Goal: Task Accomplishment & Management: Use online tool/utility

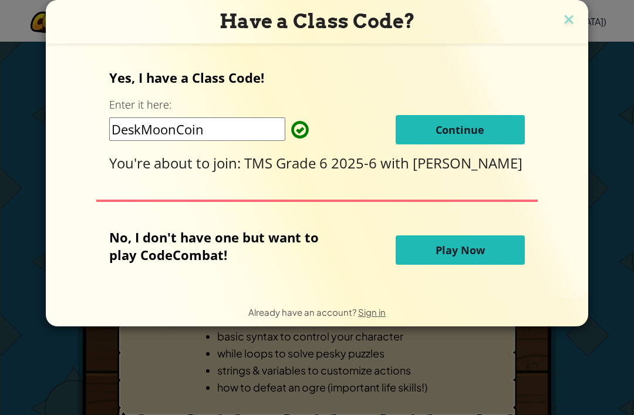
click at [505, 128] on button "Continue" at bounding box center [460, 129] width 129 height 29
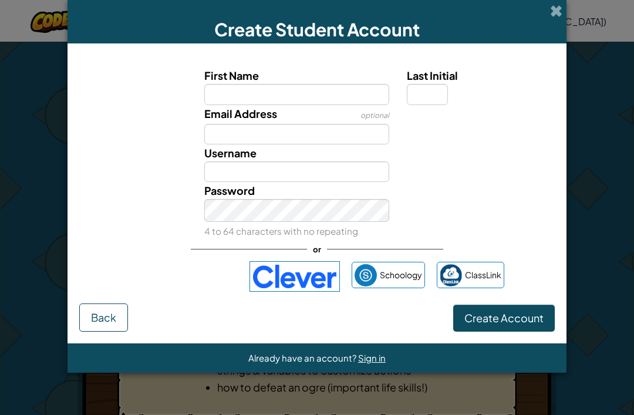
click at [223, 99] on input "First Name" at bounding box center [297, 94] width 186 height 21
type input "Carl"
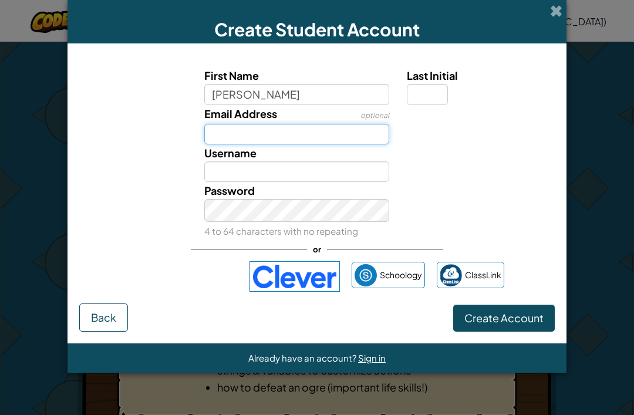
click at [315, 129] on input "Email Address" at bounding box center [297, 134] width 186 height 21
type input "Carl"
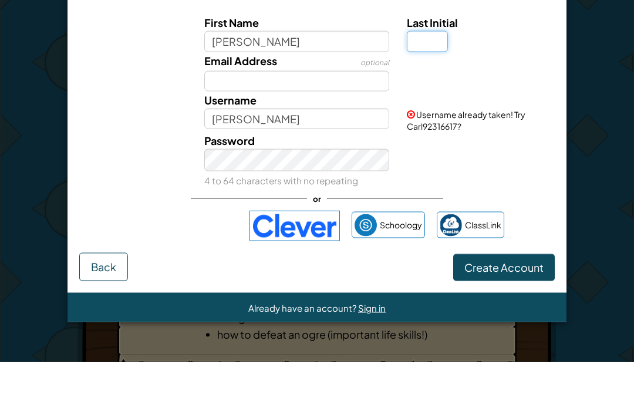
click at [431, 84] on input "Last Initial" at bounding box center [427, 94] width 41 height 21
type input "M"
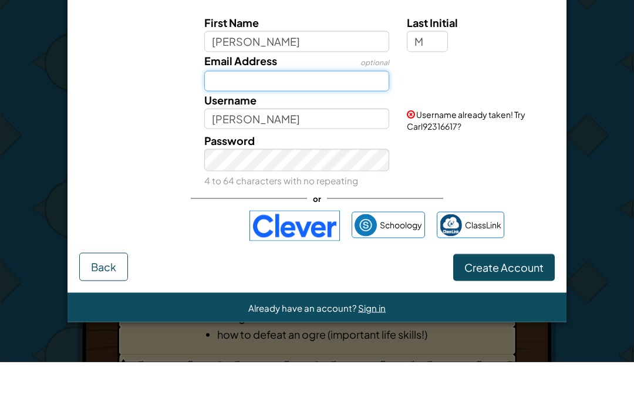
click at [294, 124] on input "Email Address" at bounding box center [297, 134] width 186 height 21
type input "CarlM"
type input "c"
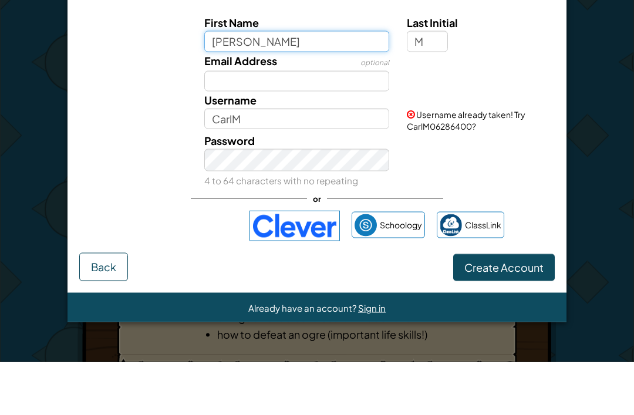
click at [249, 84] on input "Carl" at bounding box center [297, 94] width 186 height 21
click at [243, 84] on input "Carl" at bounding box center [297, 94] width 186 height 21
type input "C"
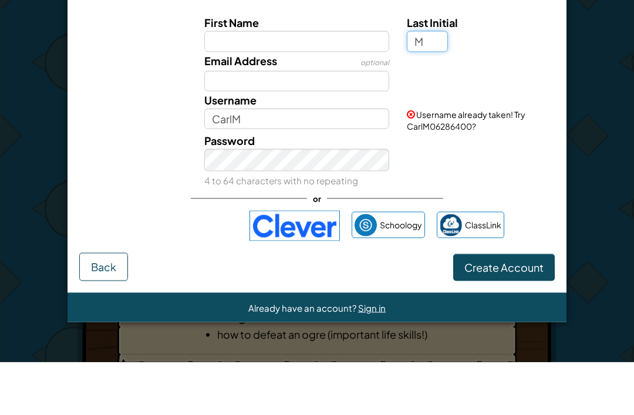
click at [438, 84] on input "M" at bounding box center [427, 94] width 41 height 21
type input "M"
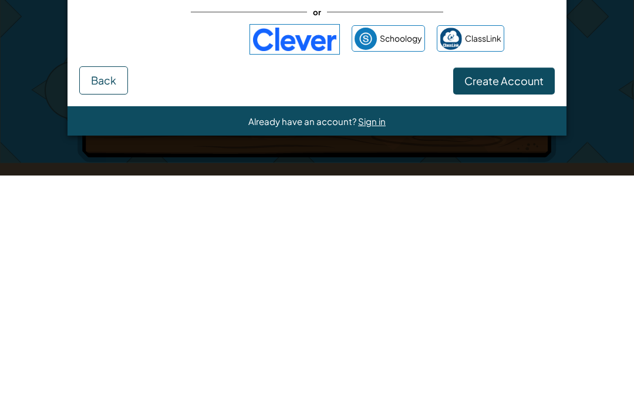
scroll to position [93, 0]
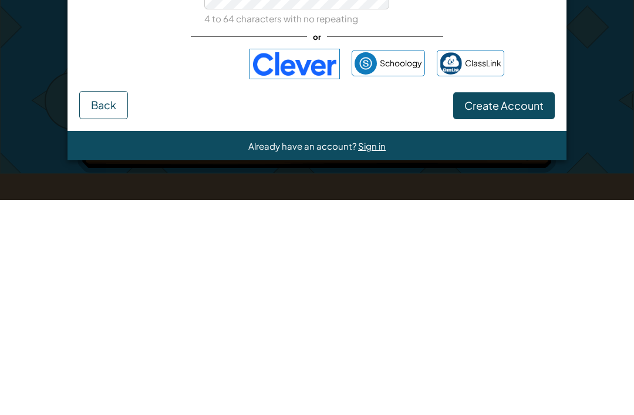
click at [165, 266] on div "Sign in with Google. Opens in new tab" at bounding box center [184, 279] width 108 height 26
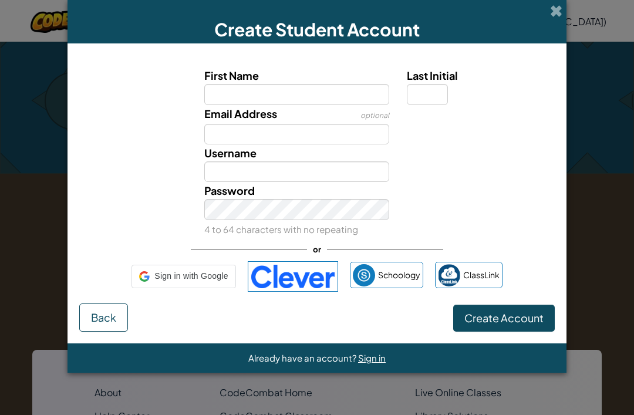
scroll to position [327, 0]
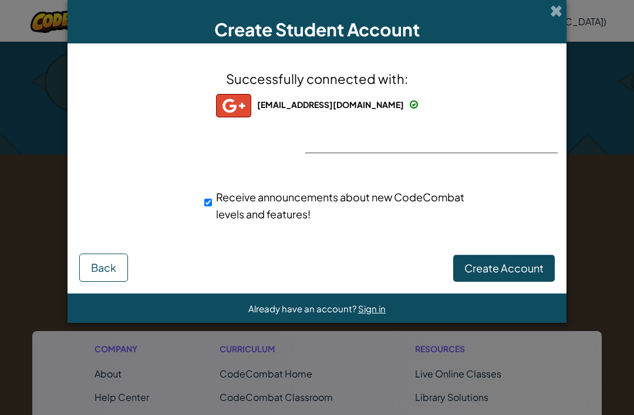
click at [526, 269] on span "Create Account" at bounding box center [504, 268] width 79 height 14
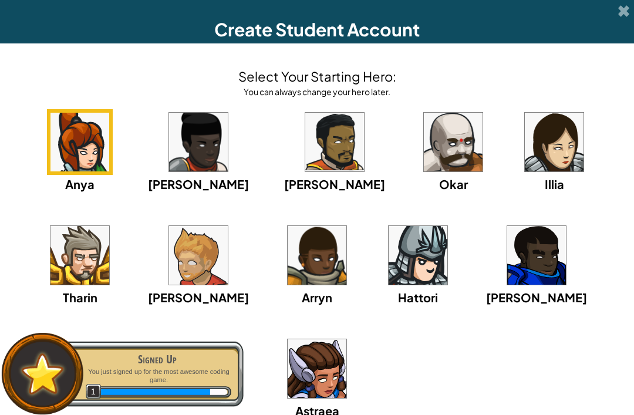
click at [424, 149] on img at bounding box center [453, 142] width 59 height 59
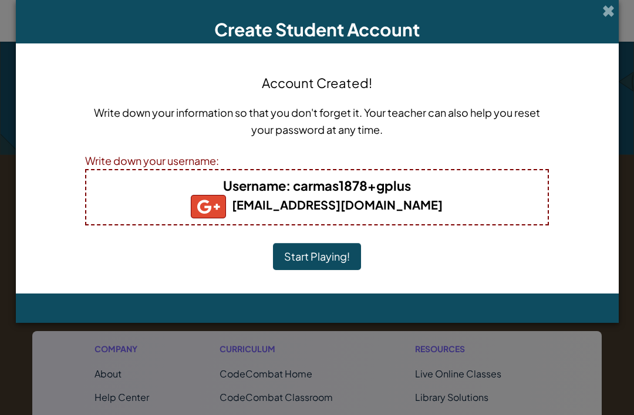
click at [288, 268] on button "Start Playing!" at bounding box center [317, 256] width 88 height 27
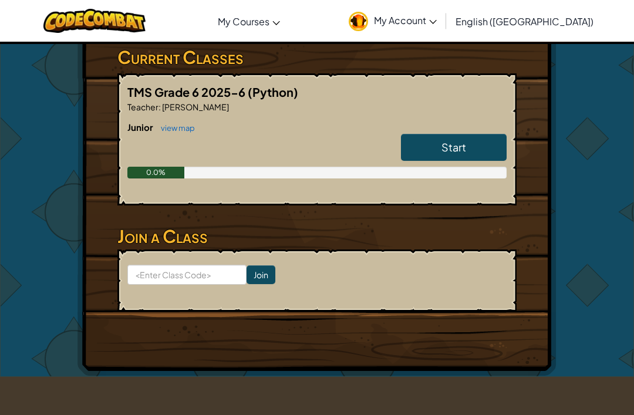
scroll to position [197, 0]
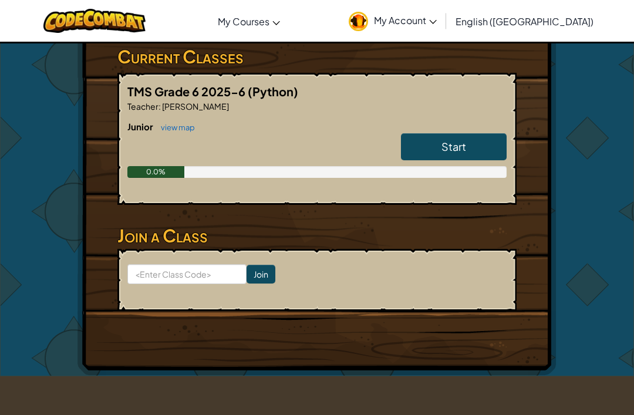
click at [486, 146] on link "Start" at bounding box center [454, 146] width 106 height 27
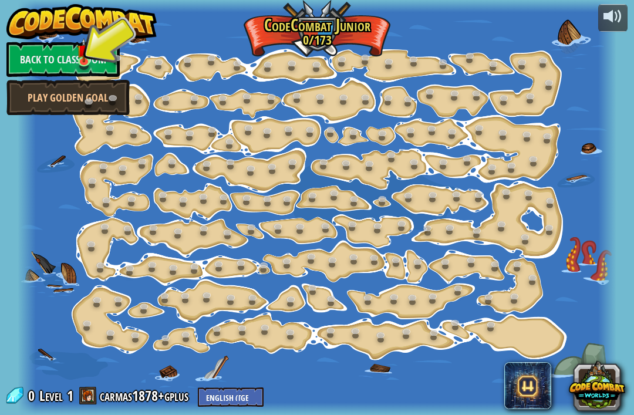
click at [34, 68] on link "Back to Classroom" at bounding box center [62, 59] width 113 height 35
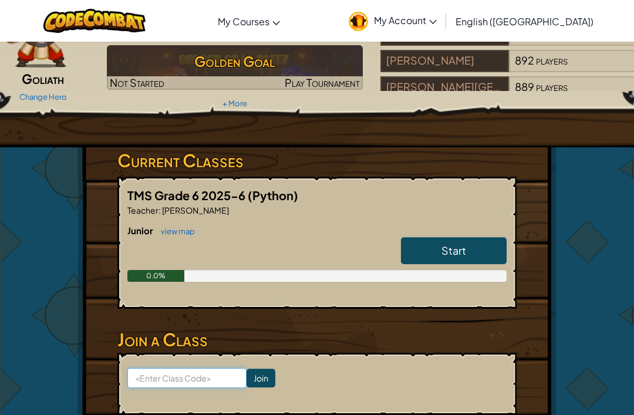
click at [154, 373] on input at bounding box center [186, 378] width 119 height 20
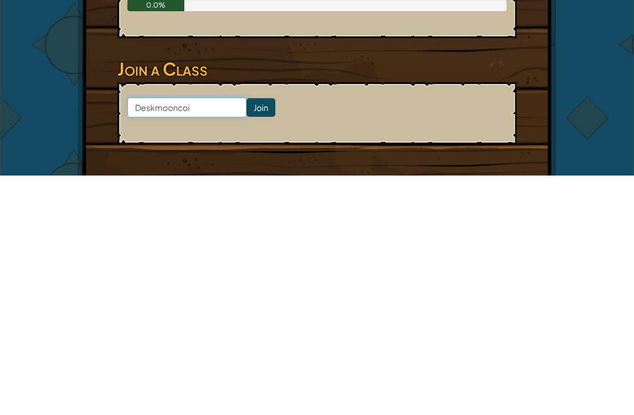
type input "Deskmooncoin"
click at [252, 338] on input "Join" at bounding box center [261, 347] width 29 height 19
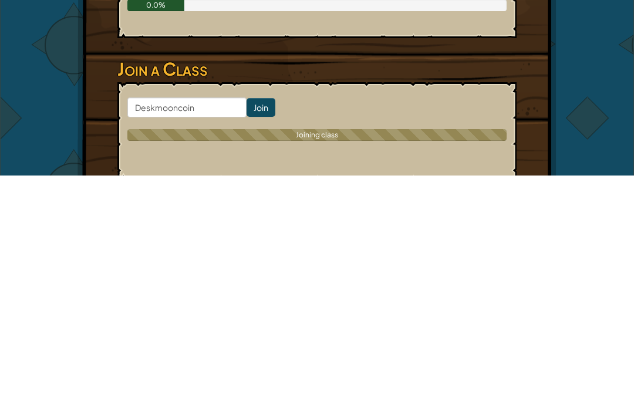
scroll to position [364, 0]
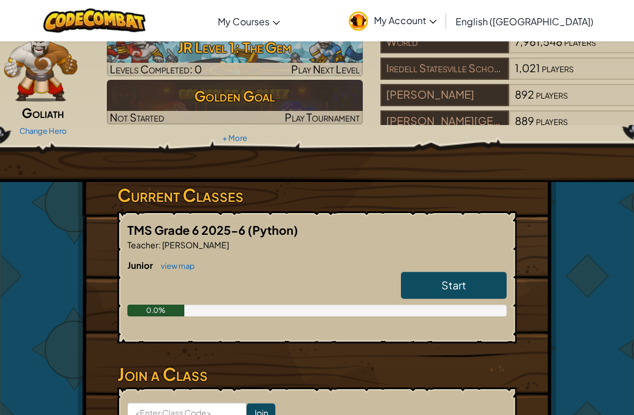
scroll to position [73, 0]
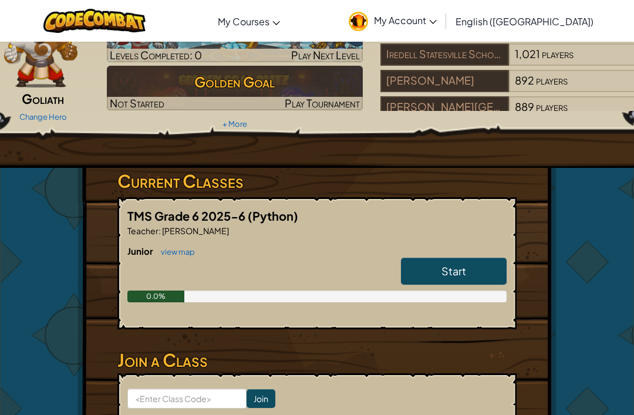
click at [472, 278] on link "Start" at bounding box center [454, 271] width 106 height 27
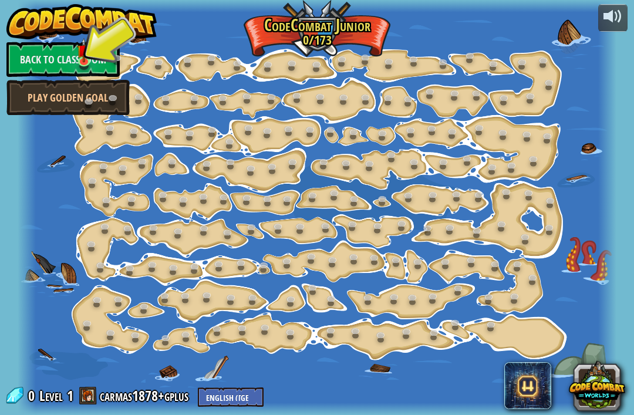
click at [304, 51] on div at bounding box center [317, 207] width 598 height 415
click at [303, 51] on div at bounding box center [317, 207] width 598 height 415
click at [40, 50] on link "Back to Classroom" at bounding box center [62, 59] width 113 height 35
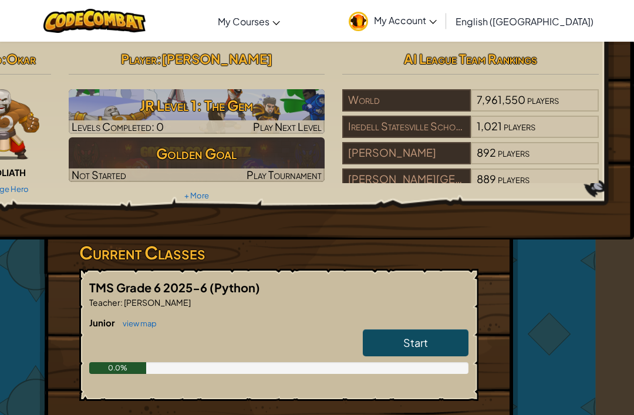
scroll to position [0, 38]
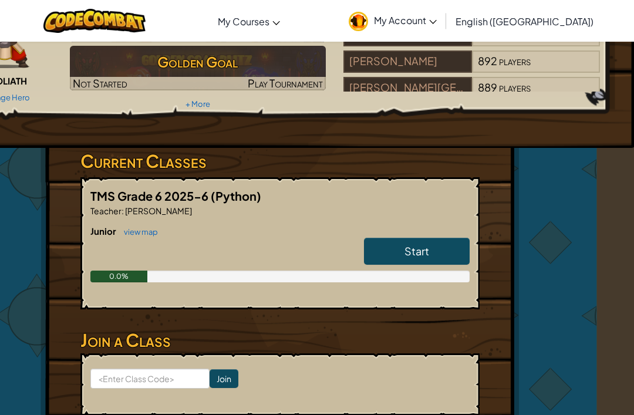
click at [378, 241] on link "Start" at bounding box center [417, 251] width 106 height 27
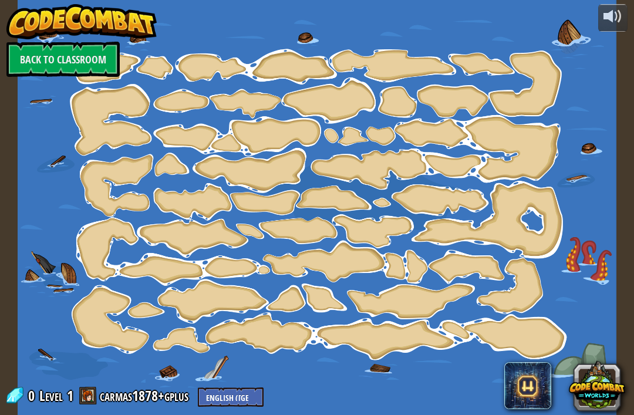
click at [391, 207] on div at bounding box center [317, 207] width 598 height 415
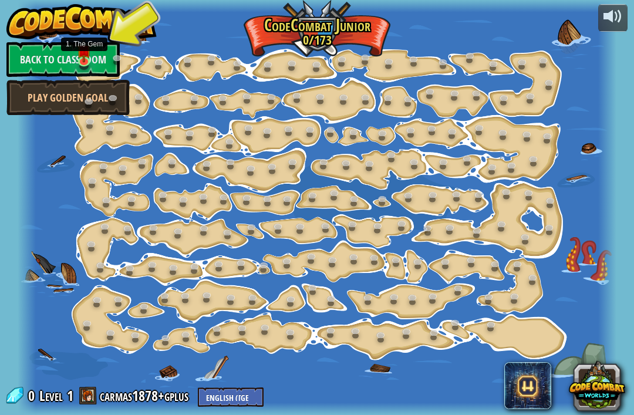
click at [82, 58] on img at bounding box center [84, 50] width 14 height 25
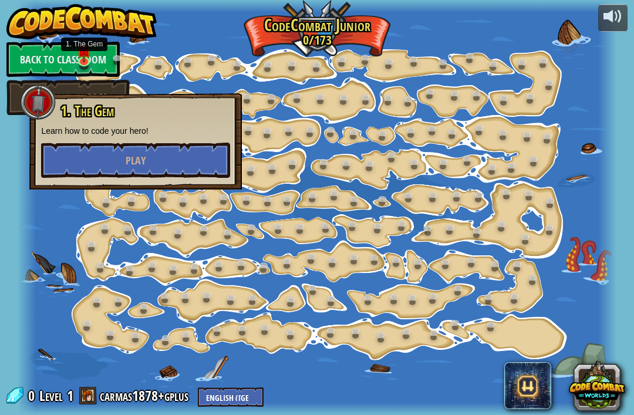
click at [146, 154] on span "Play" at bounding box center [136, 160] width 20 height 15
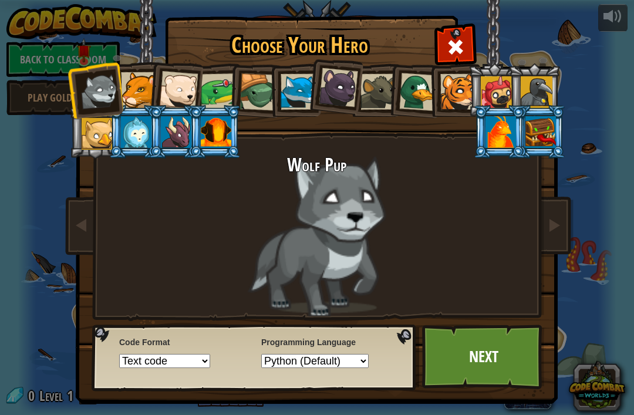
click at [222, 143] on div at bounding box center [216, 132] width 31 height 32
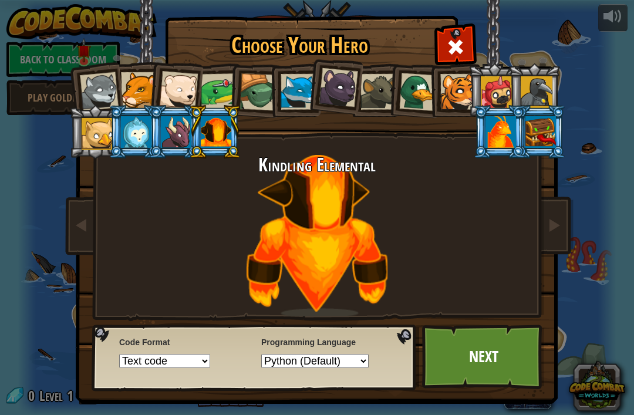
click at [487, 364] on link "Next" at bounding box center [483, 357] width 123 height 65
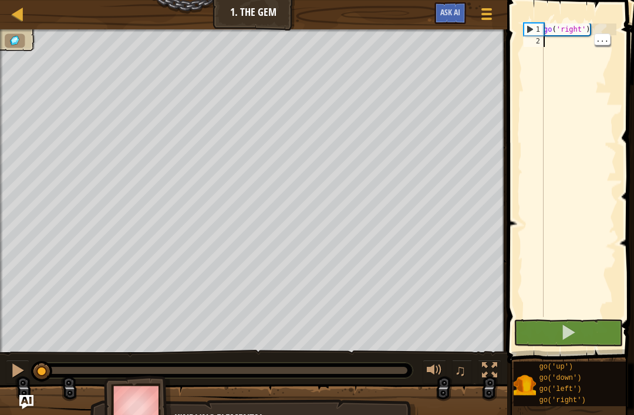
click at [568, 320] on button at bounding box center [568, 333] width 109 height 27
click at [580, 331] on button at bounding box center [568, 333] width 109 height 27
type textarea "="
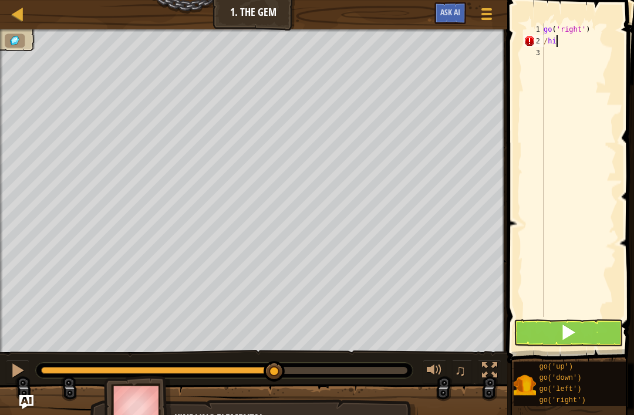
scroll to position [6, 1]
click at [584, 331] on button at bounding box center [568, 333] width 109 height 27
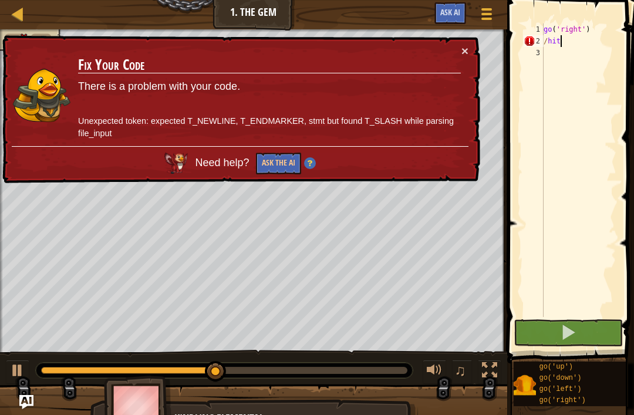
click at [459, 59] on h3 "Fix Your Code" at bounding box center [269, 65] width 383 height 16
click at [468, 46] on button "×" at bounding box center [465, 51] width 7 height 12
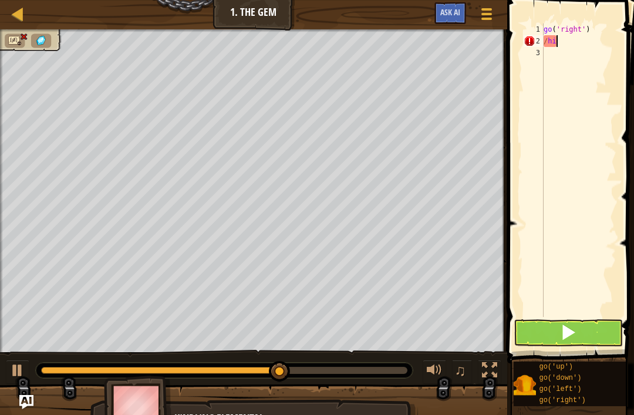
scroll to position [6, 0]
type textarea "/"
click at [573, 29] on div "go ( 'right' )" at bounding box center [579, 181] width 75 height 317
type textarea "g"
type textarea "o"
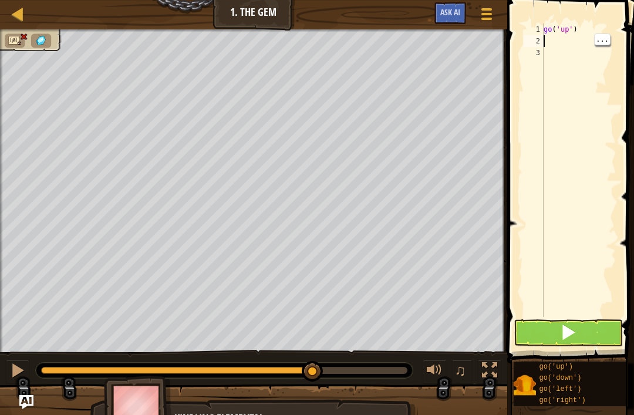
type textarea "g"
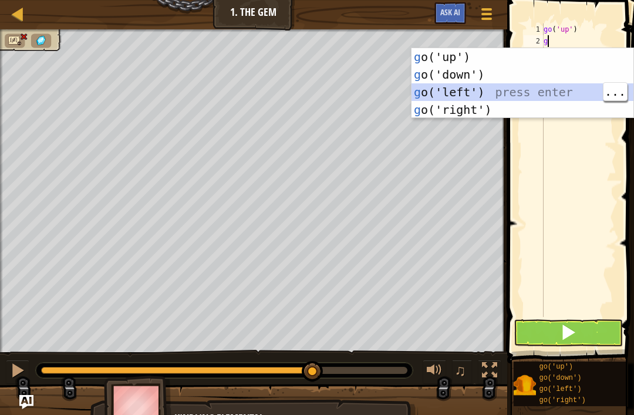
click at [485, 107] on div "g o('up') press enter g o('down') press enter g o('left') press enter g o('righ…" at bounding box center [523, 101] width 222 height 106
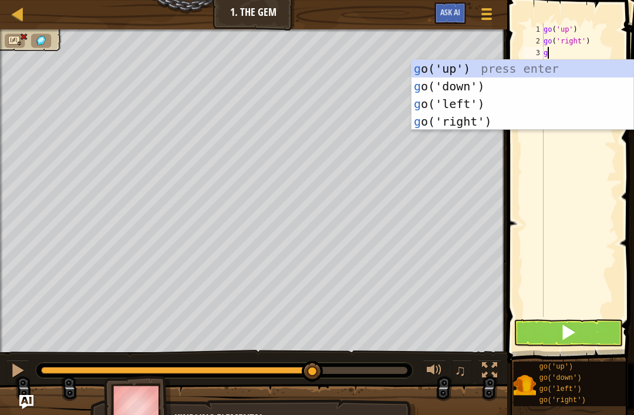
type textarea "go"
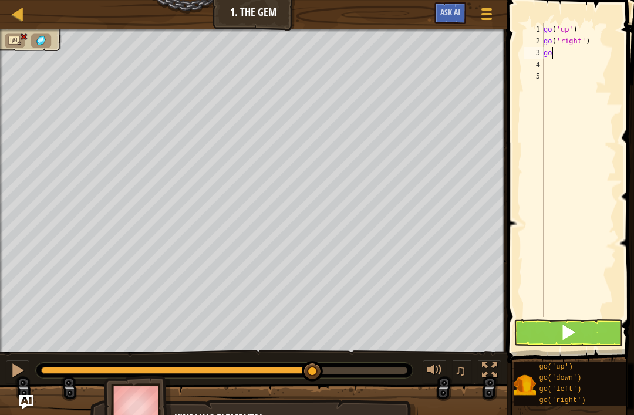
type textarea "g"
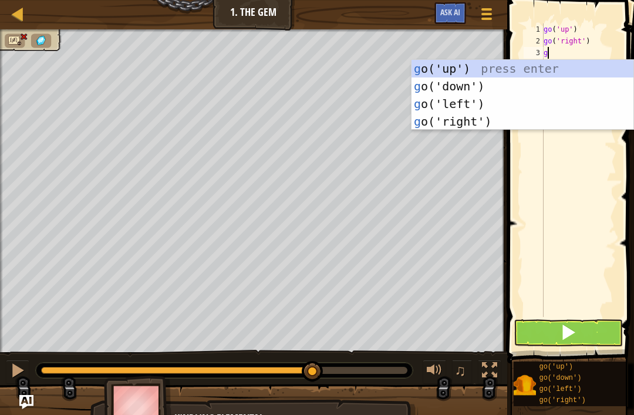
type textarea "go"
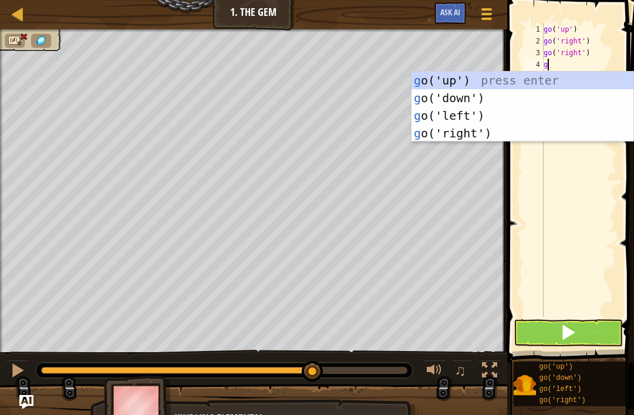
type textarea "go"
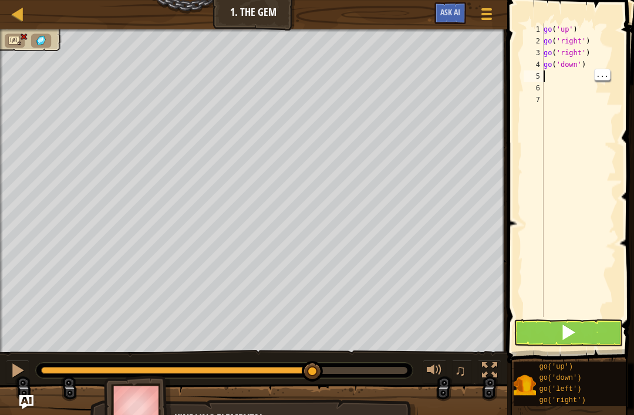
click at [542, 76] on div "5" at bounding box center [534, 76] width 20 height 12
click at [586, 333] on button at bounding box center [568, 333] width 109 height 27
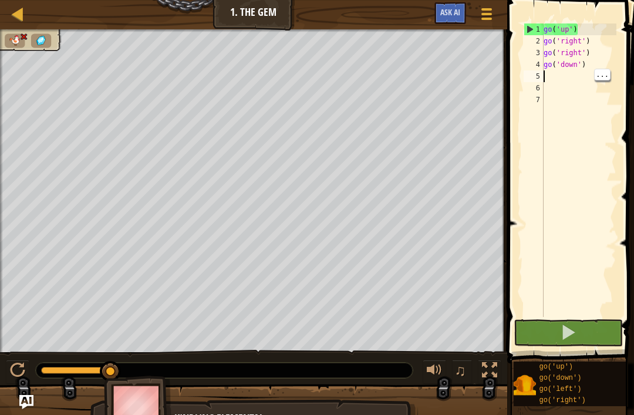
click at [586, 27] on div "go ( 'up' ) go ( 'right' ) go ( 'right' ) go ( 'down' )" at bounding box center [579, 181] width 75 height 317
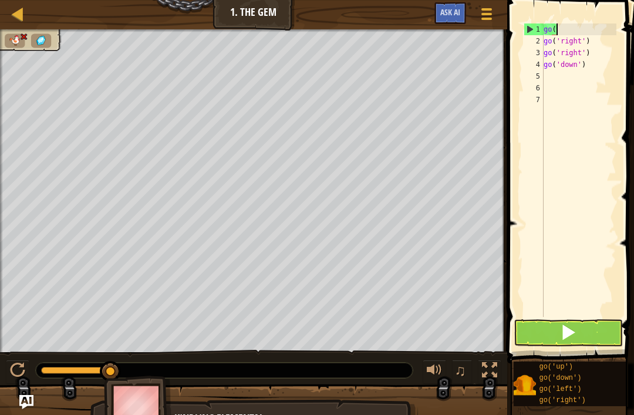
type textarea "g"
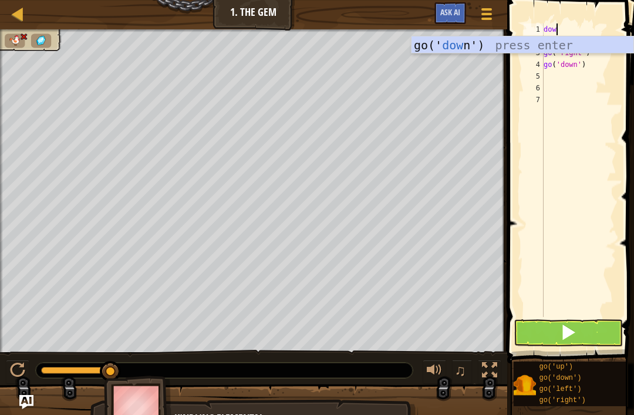
type textarea "down"
click at [510, 38] on div "go(' down ') press enter" at bounding box center [523, 62] width 222 height 53
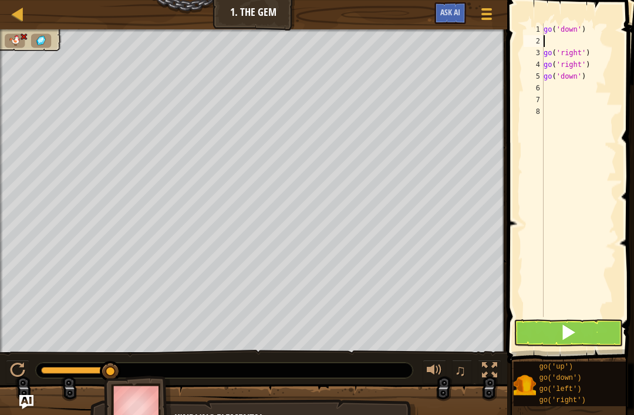
scroll to position [6, 0]
click at [584, 28] on div "go ( 'down' ) go ( 'right' ) go ( 'right' ) go ( 'down' )" at bounding box center [579, 181] width 75 height 317
type textarea "g"
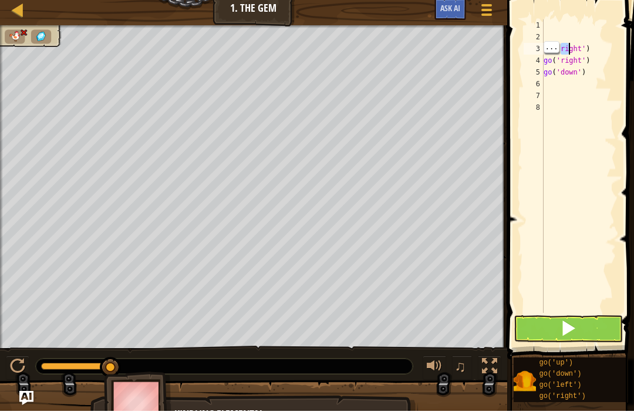
type textarea "go('right')"
click at [574, 36] on div "go ( 'right' ) go ( 'right' ) go ( 'down' )" at bounding box center [579, 181] width 75 height 317
type textarea "g"
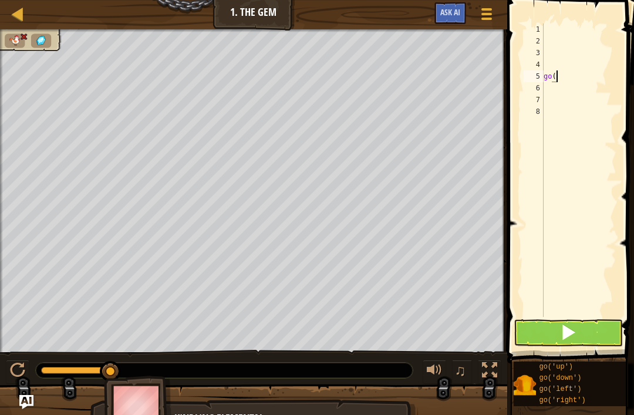
type textarea "g"
click at [552, 334] on button at bounding box center [568, 333] width 109 height 27
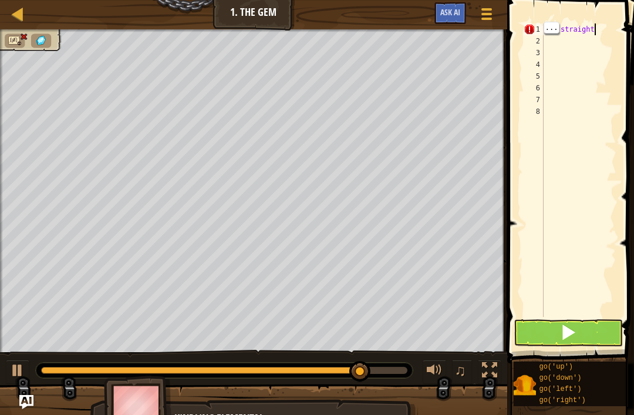
scroll to position [6, 4]
click at [543, 328] on button at bounding box center [568, 333] width 109 height 27
type textarea "g"
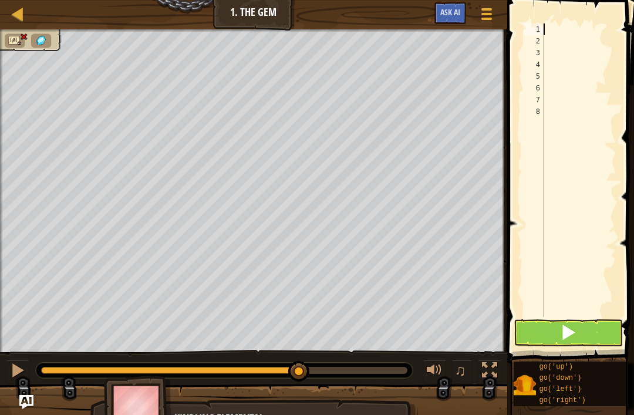
type textarea "g"
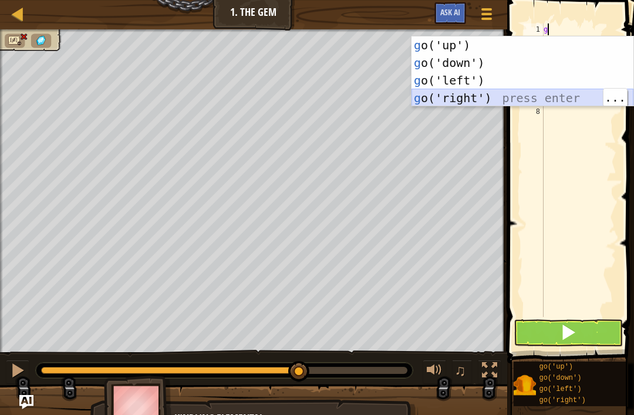
click at [565, 99] on div "g o('up') press enter g o('down') press enter g o('left') press enter g o('righ…" at bounding box center [523, 89] width 222 height 106
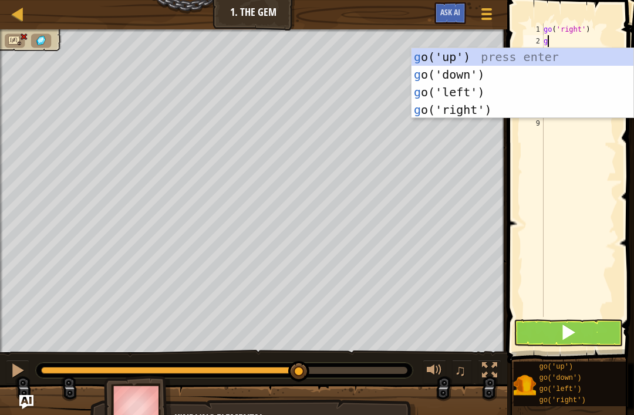
type textarea "go"
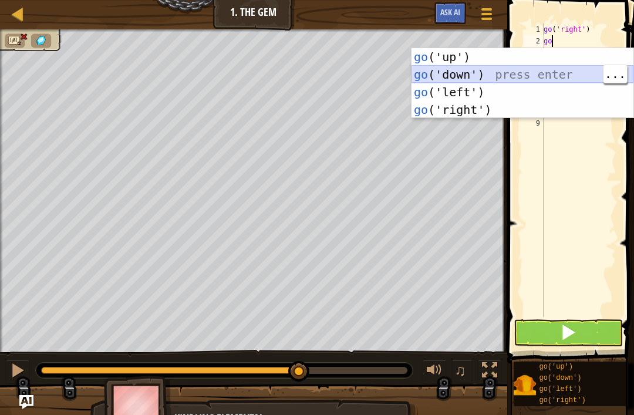
click at [543, 76] on div "go ('up') press enter go ('down') press enter go ('left') press enter go ('righ…" at bounding box center [523, 101] width 222 height 106
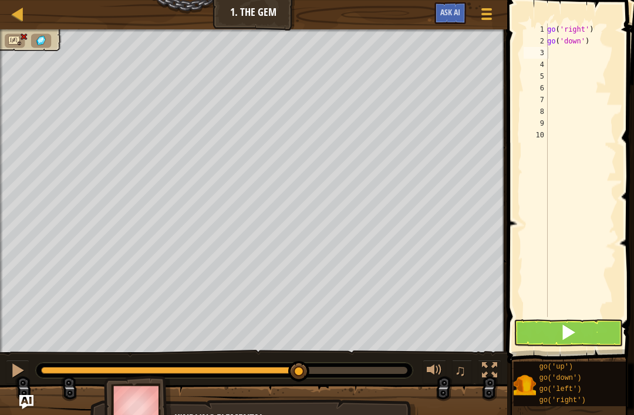
click at [576, 337] on span at bounding box center [568, 332] width 16 height 16
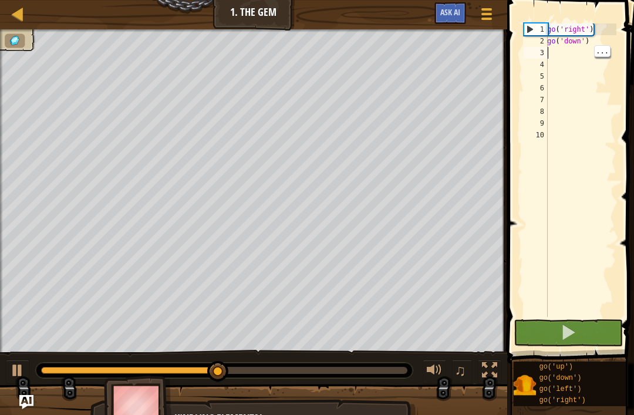
click at [550, 52] on div "go ( 'right' ) go ( 'down' )" at bounding box center [581, 181] width 72 height 317
type textarea "g"
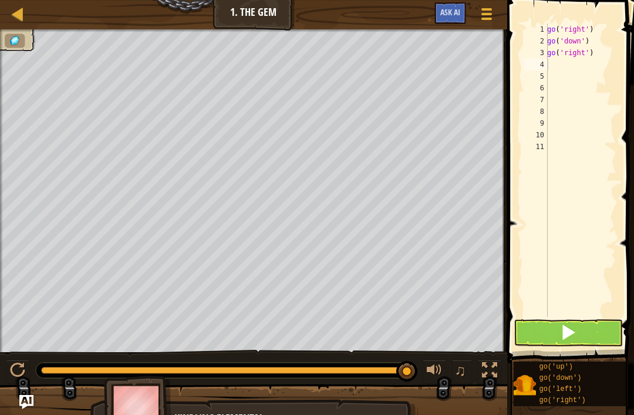
click at [560, 327] on span at bounding box center [568, 332] width 16 height 16
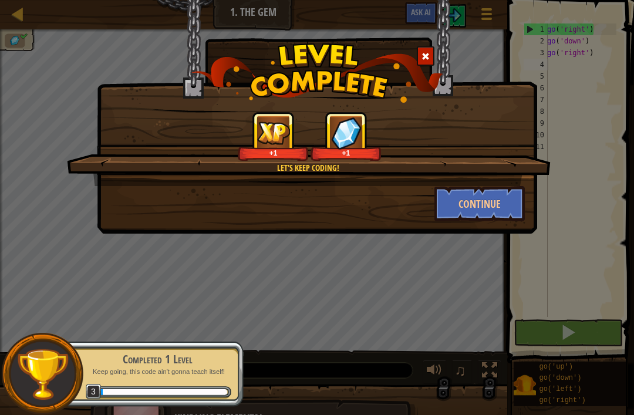
click at [480, 199] on button "Continue" at bounding box center [480, 203] width 91 height 35
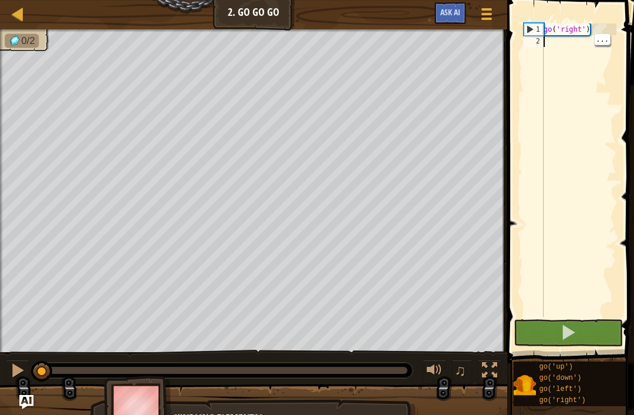
click at [556, 39] on div "go ( 'right' )" at bounding box center [579, 181] width 75 height 317
type textarea "g"
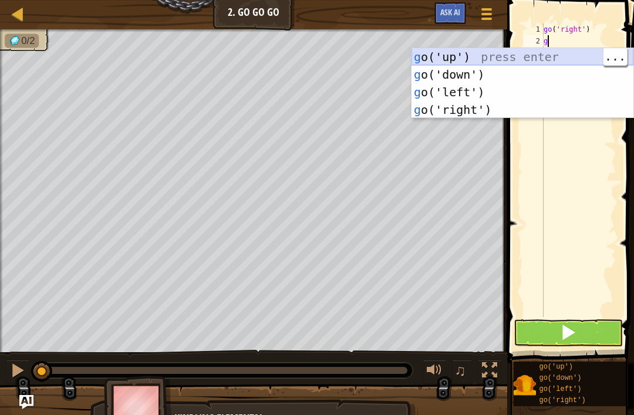
click at [568, 52] on div "g o('up') press enter g o('down') press enter g o('left') press enter g o('righ…" at bounding box center [523, 101] width 222 height 106
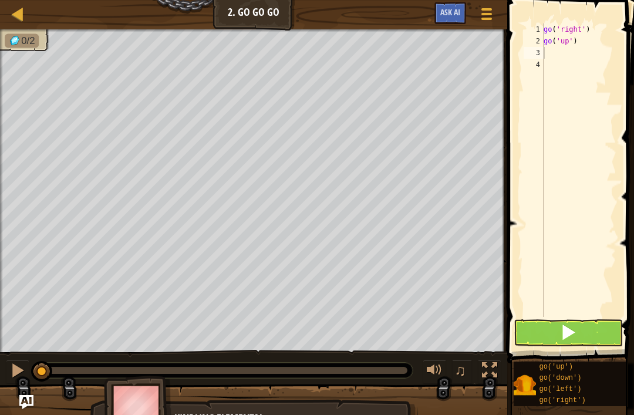
click at [566, 334] on span at bounding box center [568, 332] width 16 height 16
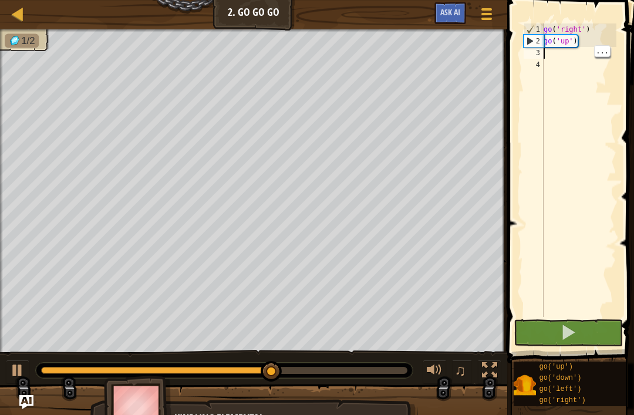
click at [549, 52] on div "go ( 'right' ) go ( 'up' )" at bounding box center [579, 181] width 75 height 317
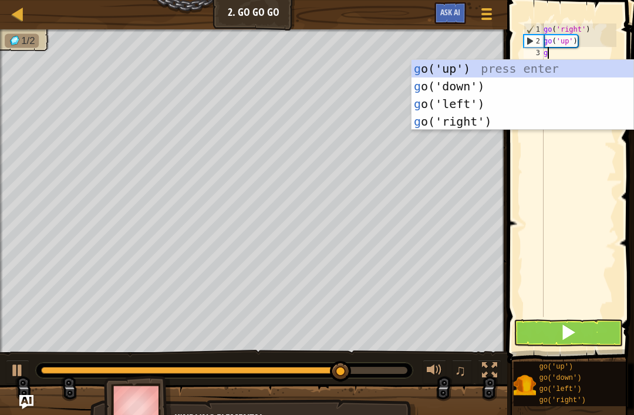
type textarea "go"
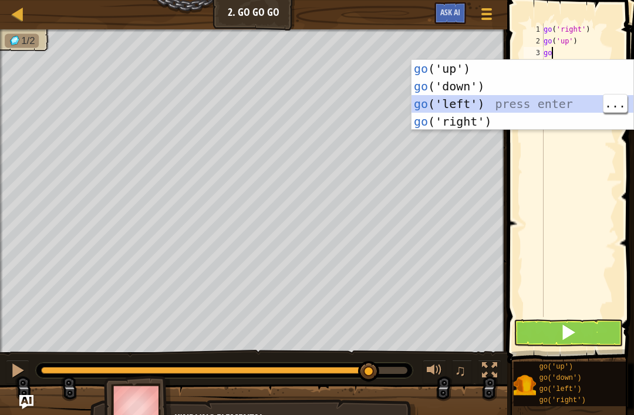
click at [557, 109] on div "go ('up') press enter go ('down') press enter go ('left') press enter go ('righ…" at bounding box center [523, 113] width 222 height 106
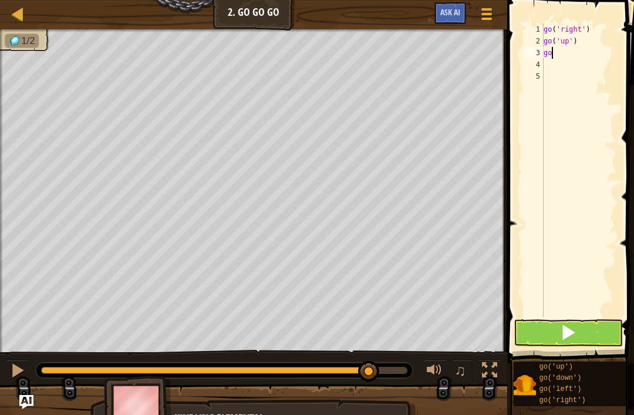
type textarea "g"
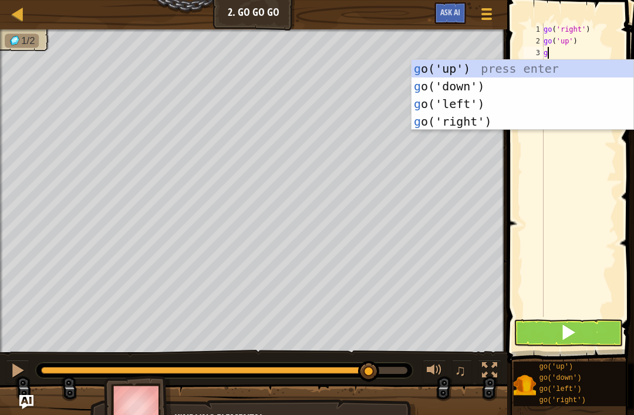
type textarea "go"
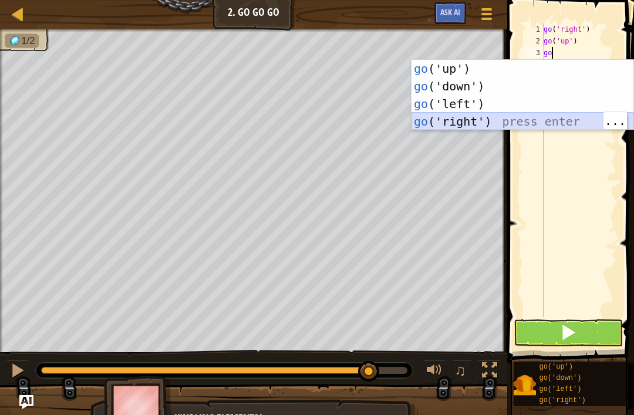
click at [538, 119] on div "go ('up') press enter go ('down') press enter go ('left') press enter go ('righ…" at bounding box center [523, 113] width 222 height 106
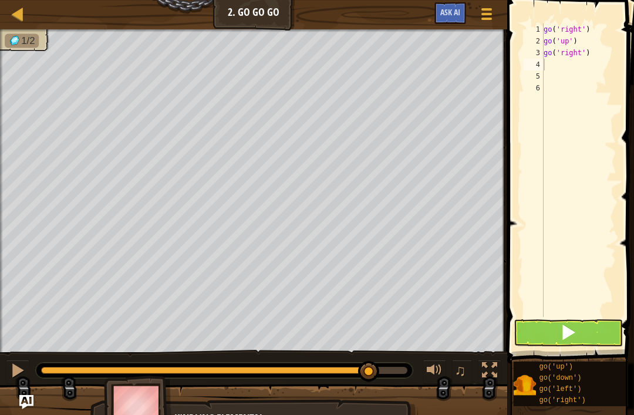
click at [579, 329] on button at bounding box center [568, 333] width 109 height 27
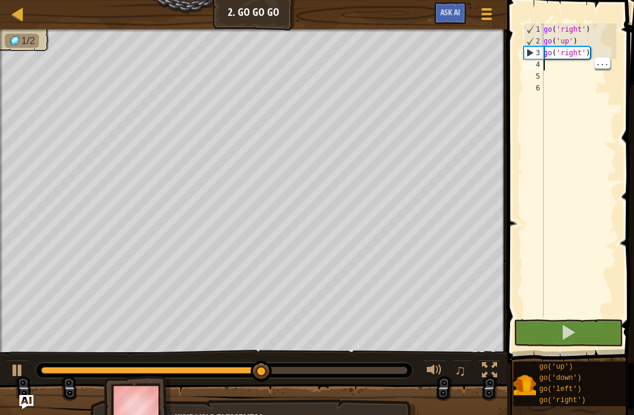
click at [557, 65] on div "go ( 'right' ) go ( 'up' ) go ( 'right' )" at bounding box center [579, 181] width 75 height 317
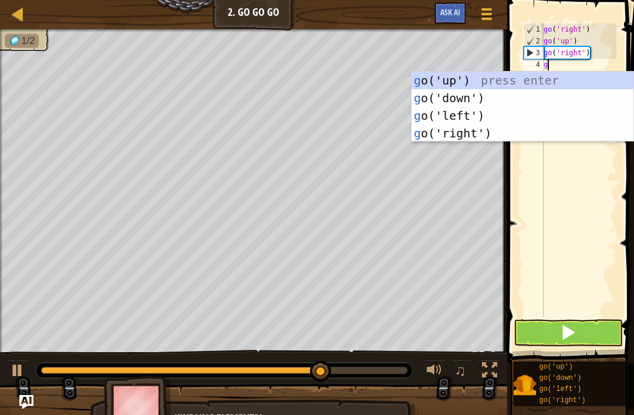
type textarea "go"
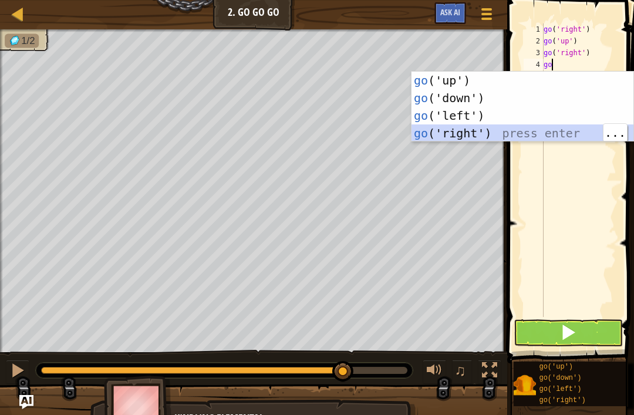
click at [565, 134] on div "go ('up') press enter go ('down') press enter go ('left') press enter go ('righ…" at bounding box center [523, 125] width 222 height 106
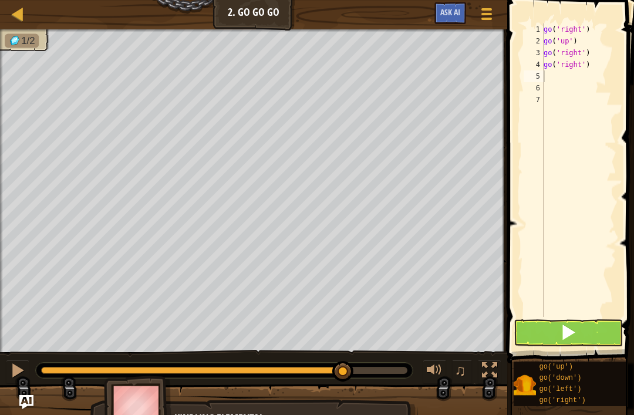
click at [576, 333] on span at bounding box center [568, 332] width 16 height 16
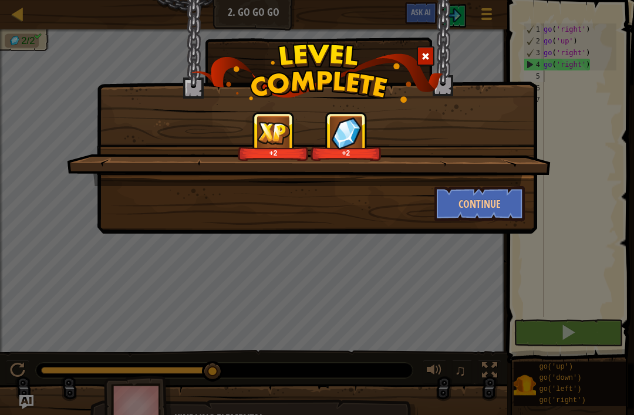
click at [502, 191] on button "Continue" at bounding box center [480, 203] width 91 height 35
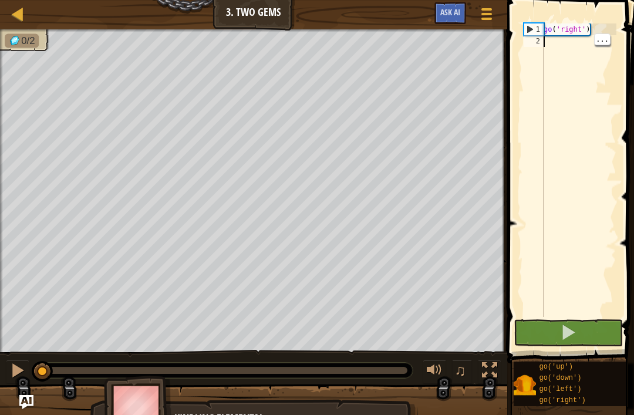
click at [549, 46] on div "go ( 'right' )" at bounding box center [579, 181] width 75 height 317
type textarea "g"
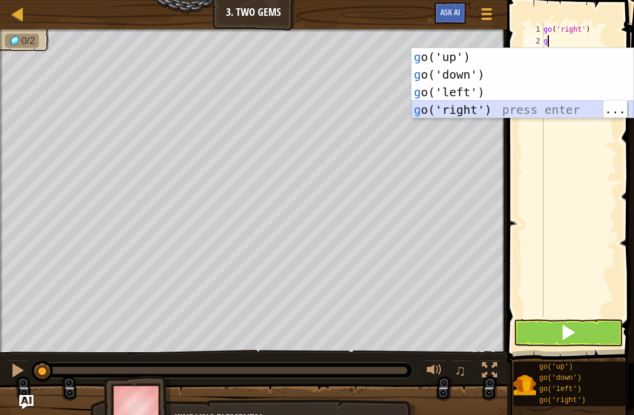
click at [534, 111] on div "g o('up') press enter g o('down') press enter g o('left') press enter g o('righ…" at bounding box center [523, 101] width 222 height 106
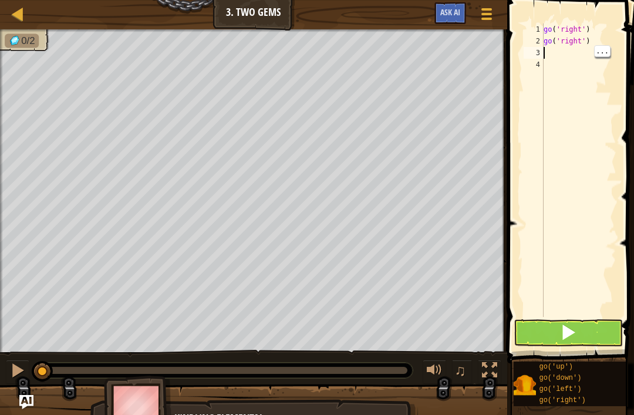
click at [560, 53] on div "go ( 'right' ) go ( 'right' )" at bounding box center [579, 181] width 75 height 317
type textarea "g"
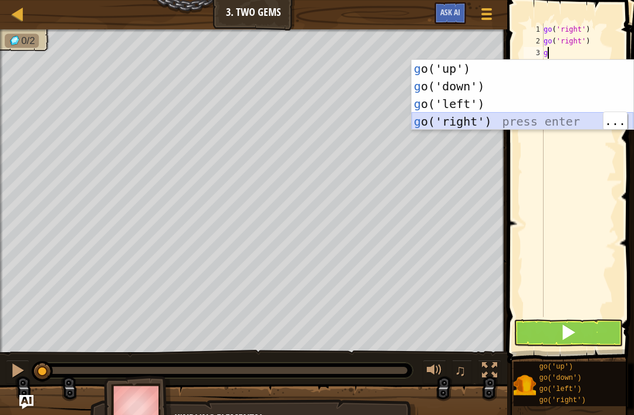
click at [503, 124] on div "g o('up') press enter g o('down') press enter g o('left') press enter g o('righ…" at bounding box center [523, 113] width 222 height 106
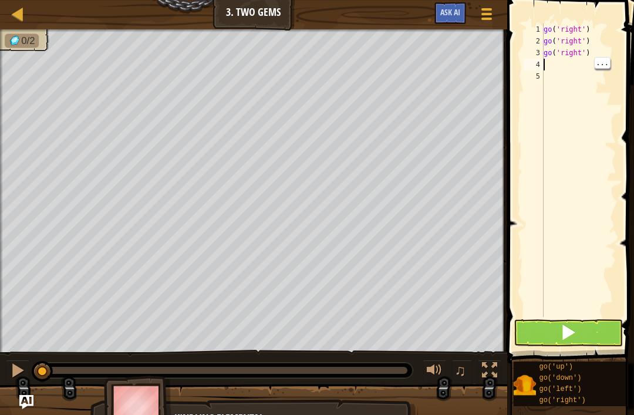
click at [557, 62] on div "go ( 'right' ) go ( 'right' ) go ( 'right' )" at bounding box center [579, 181] width 75 height 317
type textarea "g"
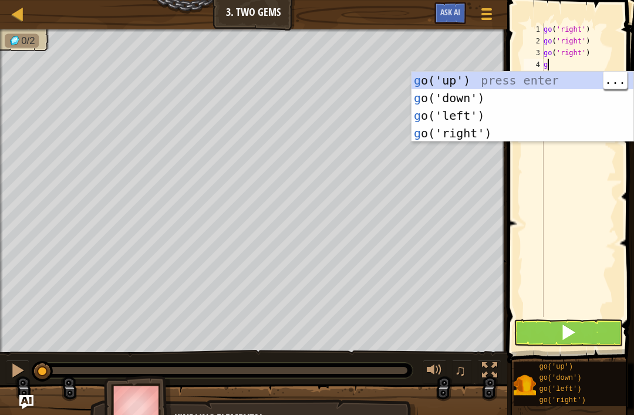
click at [522, 78] on div "g o('up') press enter g o('down') press enter g o('left') press enter g o('righ…" at bounding box center [523, 125] width 222 height 106
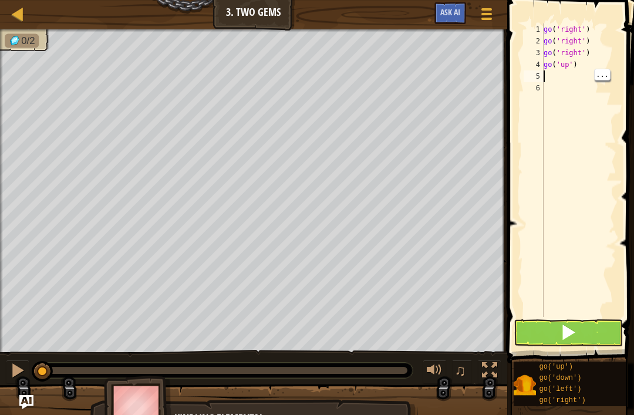
type textarea "g"
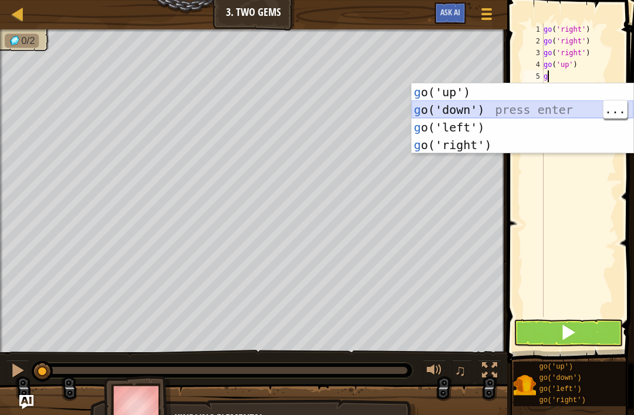
click at [520, 104] on div "g o('up') press enter g o('down') press enter g o('left') press enter g o('righ…" at bounding box center [523, 136] width 222 height 106
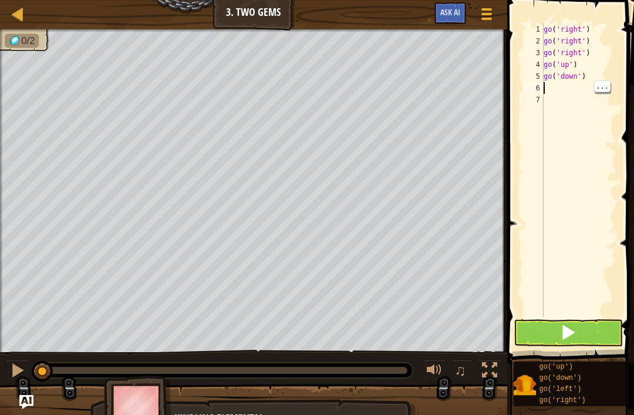
click at [560, 85] on div "go ( 'right' ) go ( 'right' ) go ( 'right' ) go ( 'up' ) go ( 'down' )" at bounding box center [579, 181] width 75 height 317
type textarea "g"
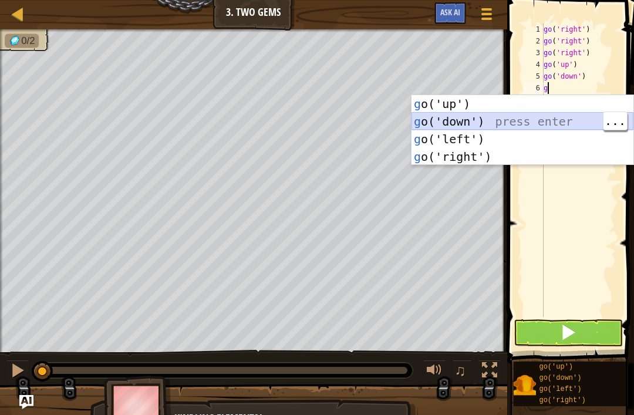
click at [486, 120] on div "g o('up') press enter g o('down') press enter g o('left') press enter g o('righ…" at bounding box center [523, 148] width 222 height 106
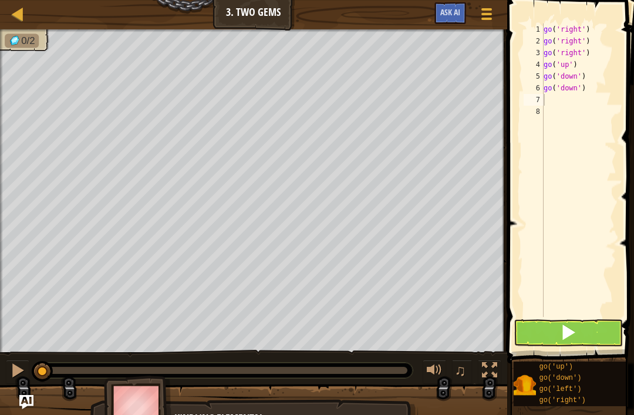
click at [577, 329] on button at bounding box center [568, 333] width 109 height 27
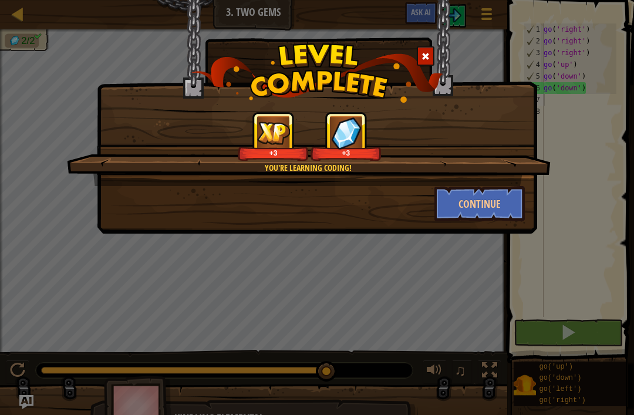
click at [486, 216] on button "Continue" at bounding box center [480, 203] width 91 height 35
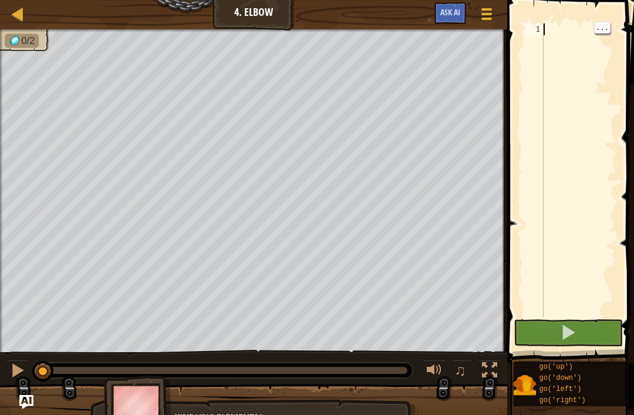
click at [567, 30] on div at bounding box center [579, 181] width 75 height 317
type textarea "g"
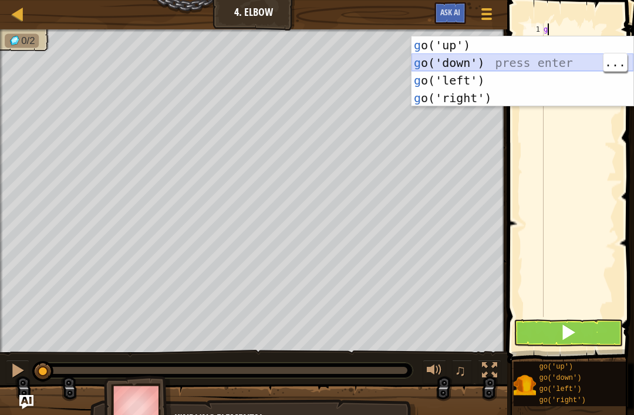
click at [552, 58] on div "g o('up') press enter g o('down') press enter g o('left') press enter g o('righ…" at bounding box center [523, 89] width 222 height 106
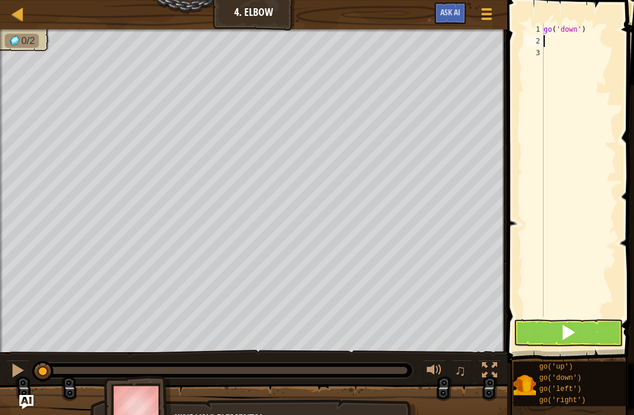
type textarea "g"
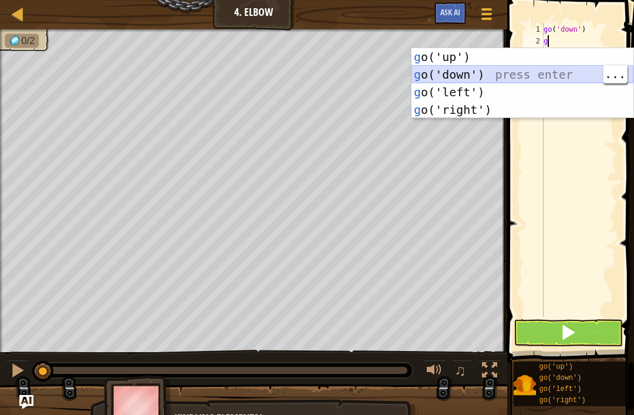
click at [554, 73] on div "g o('up') press enter g o('down') press enter g o('left') press enter g o('righ…" at bounding box center [523, 101] width 222 height 106
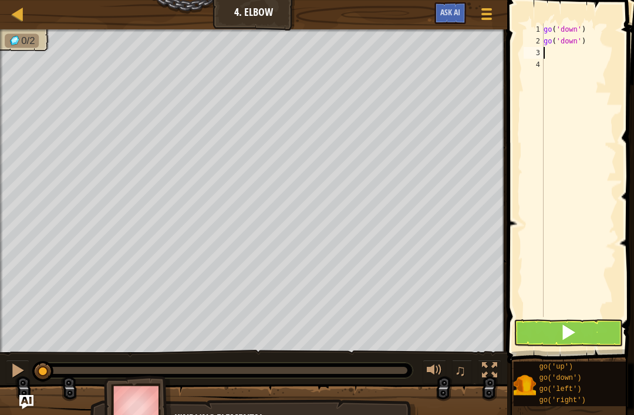
type textarea "g"
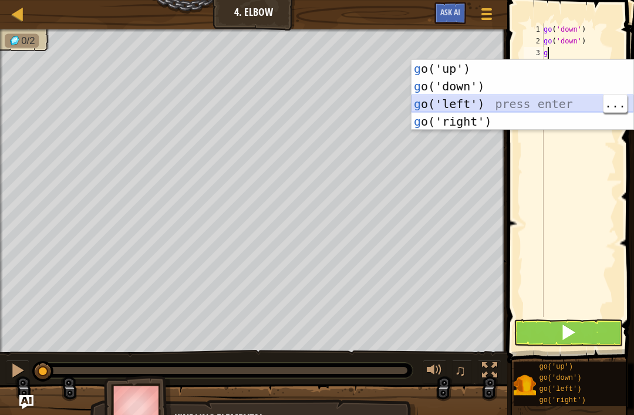
click at [564, 102] on div "g o('up') press enter g o('down') press enter g o('left') press enter g o('righ…" at bounding box center [523, 113] width 222 height 106
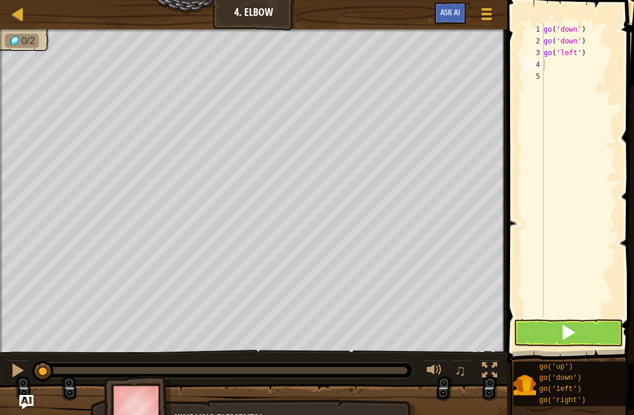
click at [587, 334] on button at bounding box center [568, 333] width 109 height 27
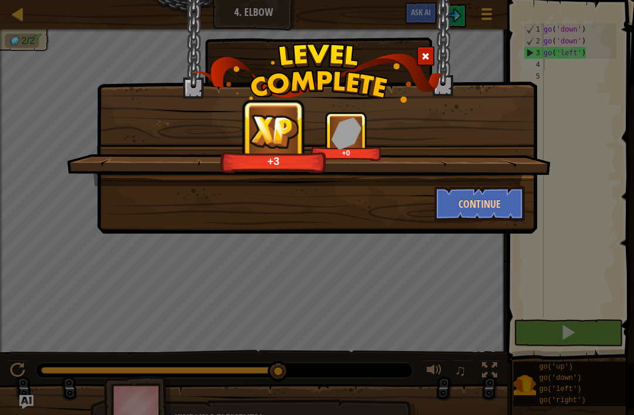
click at [449, 220] on button "Continue" at bounding box center [480, 203] width 91 height 35
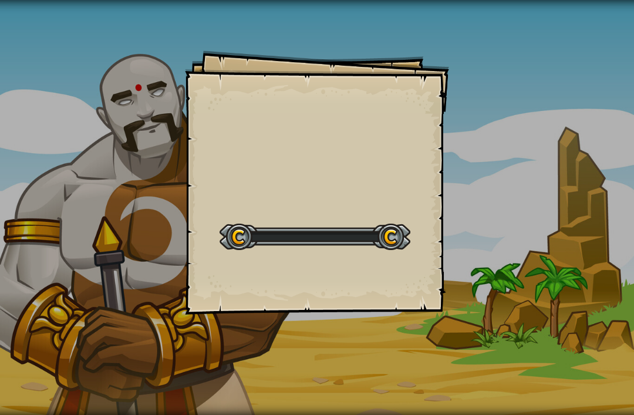
click at [489, 194] on div "Goals Start Level Error loading from server. Try refreshing the page. You'll ne…" at bounding box center [317, 207] width 634 height 415
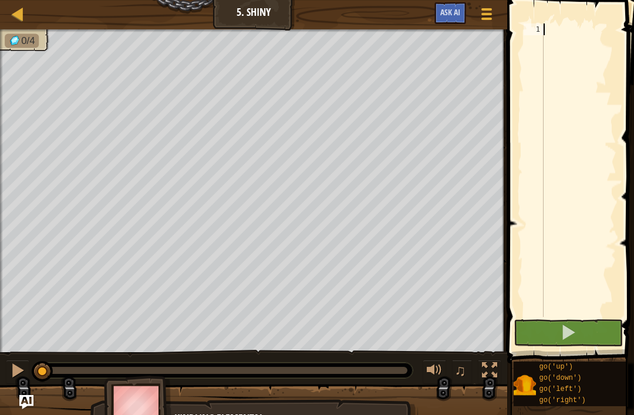
click at [581, 344] on button at bounding box center [568, 333] width 109 height 27
type textarea "g"
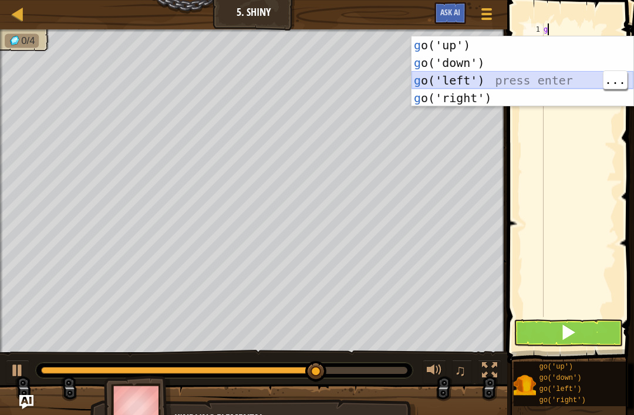
click at [516, 79] on div "g o('up') press enter g o('down') press enter g o('left') press enter g o('righ…" at bounding box center [523, 89] width 222 height 106
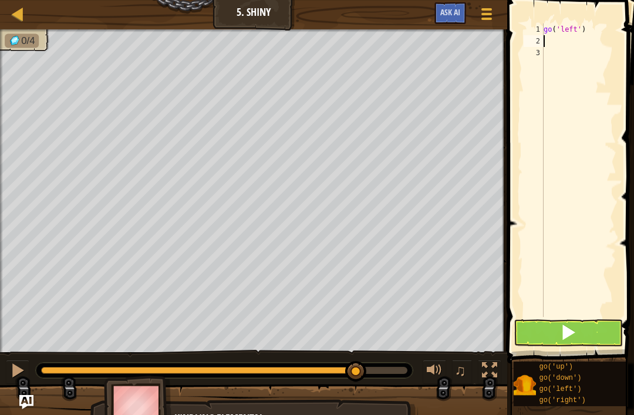
type textarea "g"
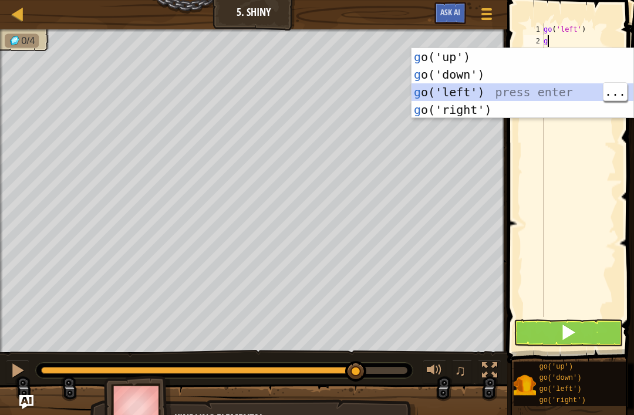
click at [492, 90] on div "g o('up') press enter g o('down') press enter g o('left') press enter g o('righ…" at bounding box center [523, 101] width 222 height 106
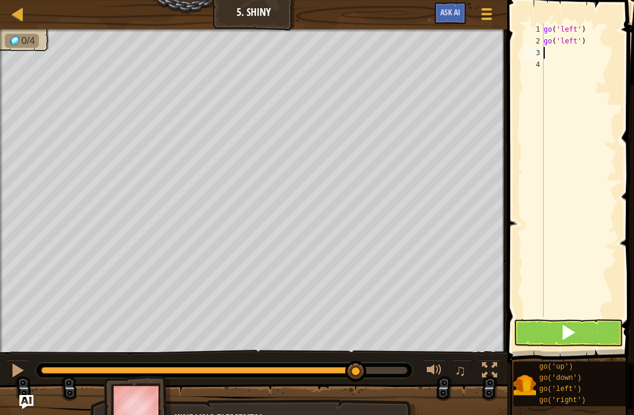
type textarea "g"
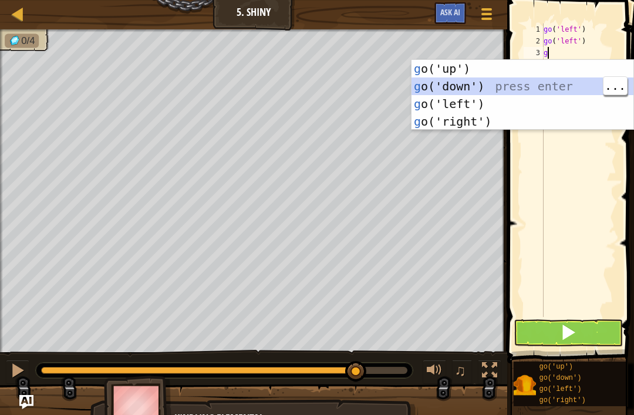
click at [497, 88] on div "g o('up') press enter g o('down') press enter g o('left') press enter g o('righ…" at bounding box center [523, 113] width 222 height 106
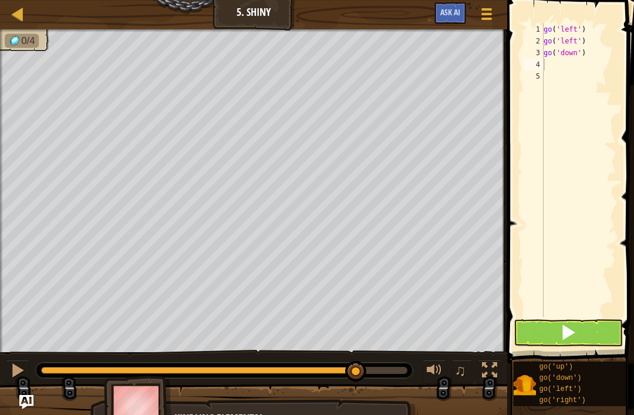
click at [580, 333] on button at bounding box center [568, 333] width 109 height 27
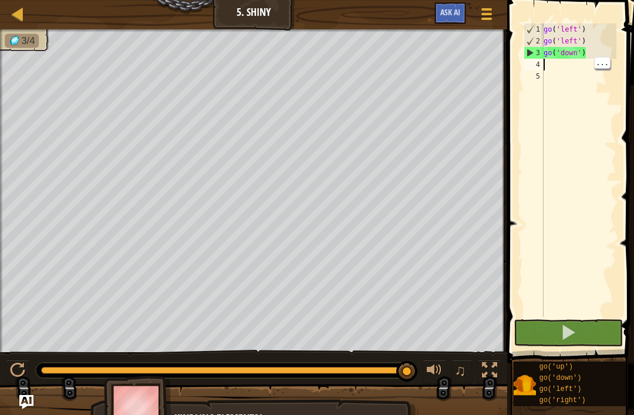
click at [554, 63] on div "go ( 'left' ) go ( 'left' ) go ( 'down' )" at bounding box center [579, 181] width 75 height 317
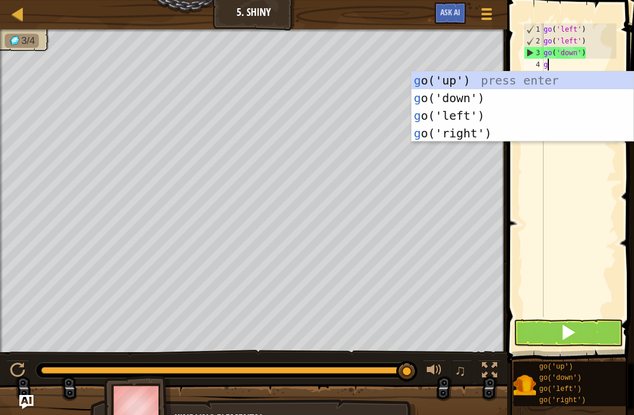
type textarea "go"
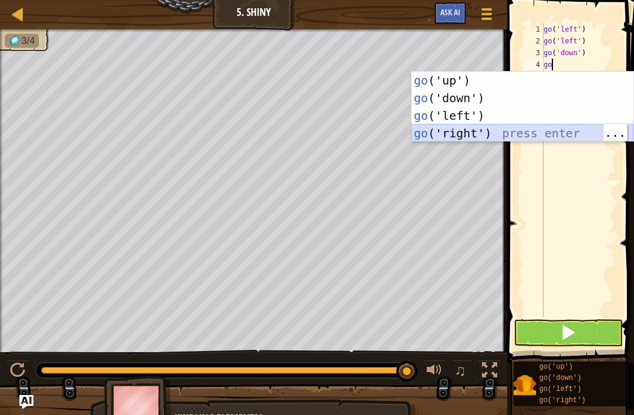
click at [498, 130] on div "go ('up') press enter go ('down') press enter go ('left') press enter go ('righ…" at bounding box center [523, 125] width 222 height 106
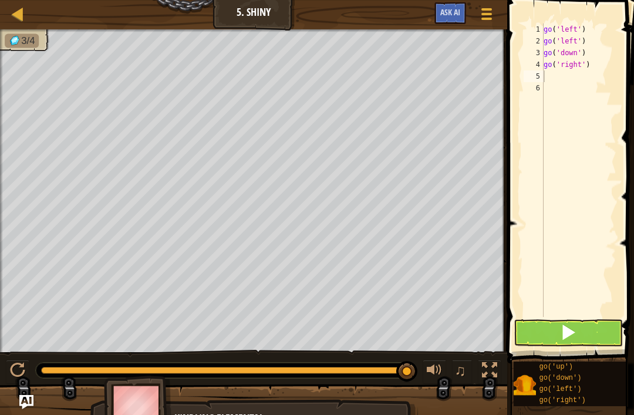
click at [559, 324] on button at bounding box center [568, 333] width 109 height 27
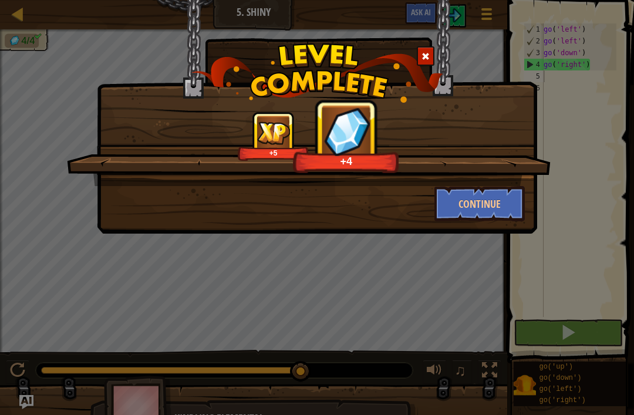
click at [482, 200] on button "Continue" at bounding box center [480, 203] width 91 height 35
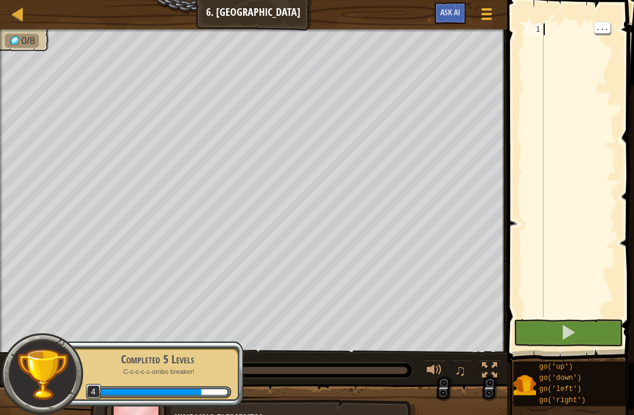
click at [554, 26] on div at bounding box center [579, 181] width 75 height 317
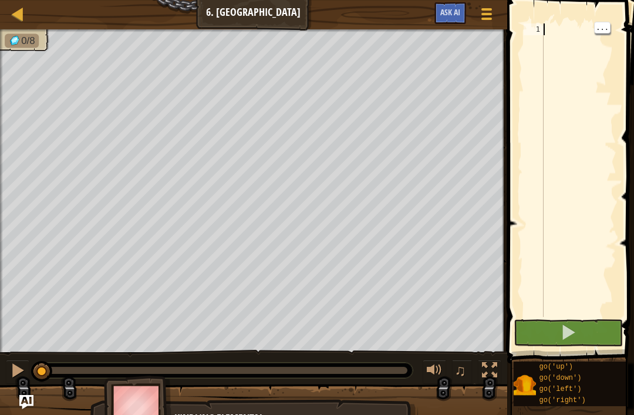
type textarea "g"
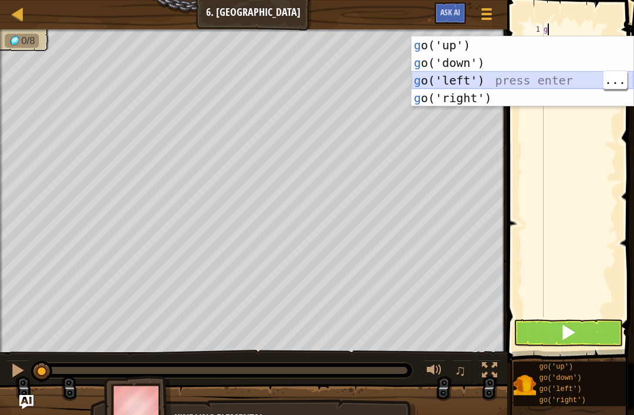
click at [496, 82] on div "g o('up') press enter g o('down') press enter g o('left') press enter g o('righ…" at bounding box center [523, 89] width 222 height 106
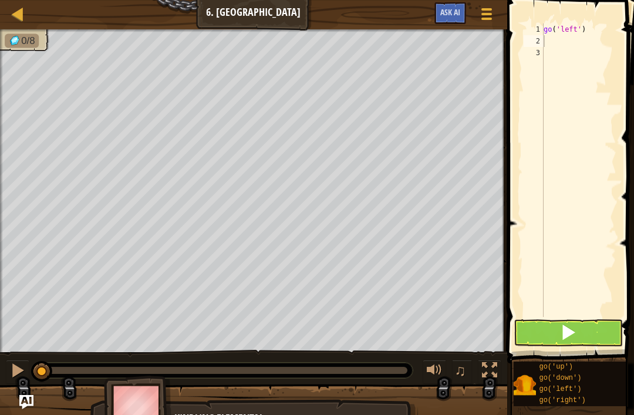
click at [572, 324] on span at bounding box center [568, 332] width 16 height 16
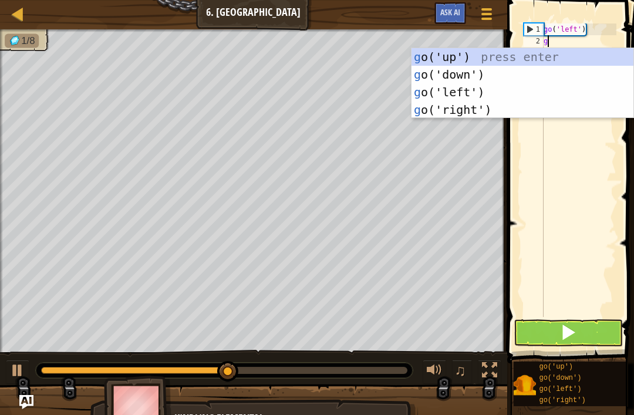
type textarea "go"
click at [515, 59] on div "go ('up') press enter go ('down') press enter go ('left') press enter go ('righ…" at bounding box center [523, 101] width 222 height 106
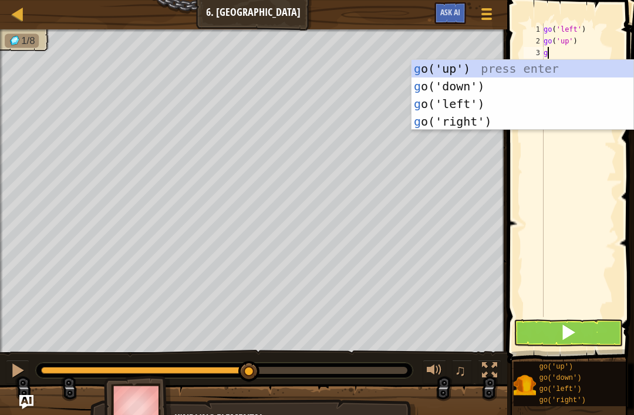
type textarea "go"
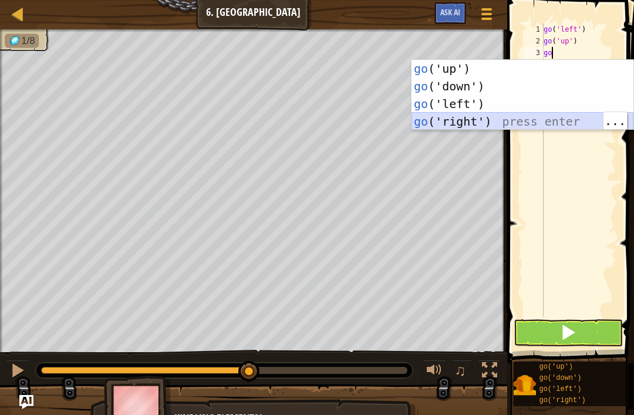
click at [518, 116] on div "go ('up') press enter go ('down') press enter go ('left') press enter go ('righ…" at bounding box center [523, 113] width 222 height 106
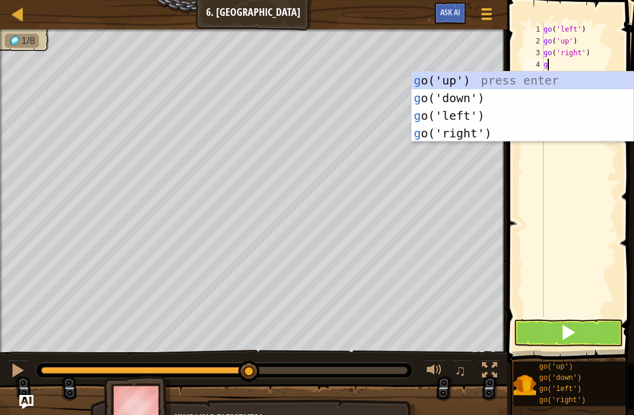
type textarea "go"
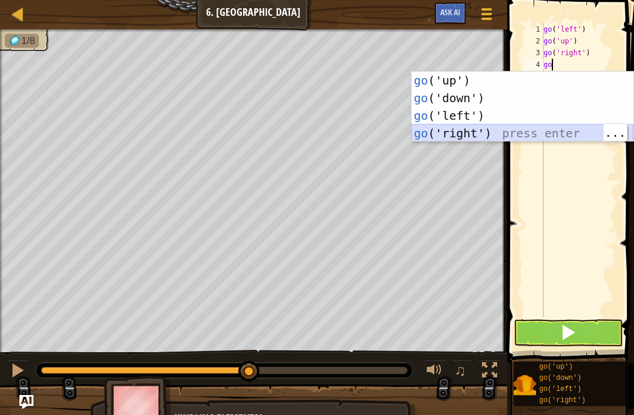
click at [537, 129] on div "go ('up') press enter go ('down') press enter go ('left') press enter go ('righ…" at bounding box center [523, 125] width 222 height 106
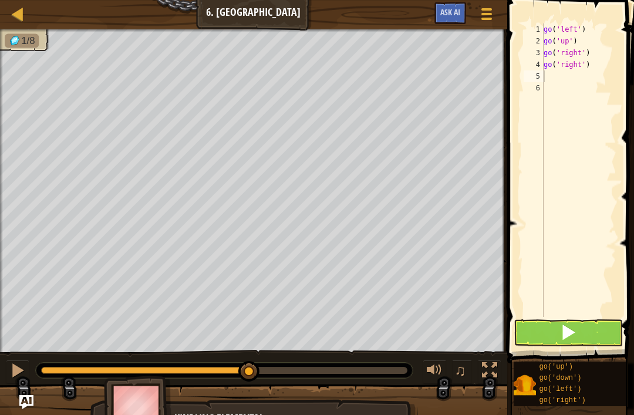
click at [551, 340] on button at bounding box center [568, 333] width 109 height 27
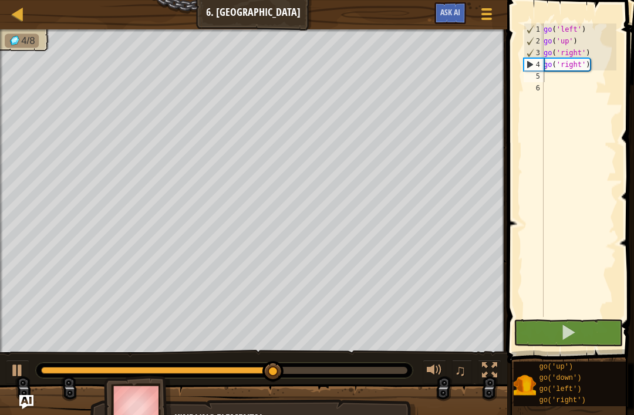
click at [478, 409] on div at bounding box center [253, 413] width 507 height 59
type textarea "g"
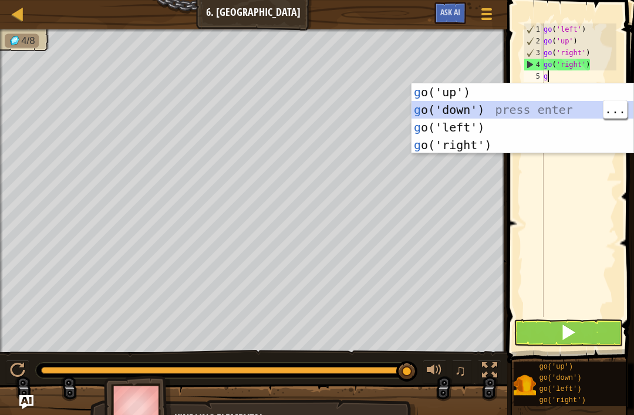
click at [501, 108] on div "g o('up') press enter g o('down') press enter g o('left') press enter g o('righ…" at bounding box center [523, 136] width 222 height 106
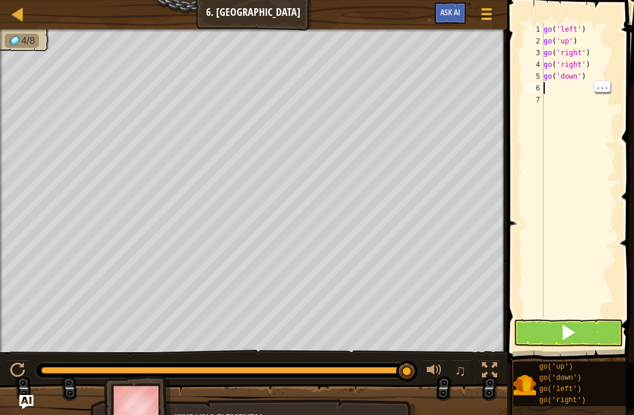
click at [553, 96] on div "go ( 'left' ) go ( 'up' ) go ( 'right' ) go ( 'right' ) go ( 'down' )" at bounding box center [579, 181] width 75 height 317
click at [559, 88] on div "go ( 'left' ) go ( 'up' ) go ( 'right' ) go ( 'right' ) go ( 'down' )" at bounding box center [579, 181] width 75 height 317
type textarea "g"
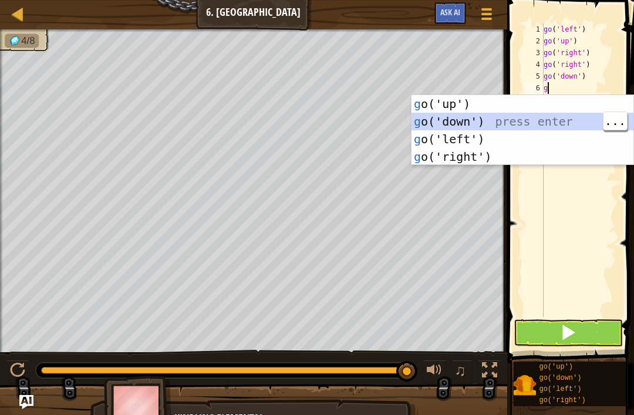
click at [519, 120] on div "g o('up') press enter g o('down') press enter g o('left') press enter g o('righ…" at bounding box center [523, 148] width 222 height 106
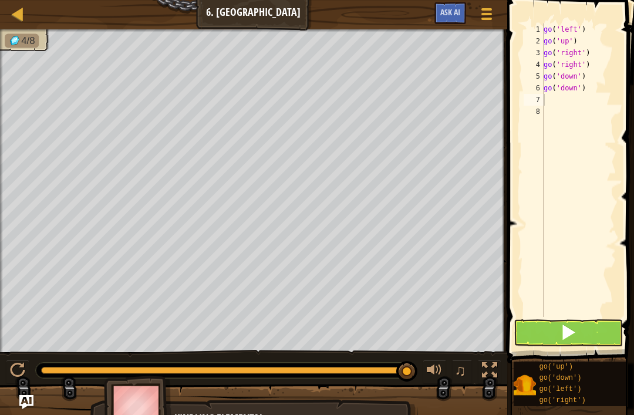
click at [576, 337] on span at bounding box center [568, 332] width 16 height 16
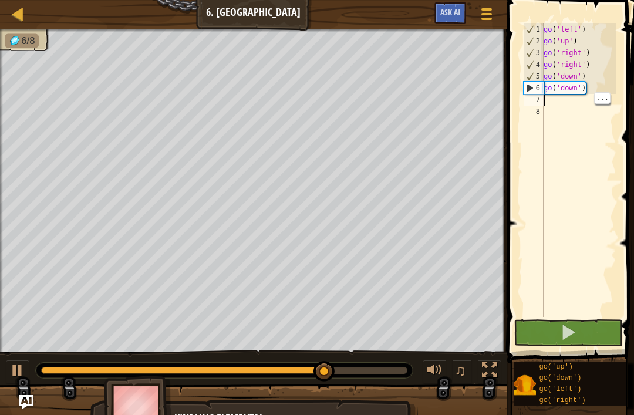
click at [560, 99] on div "go ( 'left' ) go ( 'up' ) go ( 'right' ) go ( 'right' ) go ( 'down' ) go ( 'dow…" at bounding box center [579, 181] width 75 height 317
type textarea "g"
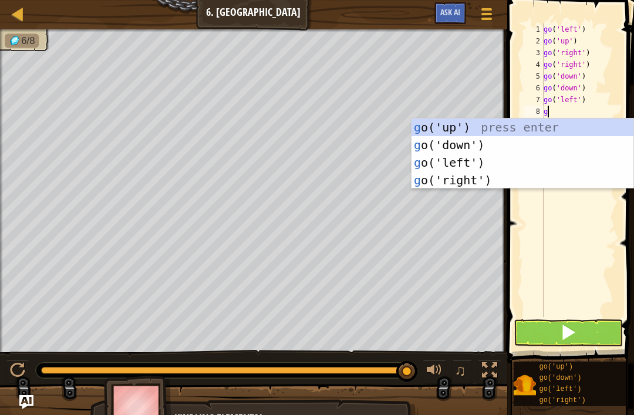
type textarea "go"
click at [500, 154] on div "go ('up') press enter go ('down') press enter go ('left') press enter go ('righ…" at bounding box center [523, 172] width 222 height 106
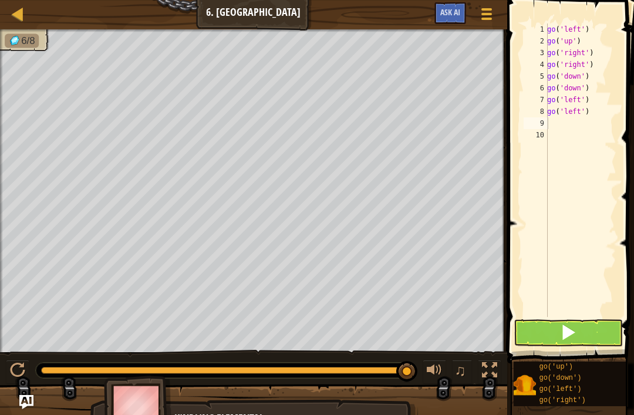
click at [569, 328] on span at bounding box center [568, 332] width 16 height 16
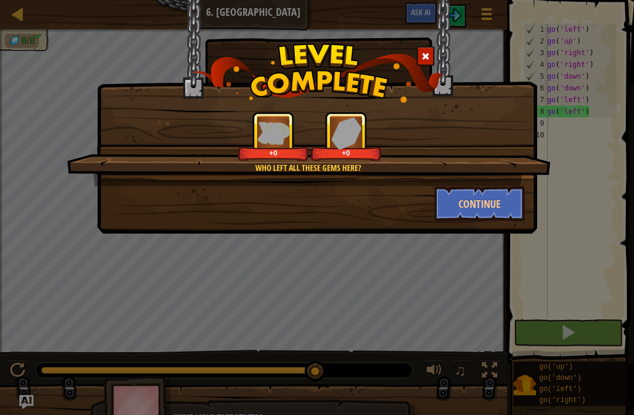
click at [504, 206] on button "Continue" at bounding box center [480, 203] width 91 height 35
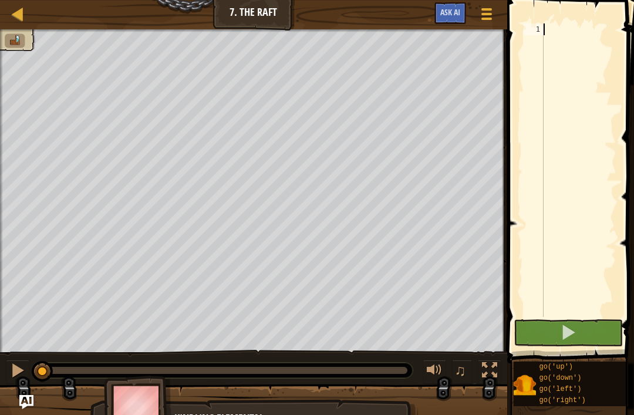
click at [557, 23] on div at bounding box center [579, 181] width 75 height 317
type textarea "g"
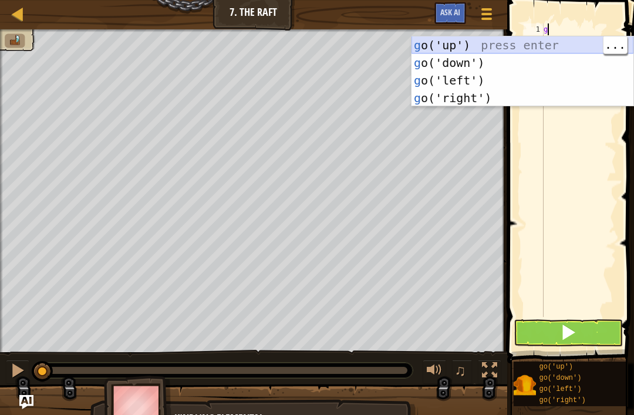
click at [555, 41] on div "g o('up') press enter g o('down') press enter g o('left') press enter g o('righ…" at bounding box center [523, 89] width 222 height 106
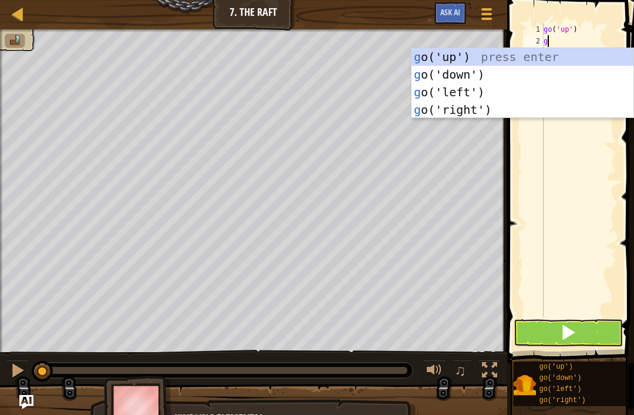
type textarea "go"
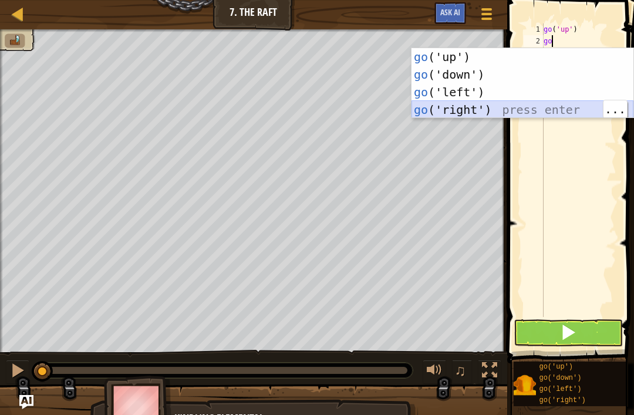
click at [515, 109] on div "go ('up') press enter go ('down') press enter go ('left') press enter go ('righ…" at bounding box center [523, 101] width 222 height 106
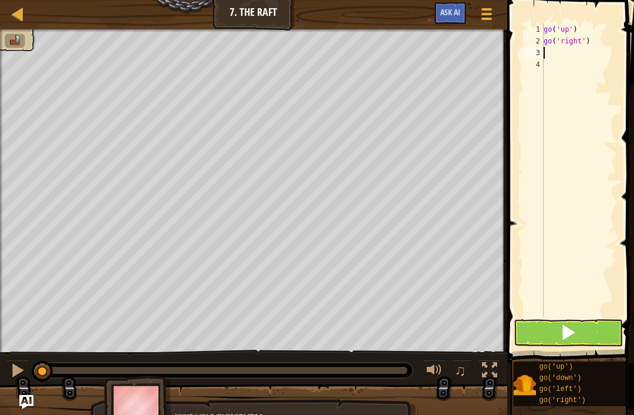
type textarea "g"
click at [571, 332] on span at bounding box center [568, 332] width 16 height 16
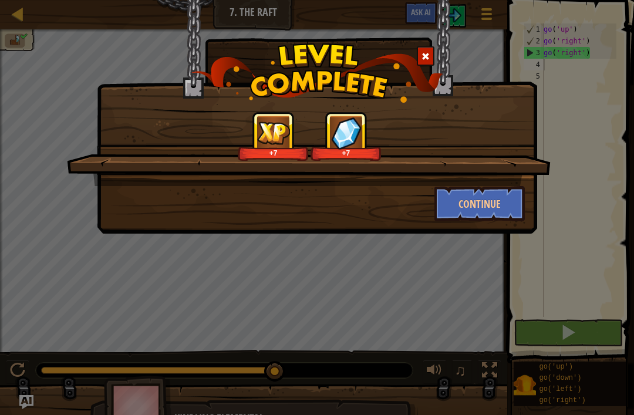
click at [406, 246] on div "+7 +7 Continue" at bounding box center [317, 207] width 634 height 415
click at [462, 208] on button "Continue" at bounding box center [480, 203] width 91 height 35
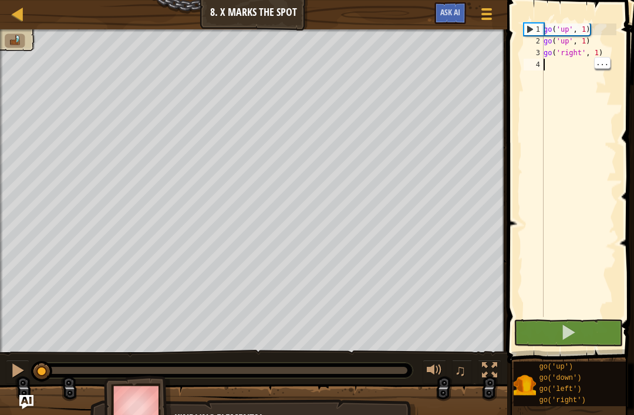
click at [554, 70] on div "go ( 'up' , 1 ) go ( 'up' , 1 ) go ( 'right' , 1 )" at bounding box center [579, 181] width 75 height 317
click at [562, 68] on div "go ( 'up' , 1 ) go ( 'up' , 1 ) go ( 'right' , 1 )" at bounding box center [579, 181] width 75 height 317
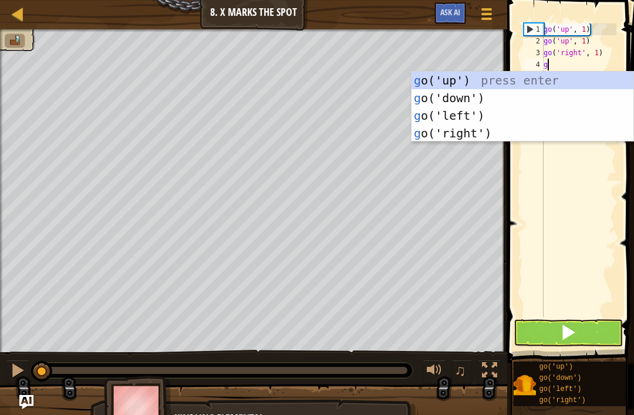
type textarea "go"
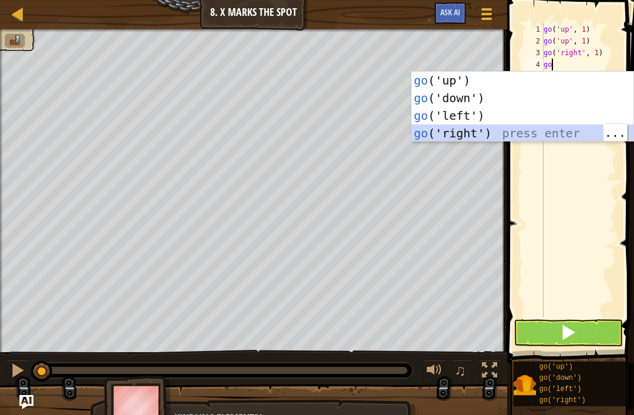
click at [505, 135] on div "go ('up') press enter go ('down') press enter go ('left') press enter go ('righ…" at bounding box center [523, 125] width 222 height 106
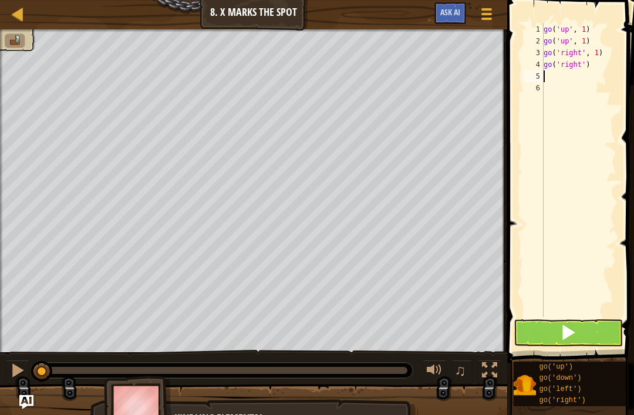
type textarea "g"
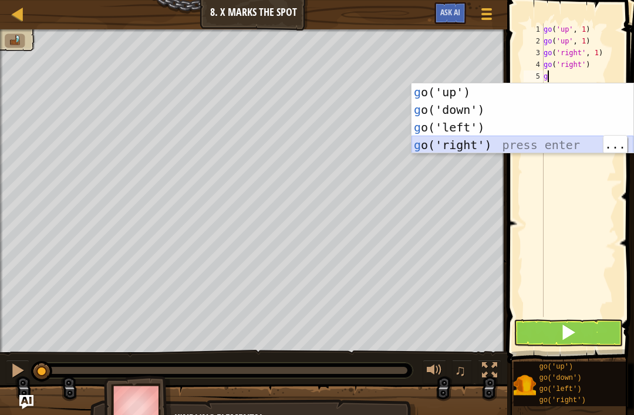
click at [493, 141] on div "g o('up') press enter g o('down') press enter g o('left') press enter g o('righ…" at bounding box center [523, 136] width 222 height 106
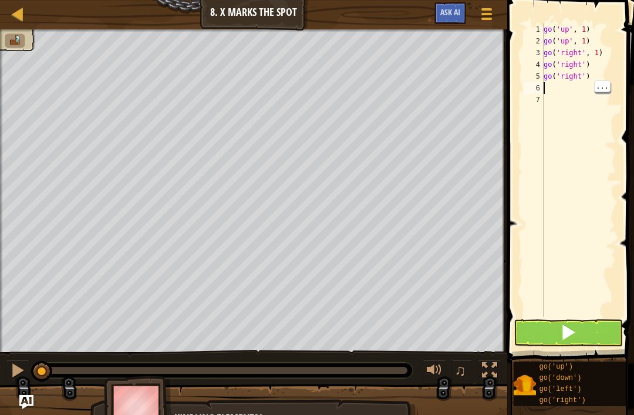
click at [567, 90] on div "go ( 'up' , 1 ) go ( 'up' , 1 ) go ( 'right' , 1 ) go ( 'right' ) go ( 'right' )" at bounding box center [579, 181] width 75 height 317
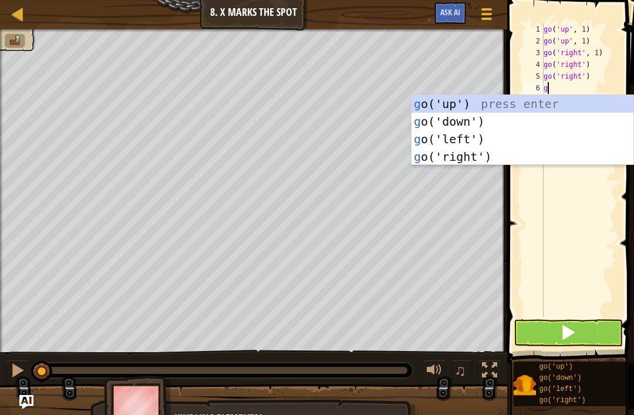
type textarea "go"
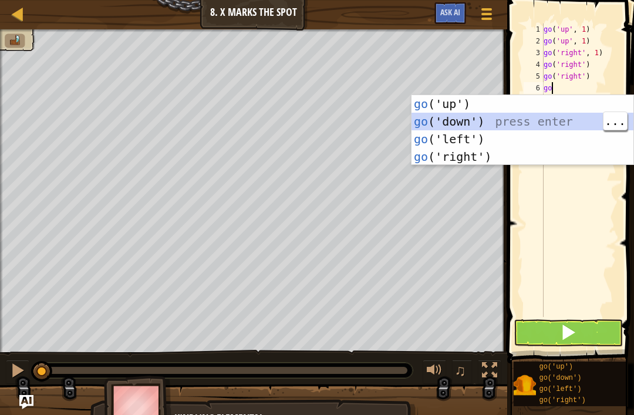
click at [489, 123] on div "go ('up') press enter go ('down') press enter go ('left') press enter go ('righ…" at bounding box center [523, 148] width 222 height 106
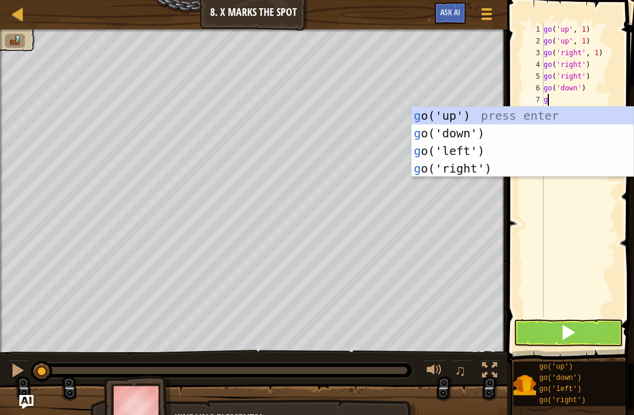
type textarea "go"
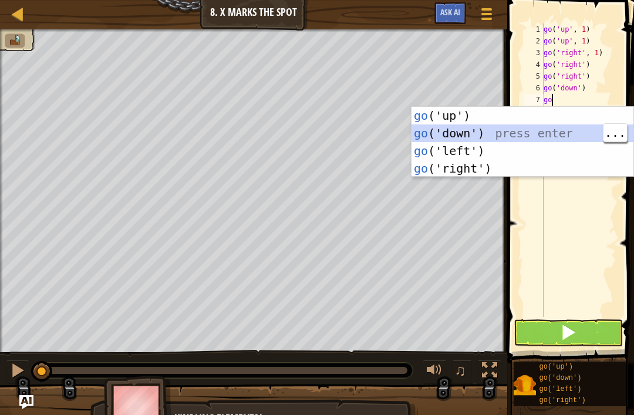
click at [487, 133] on div "go ('up') press enter go ('down') press enter go ('left') press enter go ('righ…" at bounding box center [523, 160] width 222 height 106
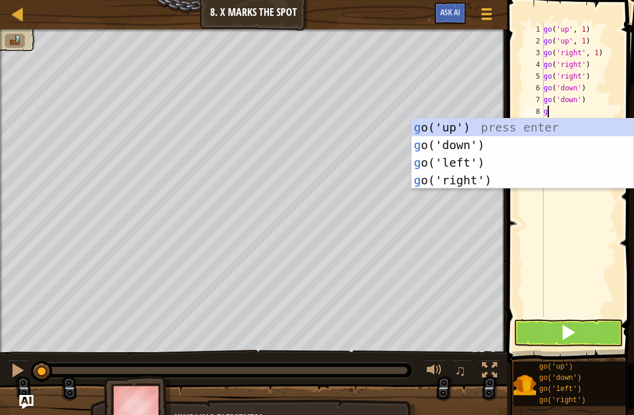
type textarea "go"
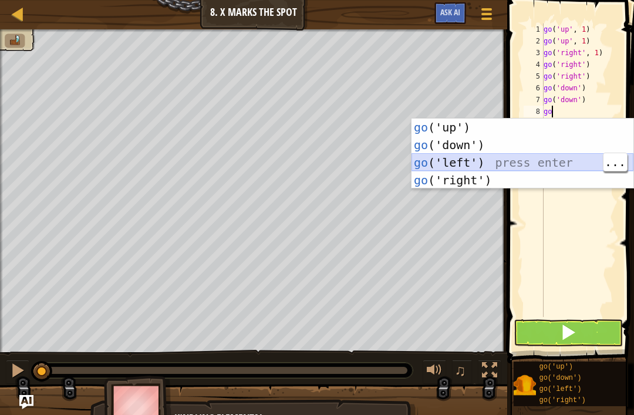
click at [482, 162] on div "go ('up') press enter go ('down') press enter go ('left') press enter go ('righ…" at bounding box center [523, 172] width 222 height 106
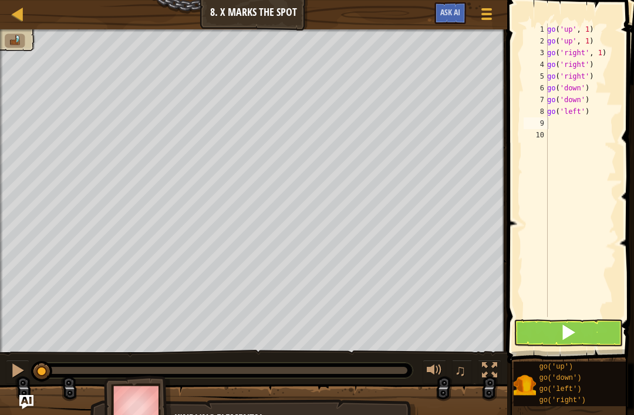
click at [577, 339] on button at bounding box center [568, 333] width 109 height 27
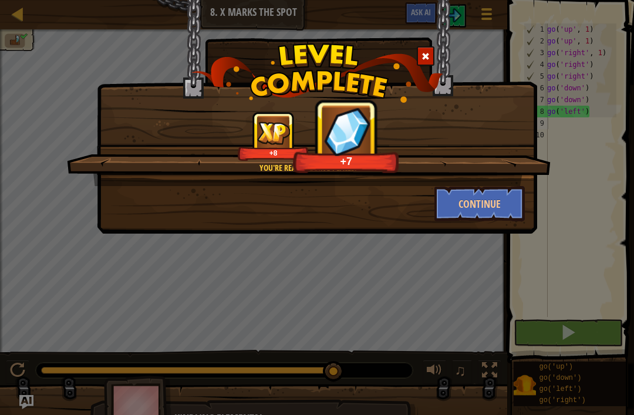
click at [502, 208] on button "Continue" at bounding box center [480, 203] width 91 height 35
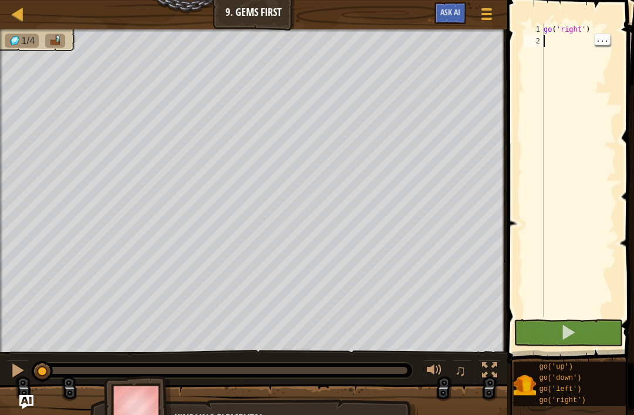
click at [557, 40] on div "go ( 'right' )" at bounding box center [579, 181] width 75 height 317
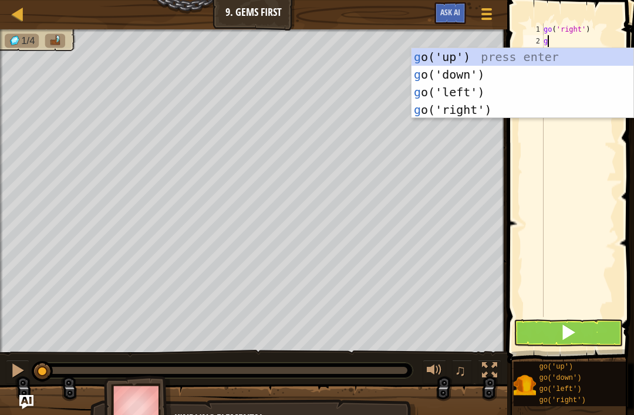
type textarea "go"
click at [506, 55] on div "go ('up') press enter go ('down') press enter go ('left') press enter go ('righ…" at bounding box center [523, 101] width 222 height 106
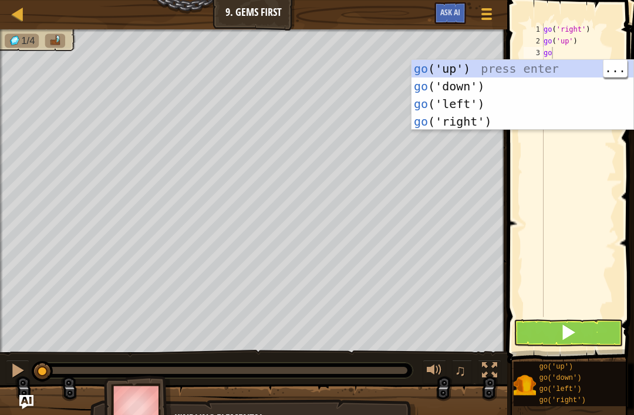
click at [566, 330] on span at bounding box center [568, 332] width 16 height 16
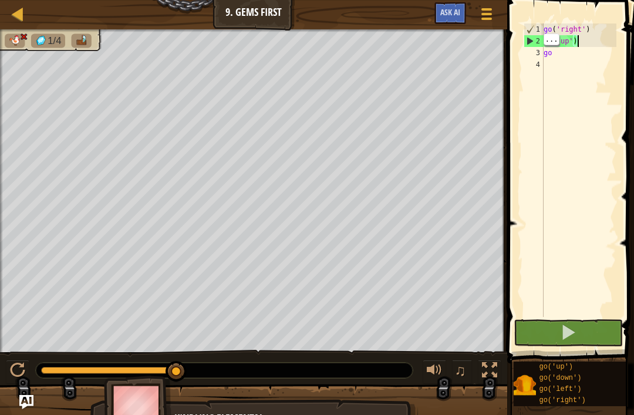
click at [593, 37] on div "go ( 'right' ) go ( 'up' ) go" at bounding box center [579, 181] width 75 height 317
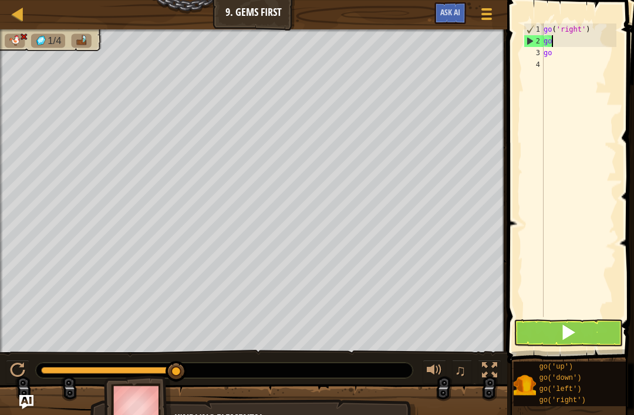
type textarea "g"
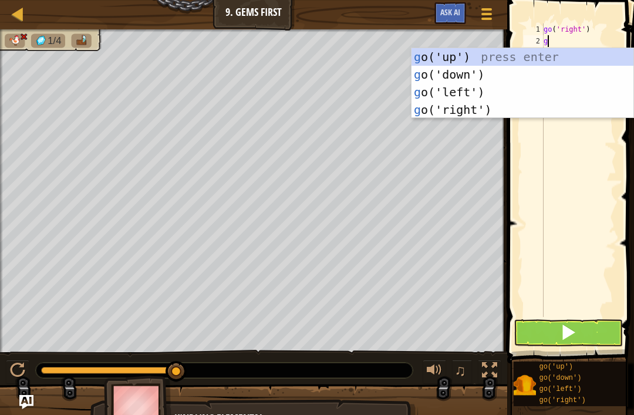
type textarea "go"
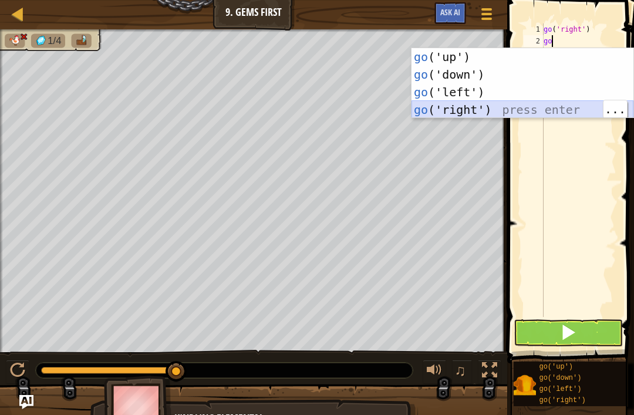
click at [495, 106] on div "go ('up') press enter go ('down') press enter go ('left') press enter go ('righ…" at bounding box center [523, 101] width 222 height 106
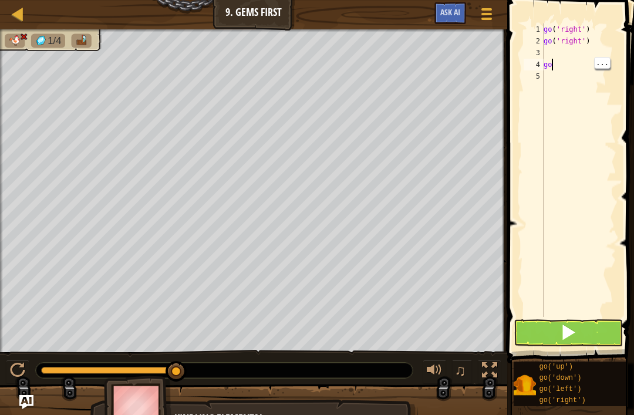
type textarea "g"
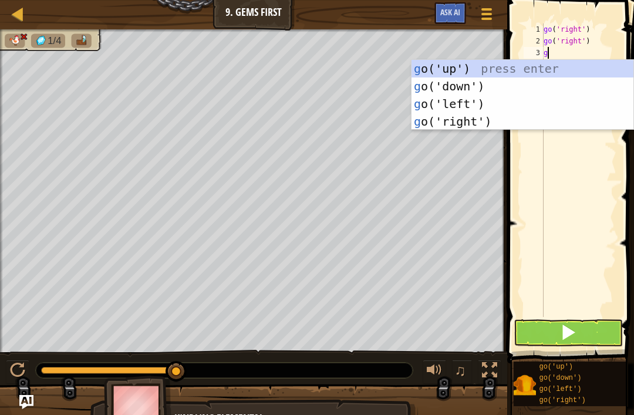
type textarea "go"
click at [483, 70] on div "go ('up') press enter go ('down') press enter go ('left') press enter go ('righ…" at bounding box center [523, 113] width 222 height 106
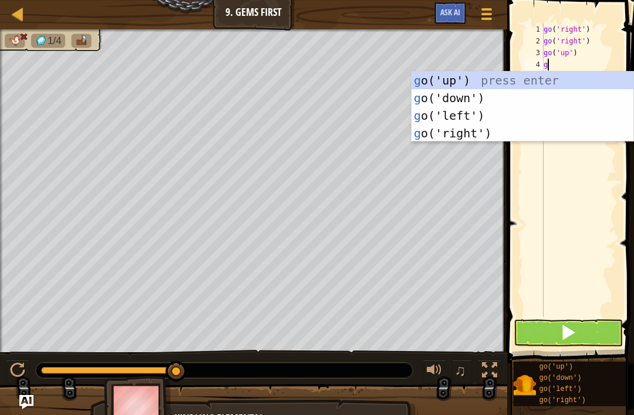
type textarea "go"
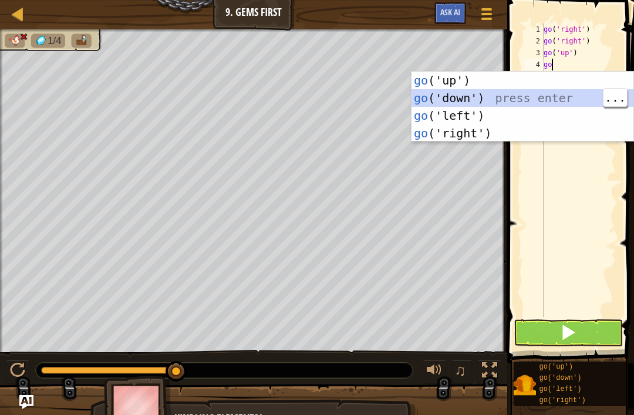
click at [524, 95] on div "go ('up') press enter go ('down') press enter go ('left') press enter go ('righ…" at bounding box center [523, 125] width 222 height 106
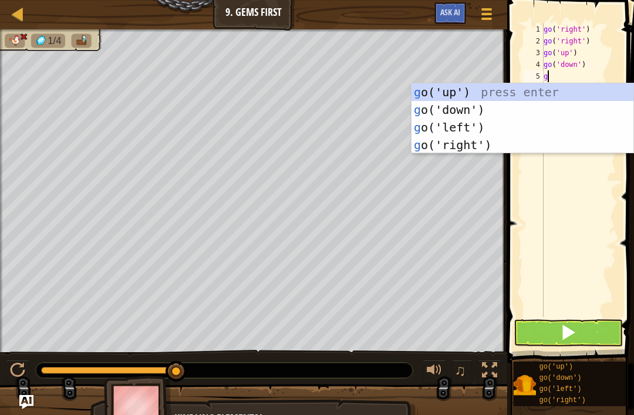
type textarea "go"
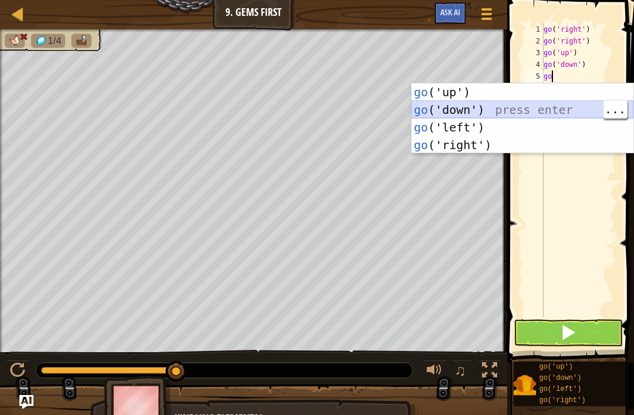
click at [504, 106] on div "go ('up') press enter go ('down') press enter go ('left') press enter go ('righ…" at bounding box center [523, 136] width 222 height 106
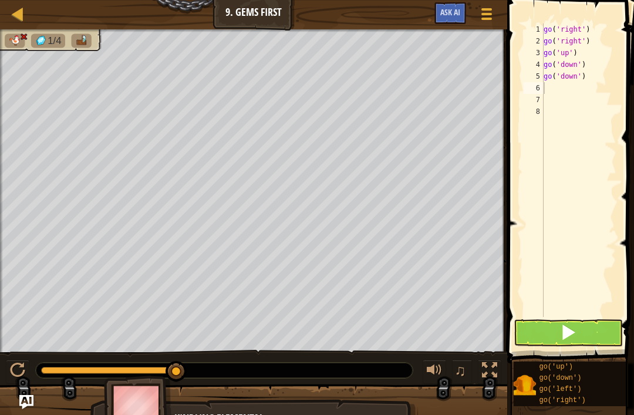
click at [571, 329] on span at bounding box center [568, 332] width 16 height 16
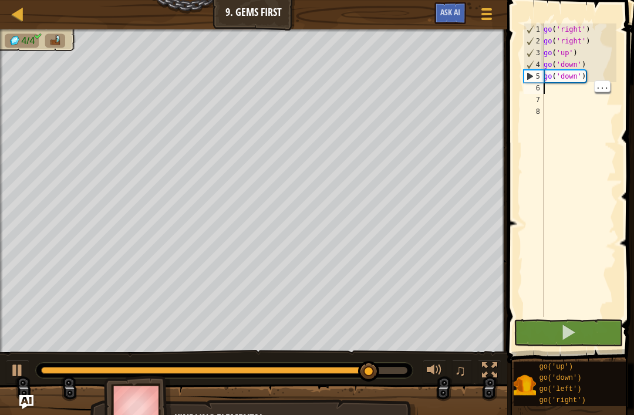
click at [559, 90] on div "go ( 'right' ) go ( 'right' ) go ( 'up' ) go ( 'down' ) go ( 'down' )" at bounding box center [579, 181] width 75 height 317
type textarea "u"
type textarea "g"
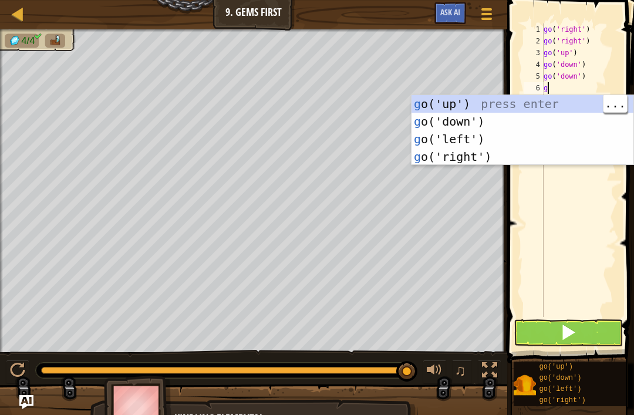
click at [529, 99] on div "g o('up') press enter g o('down') press enter g o('left') press enter g o('righ…" at bounding box center [523, 148] width 222 height 106
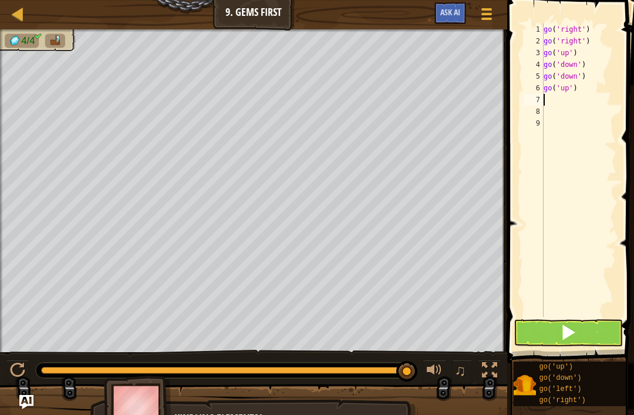
type textarea "g"
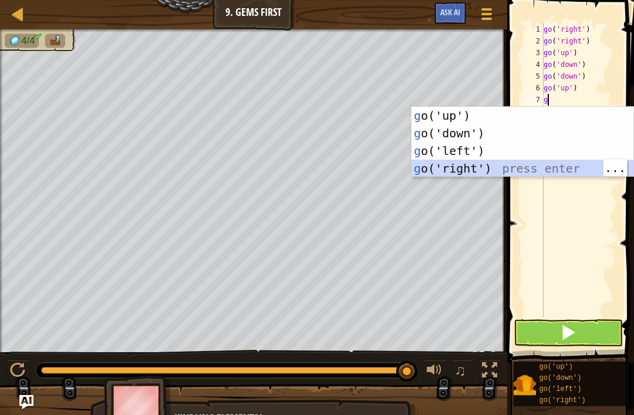
click at [495, 168] on div "g o('up') press enter g o('down') press enter g o('left') press enter g o('righ…" at bounding box center [523, 160] width 222 height 106
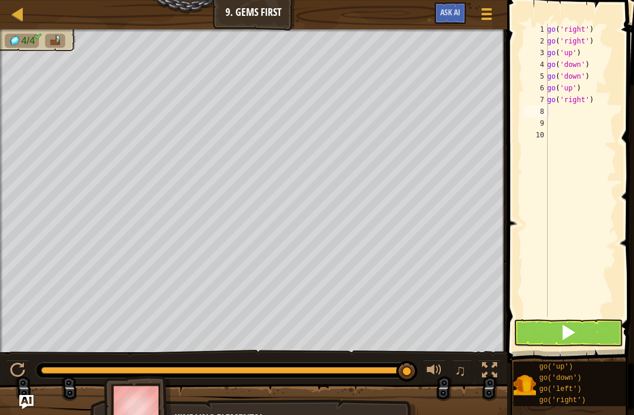
click at [576, 325] on span at bounding box center [568, 332] width 16 height 16
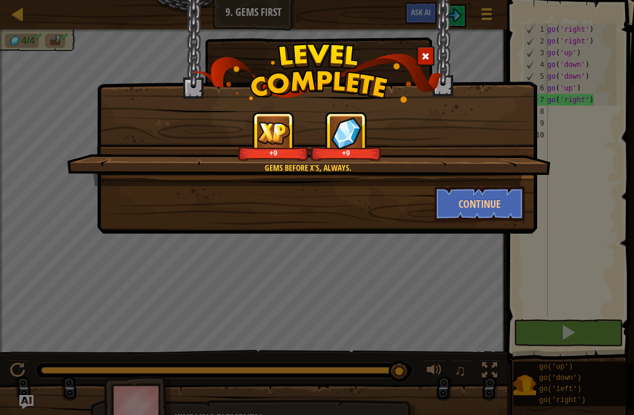
click at [503, 201] on button "Continue" at bounding box center [480, 203] width 91 height 35
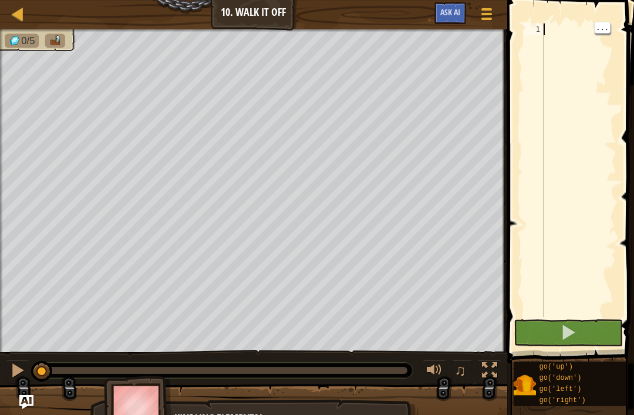
click at [537, 27] on div "1" at bounding box center [534, 29] width 20 height 12
click at [573, 26] on div at bounding box center [579, 181] width 75 height 317
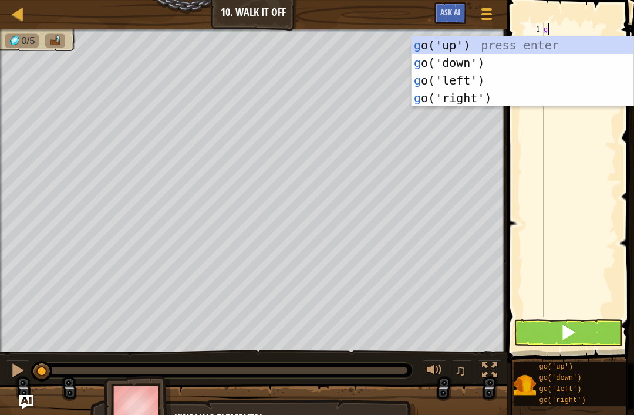
type textarea "go"
click at [533, 48] on div "go ('up') press enter go ('down') press enter go ('left') press enter go ('righ…" at bounding box center [523, 89] width 222 height 106
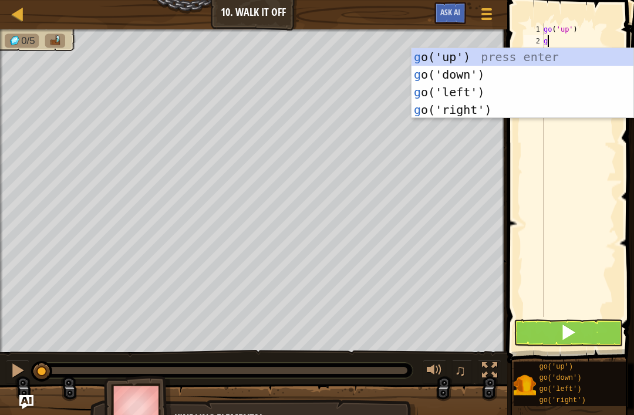
type textarea "go"
click at [564, 56] on div "go ('up') press enter go ('down') press enter go ('left') press enter go ('righ…" at bounding box center [523, 101] width 222 height 106
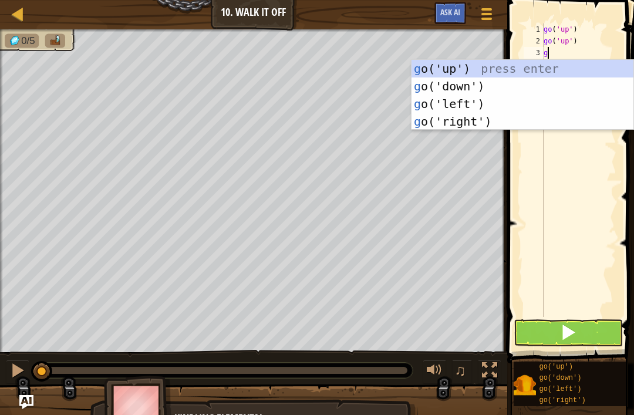
type textarea "go"
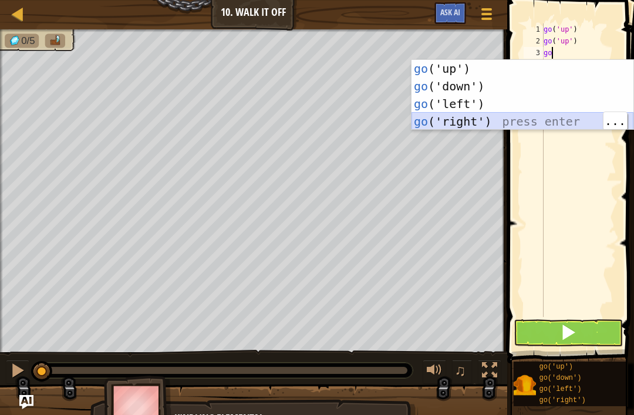
click at [482, 122] on div "go ('up') press enter go ('down') press enter go ('left') press enter go ('righ…" at bounding box center [523, 113] width 222 height 106
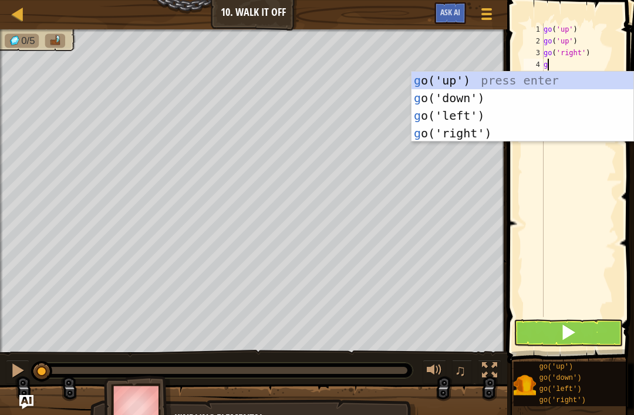
type textarea "go"
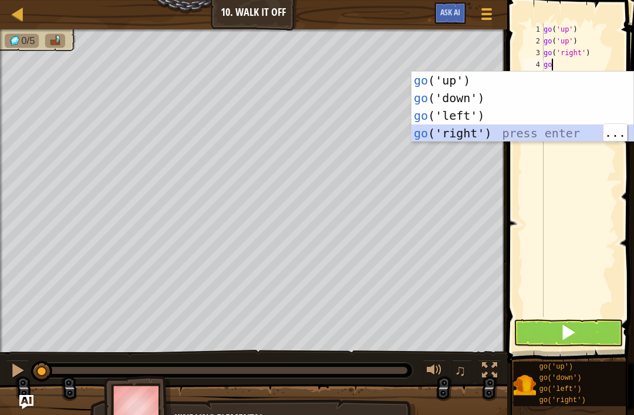
click at [480, 132] on div "go ('up') press enter go ('down') press enter go ('left') press enter go ('righ…" at bounding box center [523, 125] width 222 height 106
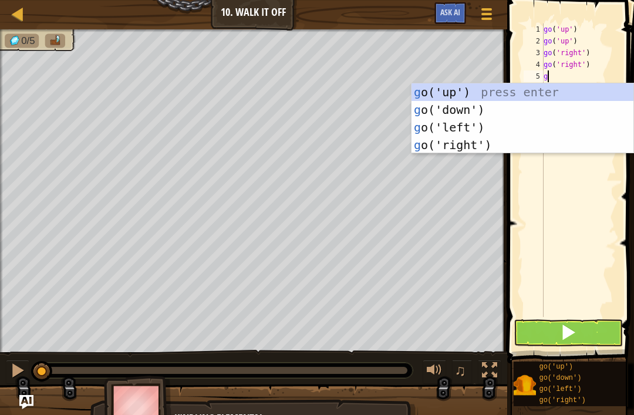
type textarea "go"
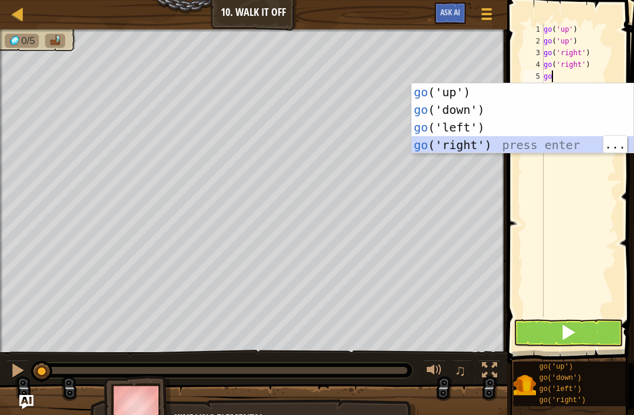
click at [494, 150] on div "go ('up') press enter go ('down') press enter go ('left') press enter go ('righ…" at bounding box center [523, 136] width 222 height 106
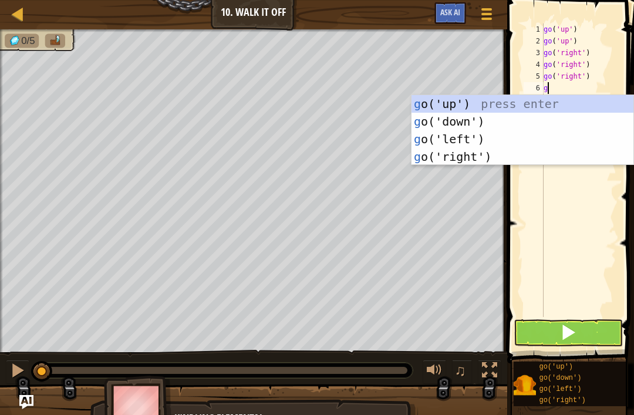
type textarea "go"
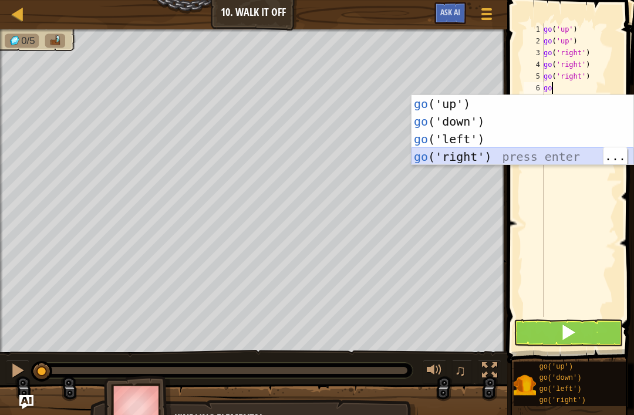
click at [487, 155] on div "go ('up') press enter go ('down') press enter go ('left') press enter go ('righ…" at bounding box center [523, 148] width 222 height 106
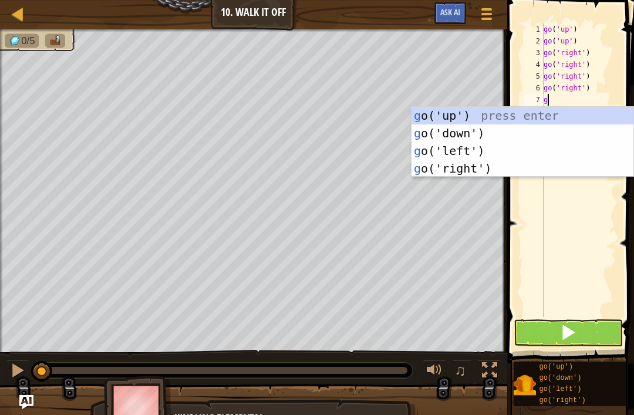
type textarea "go"
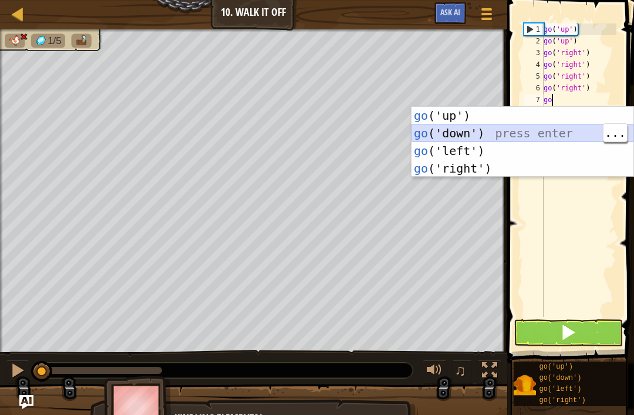
click at [542, 131] on div "go ('up') press enter go ('down') press enter go ('left') press enter go ('righ…" at bounding box center [523, 160] width 222 height 106
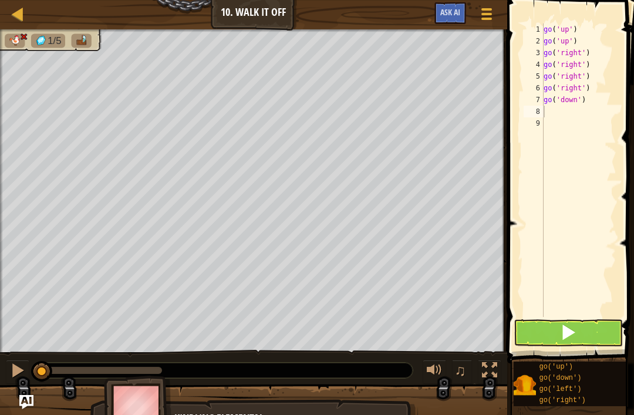
click at [571, 327] on span at bounding box center [568, 332] width 16 height 16
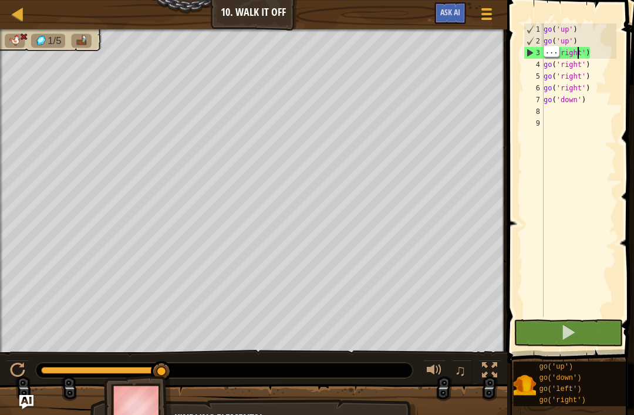
click at [579, 48] on div "go ( 'up' ) go ( 'up' ) go ( 'right' ) go ( 'right' ) go ( 'right' ) go ( 'righ…" at bounding box center [579, 181] width 75 height 317
click at [591, 53] on div "go ( 'up' ) go ( 'up' ) go ( 'right' ) go ( 'right' ) go ( 'right' ) go ( 'righ…" at bounding box center [579, 181] width 75 height 317
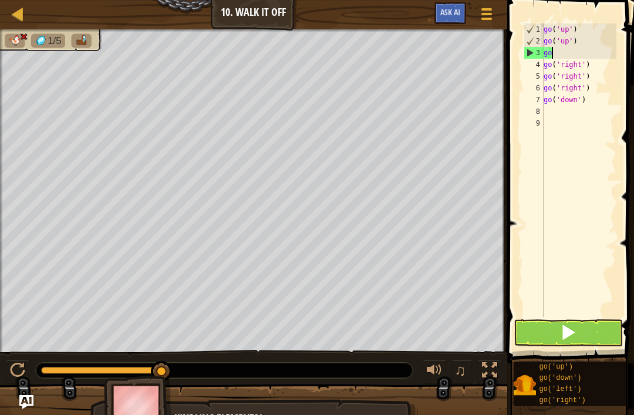
type textarea "g"
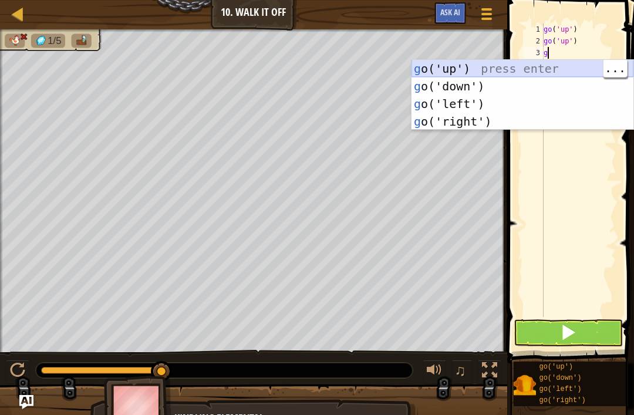
click at [573, 63] on div "g o('up') press enter g o('down') press enter g o('left') press enter g o('righ…" at bounding box center [523, 113] width 222 height 106
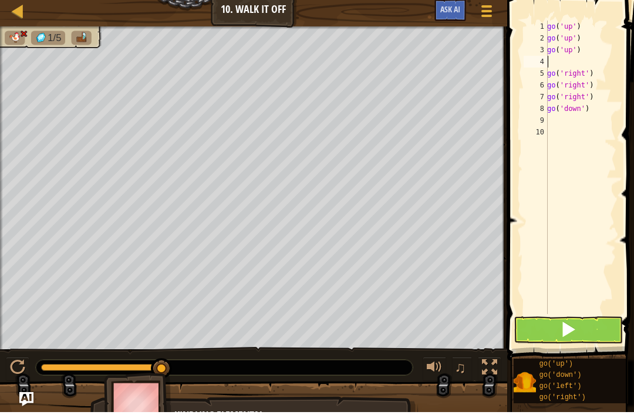
type textarea "go('up')"
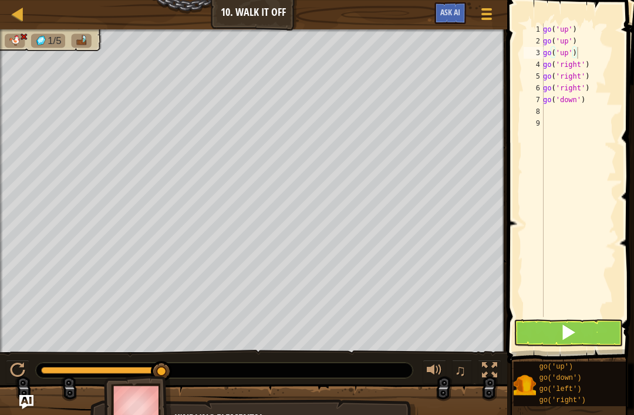
click at [574, 334] on span at bounding box center [568, 332] width 16 height 16
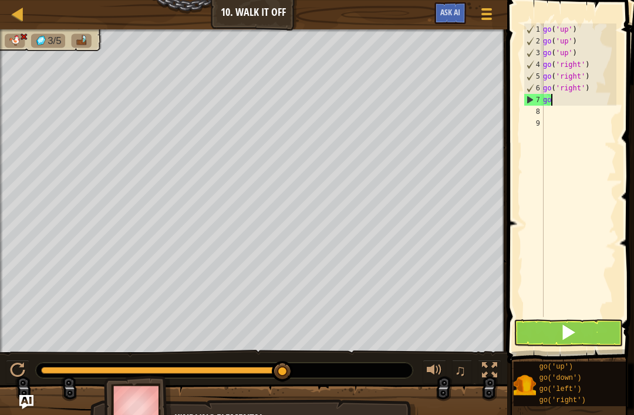
type textarea "g"
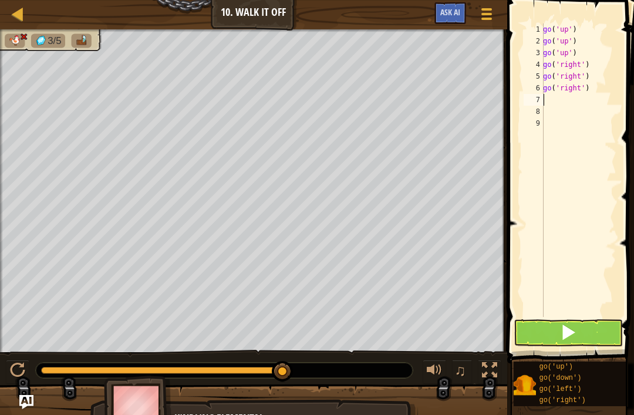
type textarea "g"
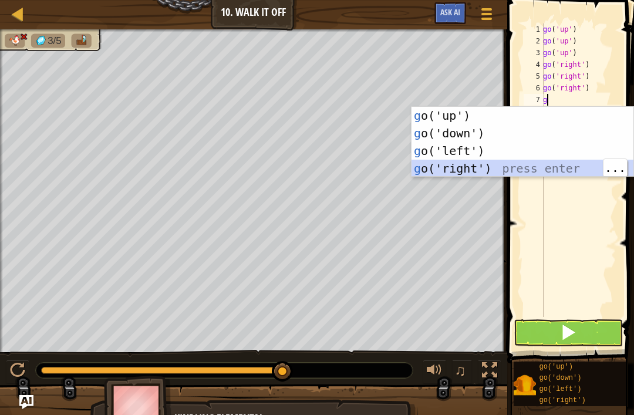
click at [480, 169] on div "g o('up') press enter g o('down') press enter g o('left') press enter g o('righ…" at bounding box center [523, 160] width 222 height 106
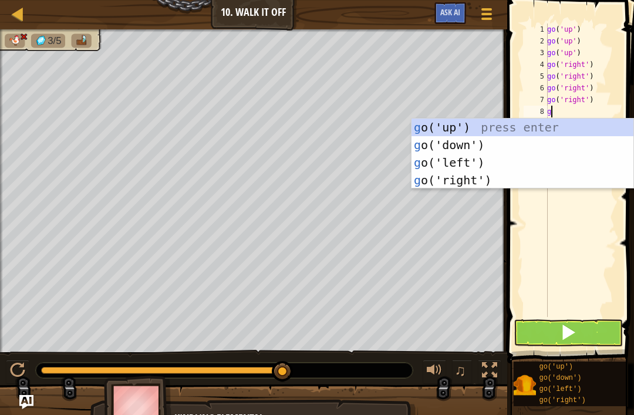
type textarea "go"
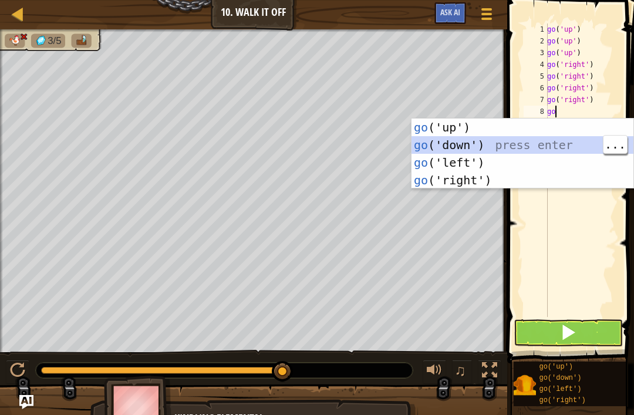
click at [495, 143] on div "go ('up') press enter go ('down') press enter go ('left') press enter go ('righ…" at bounding box center [523, 172] width 222 height 106
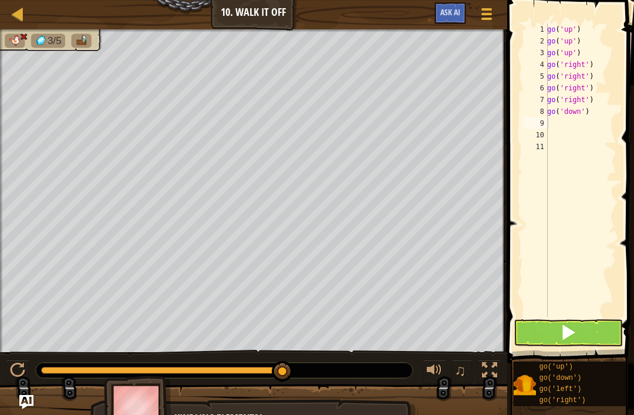
click at [576, 332] on span at bounding box center [568, 332] width 16 height 16
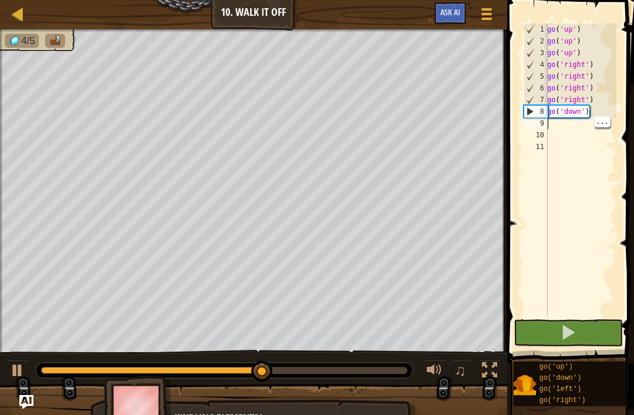
click at [561, 123] on div "go ( 'up' ) go ( 'up' ) go ( 'up' ) go ( 'right' ) go ( 'right' ) go ( 'right' …" at bounding box center [581, 181] width 72 height 317
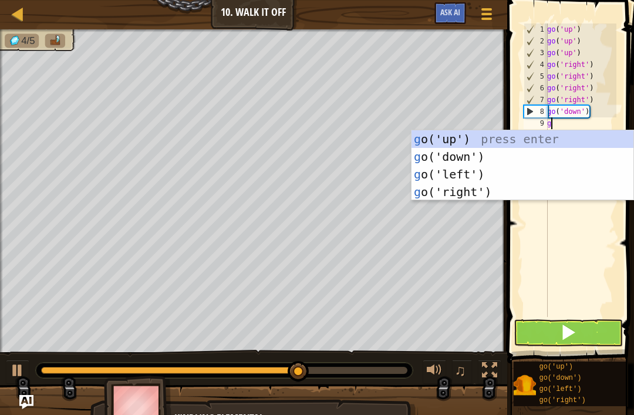
type textarea "go"
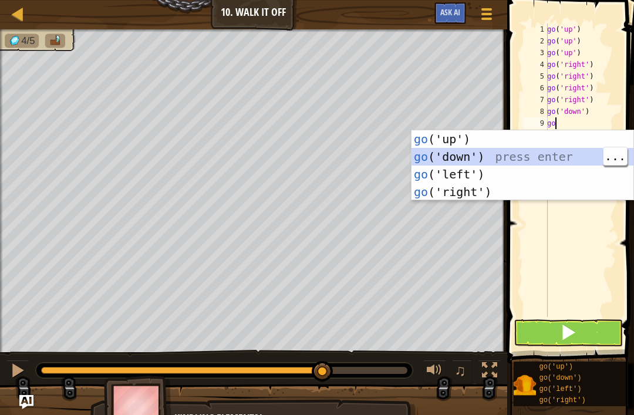
click at [493, 157] on div "go ('up') press enter go ('down') press enter go ('left') press enter go ('righ…" at bounding box center [523, 183] width 222 height 106
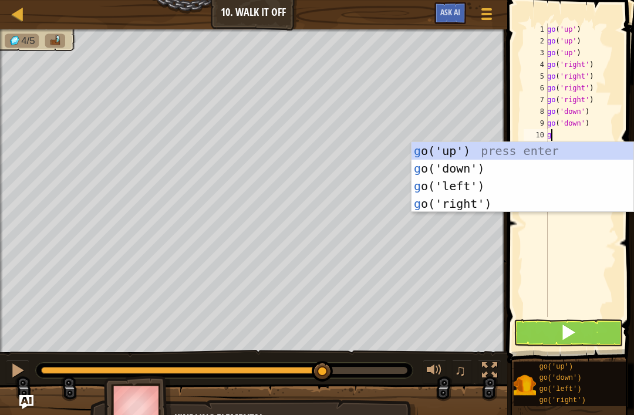
type textarea "go"
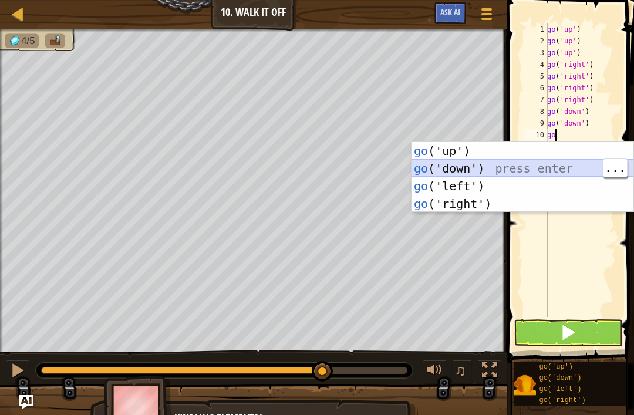
click at [492, 166] on div "go ('up') press enter go ('down') press enter go ('left') press enter go ('righ…" at bounding box center [523, 195] width 222 height 106
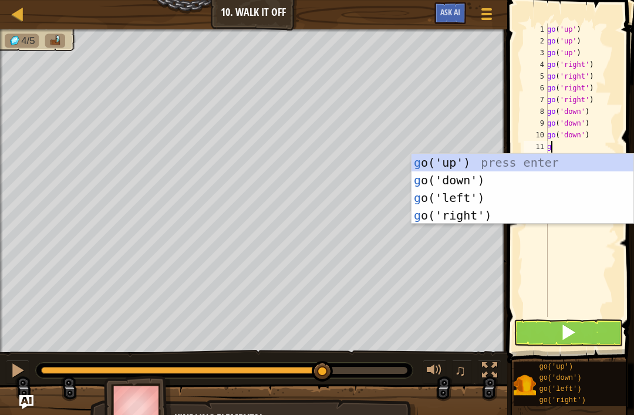
type textarea "go"
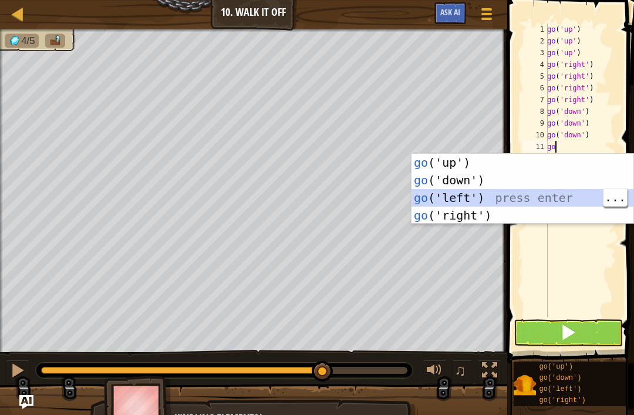
click at [540, 195] on div "go ('up') press enter go ('down') press enter go ('left') press enter go ('righ…" at bounding box center [523, 207] width 222 height 106
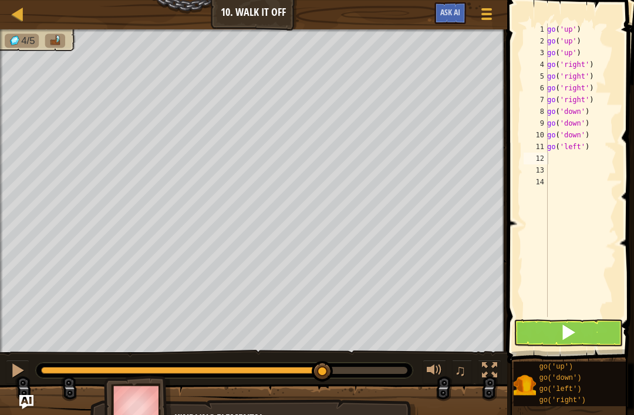
click at [569, 331] on span at bounding box center [568, 332] width 16 height 16
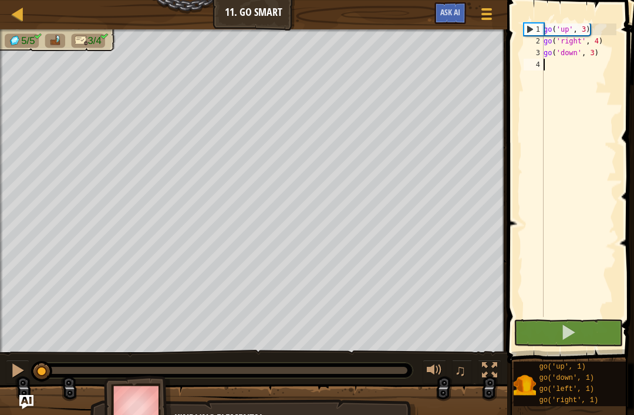
click at [582, 335] on button at bounding box center [568, 333] width 109 height 27
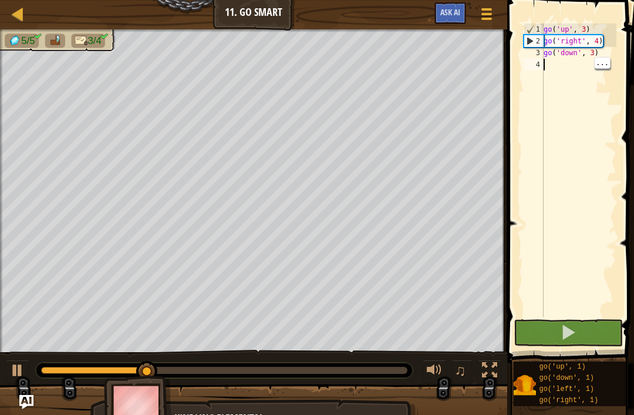
click at [563, 66] on div "go ( 'up' , 3 ) go ( 'right' , 4 ) go ( 'down' , 3 )" at bounding box center [579, 181] width 75 height 317
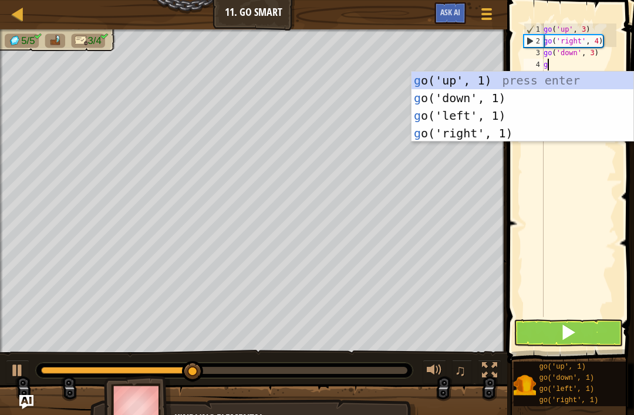
scroll to position [6, 0]
type textarea "go"
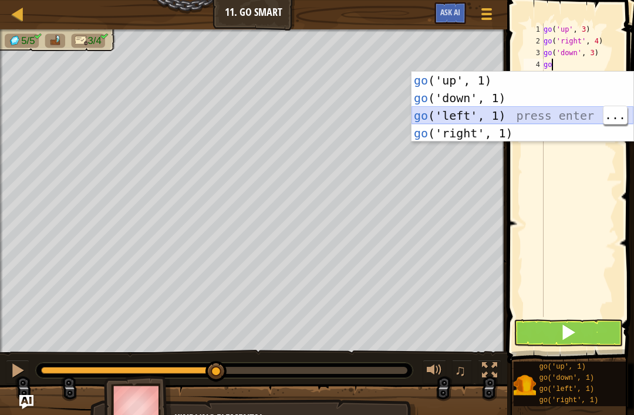
click at [506, 115] on div "go ('up', 1) press enter go ('down', 1) press enter go ('left', 1) press enter …" at bounding box center [523, 125] width 222 height 106
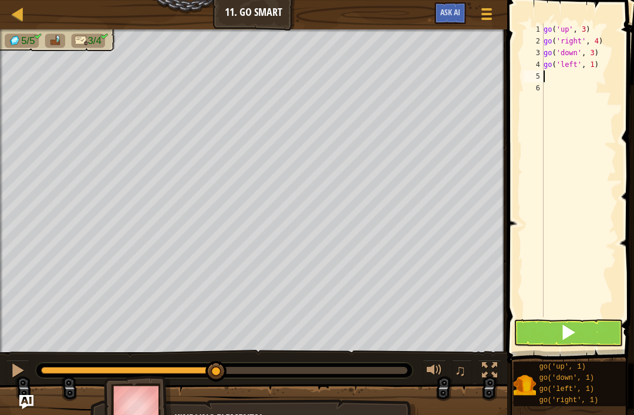
click at [511, 116] on span at bounding box center [572, 165] width 136 height 398
click at [583, 332] on button at bounding box center [568, 333] width 109 height 27
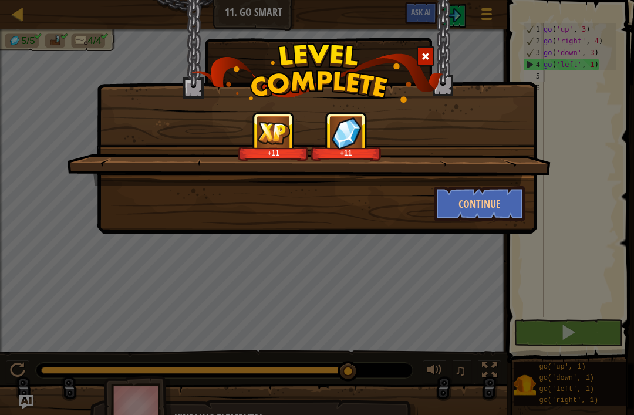
click at [503, 211] on button "Continue" at bounding box center [480, 203] width 91 height 35
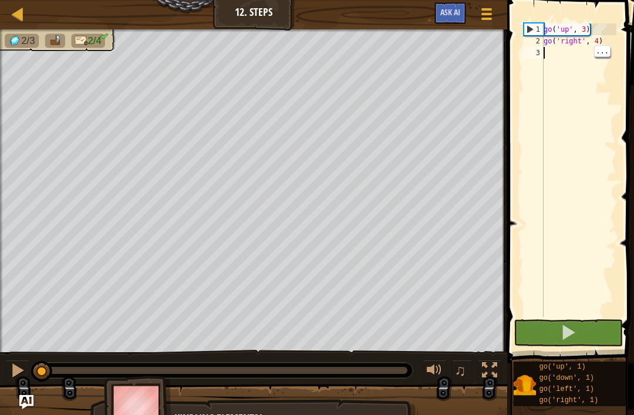
click at [553, 52] on div "go ( 'up' , 3 ) go ( 'right' , 4 )" at bounding box center [579, 181] width 75 height 317
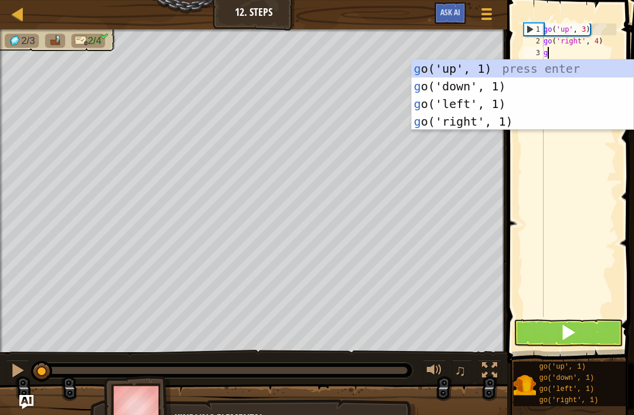
type textarea "go"
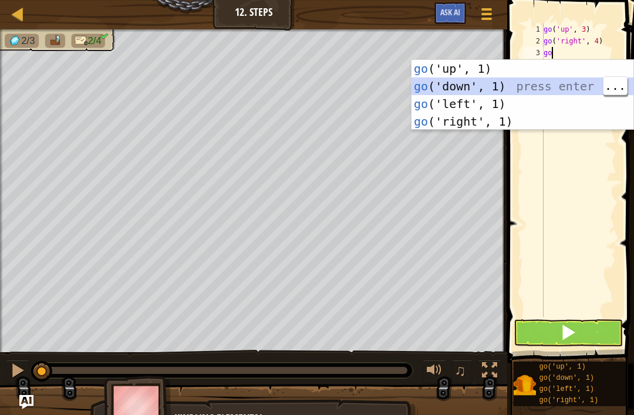
click at [506, 86] on div "go ('up', 1) press enter go ('down', 1) press enter go ('left', 1) press enter …" at bounding box center [523, 113] width 222 height 106
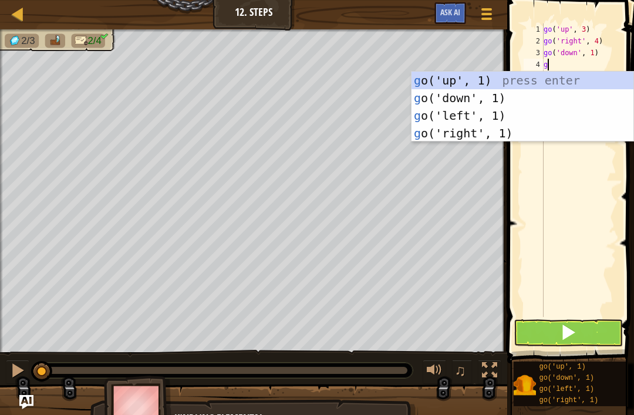
type textarea "go"
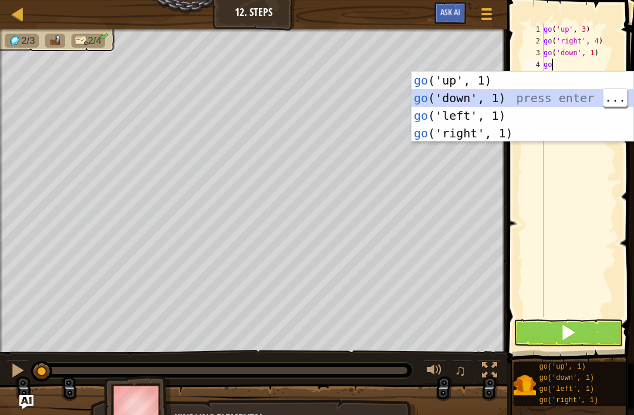
click at [564, 100] on div "go ('up', 1) press enter go ('down', 1) press enter go ('left', 1) press enter …" at bounding box center [523, 125] width 222 height 106
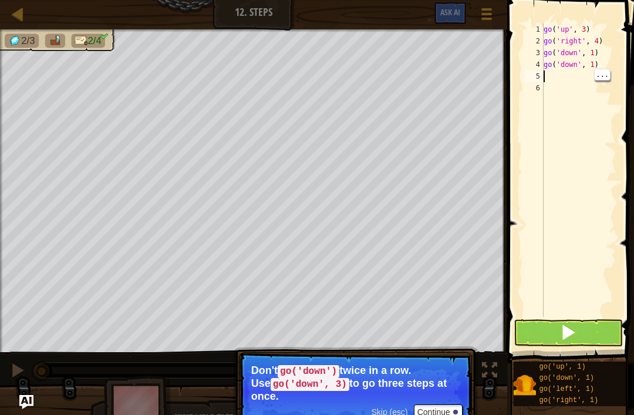
click at [568, 76] on div "go ( 'up' , 3 ) go ( 'right' , 4 ) go ( 'down' , 1 ) go ( 'down' , 1 )" at bounding box center [579, 181] width 75 height 317
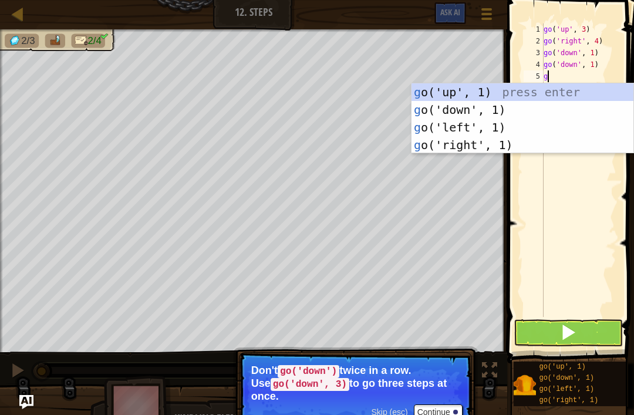
type textarea "go"
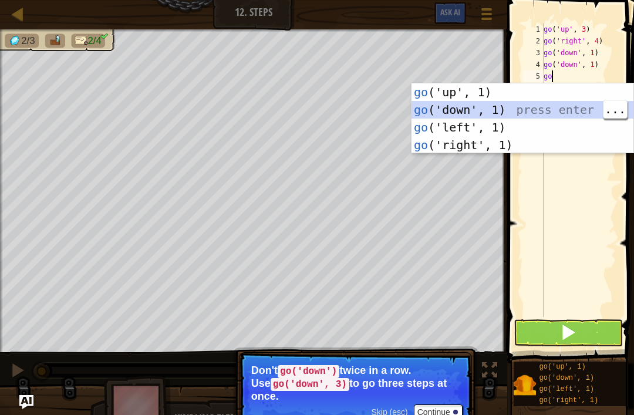
click at [530, 118] on div "go ('up', 1) press enter go ('down', 1) press enter go ('left', 1) press enter …" at bounding box center [523, 136] width 222 height 106
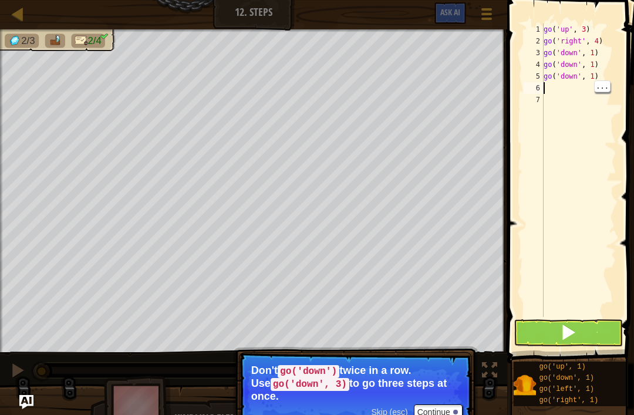
click at [550, 93] on div "go ( 'up' , 3 ) go ( 'right' , 4 ) go ( 'down' , 1 ) go ( 'down' , 1 ) go ( 'do…" at bounding box center [579, 181] width 75 height 317
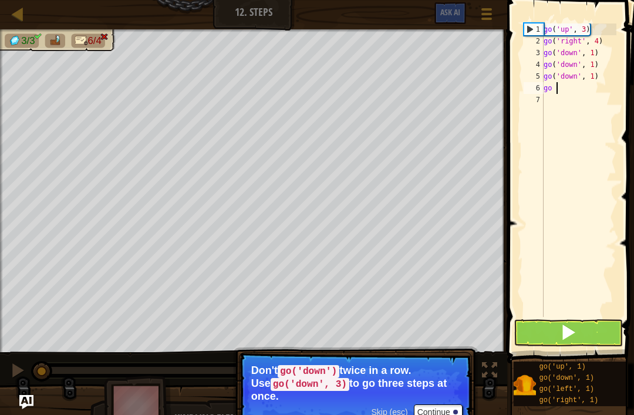
type textarea "g"
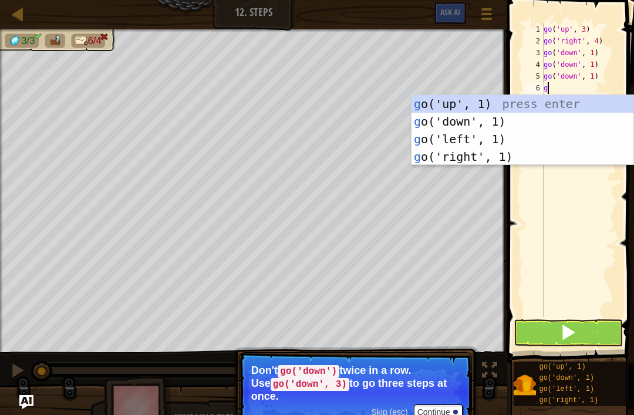
type textarea "go"
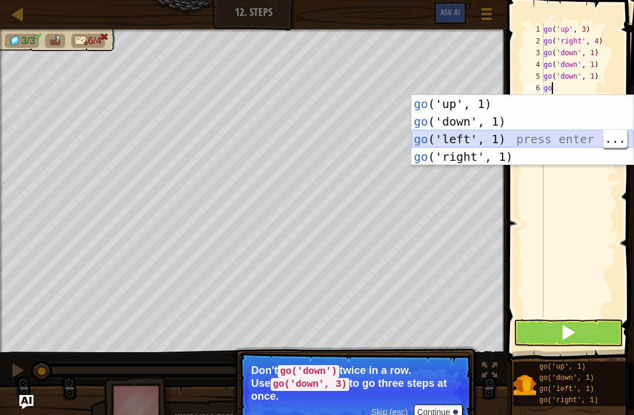
click at [561, 140] on div "go ('up', 1) press enter go ('down', 1) press enter go ('left', 1) press enter …" at bounding box center [523, 148] width 222 height 106
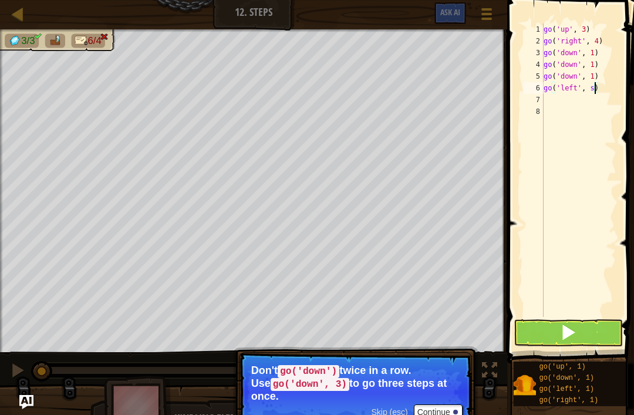
scroll to position [6, 4]
type textarea "go('left', 2)"
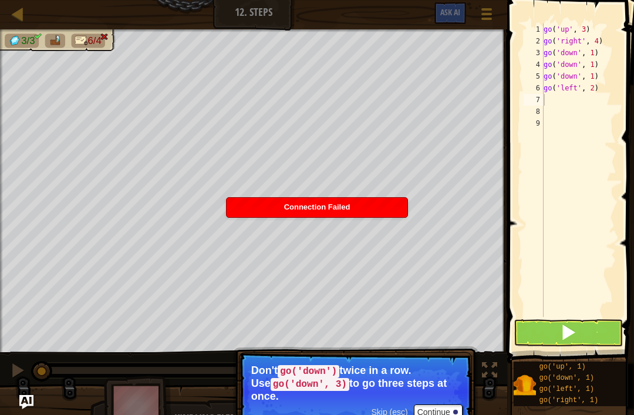
click at [573, 333] on span at bounding box center [568, 332] width 16 height 16
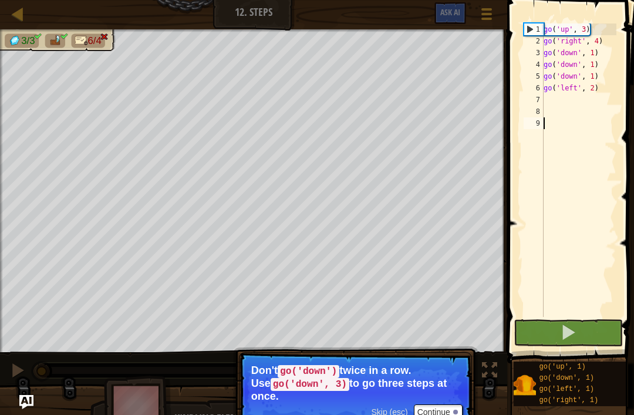
click at [586, 338] on button at bounding box center [568, 333] width 109 height 27
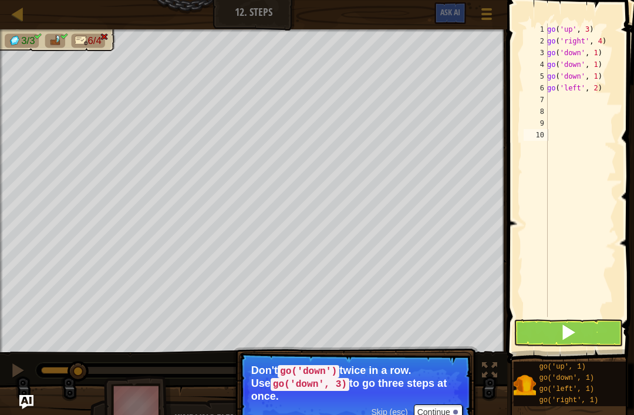
click at [568, 327] on span at bounding box center [568, 332] width 16 height 16
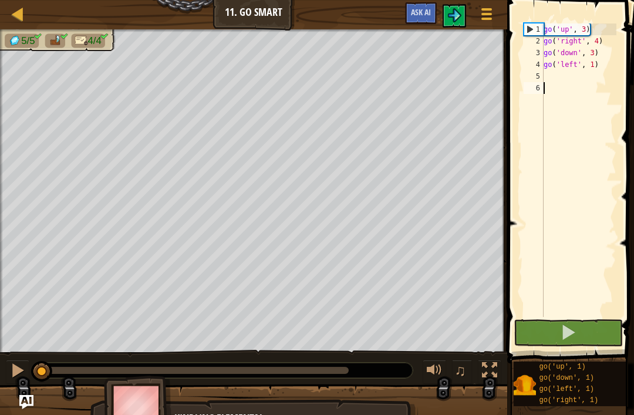
click at [579, 332] on button at bounding box center [568, 333] width 109 height 27
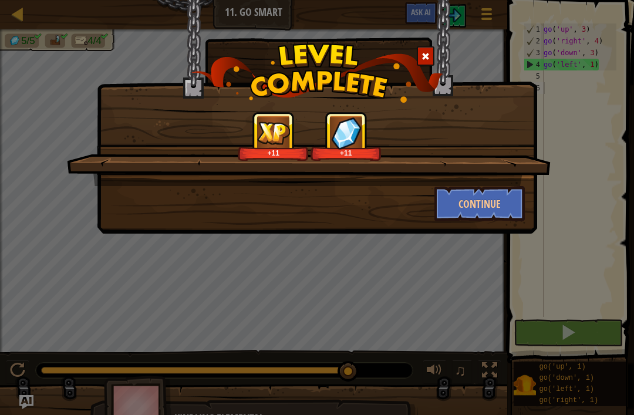
click at [513, 194] on button "Continue" at bounding box center [480, 203] width 91 height 35
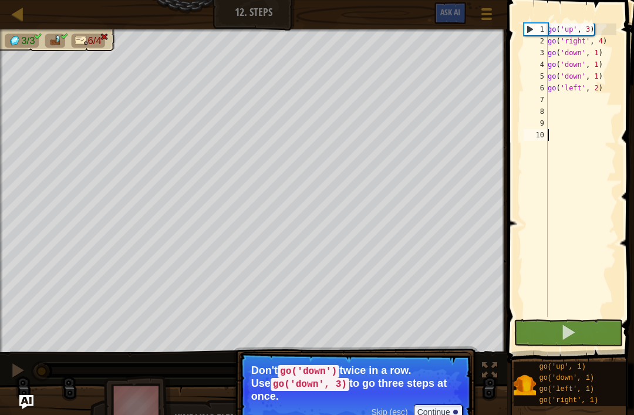
click at [580, 336] on button at bounding box center [568, 333] width 109 height 27
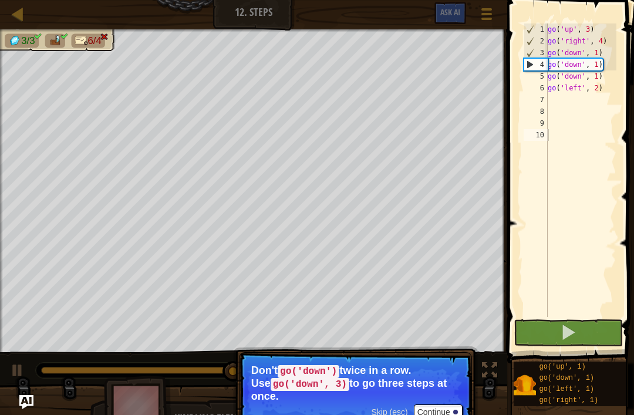
click at [452, 412] on button "Continue" at bounding box center [438, 412] width 49 height 15
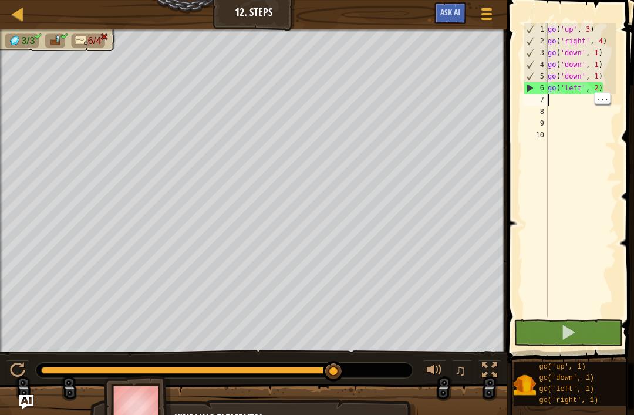
click at [569, 100] on div "go ( 'up' , 3 ) go ( 'right' , 4 ) go ( 'down' , 1 ) go ( 'down' , 1 ) go ( 'do…" at bounding box center [581, 181] width 71 height 317
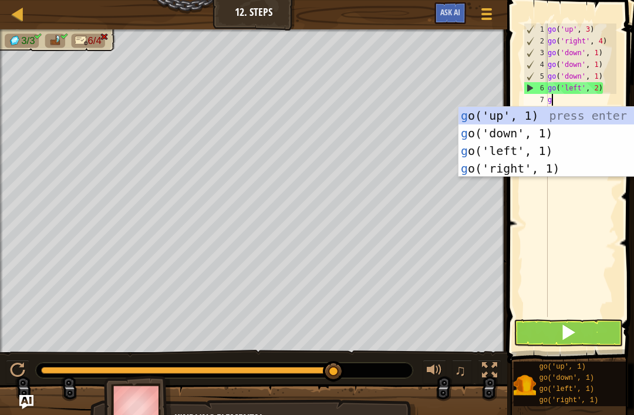
type textarea "go"
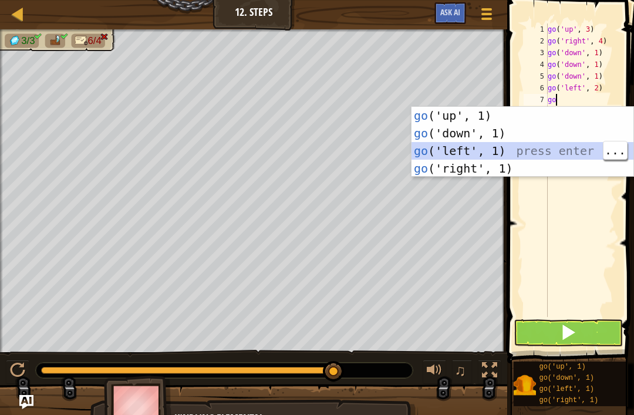
click at [505, 148] on div "go ('up', 1) press enter go ('down', 1) press enter go ('left', 1) press enter …" at bounding box center [523, 160] width 222 height 106
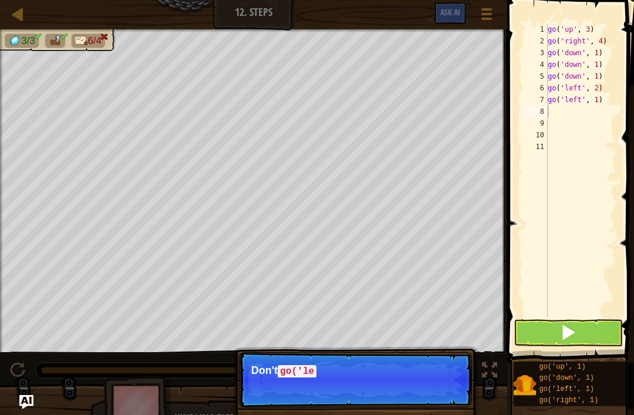
click at [592, 335] on button at bounding box center [568, 333] width 109 height 27
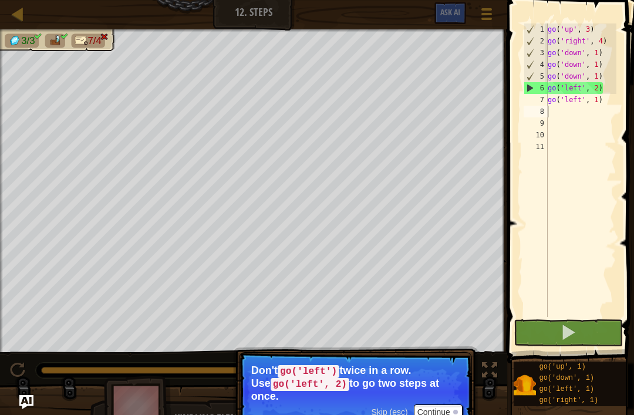
click at [571, 344] on button at bounding box center [568, 333] width 109 height 27
click at [455, 410] on div at bounding box center [455, 412] width 5 height 5
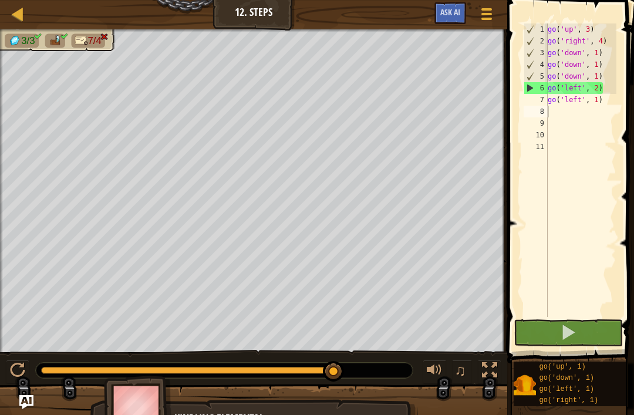
click at [403, 368] on div at bounding box center [224, 370] width 377 height 15
click at [19, 368] on div at bounding box center [17, 370] width 15 height 15
click at [607, 100] on div "go ( 'up' , 3 ) go ( 'right' , 4 ) go ( 'down' , 1 ) go ( 'down' , 1 ) go ( 'do…" at bounding box center [581, 181] width 71 height 317
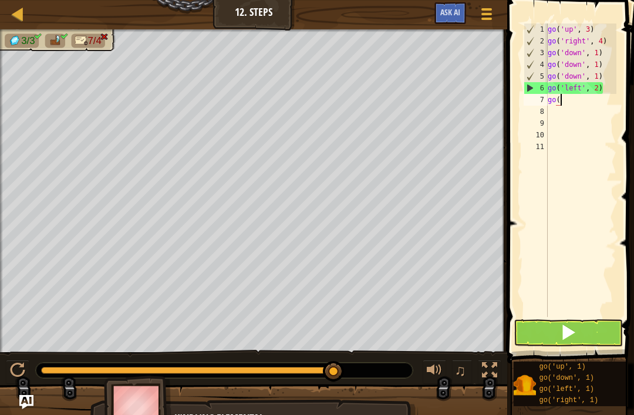
type textarea "g"
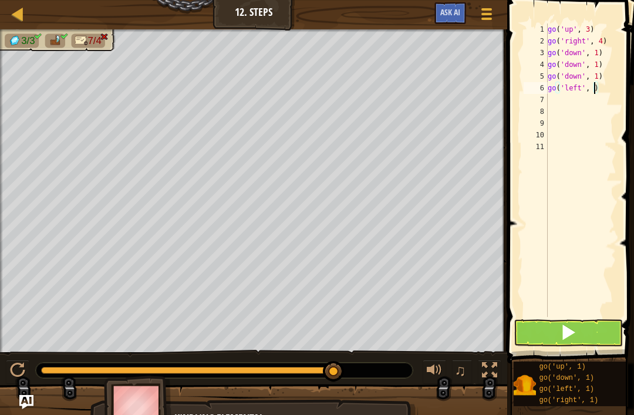
scroll to position [6, 4]
click at [584, 337] on button at bounding box center [568, 333] width 109 height 27
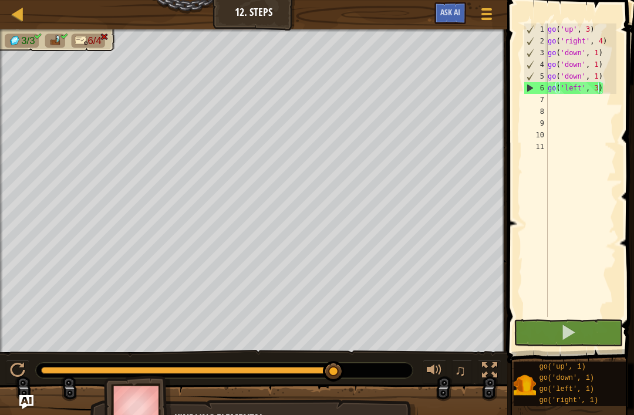
click at [597, 334] on button at bounding box center [568, 333] width 109 height 27
click at [597, 86] on div "go ( 'up' , 3 ) go ( 'right' , 4 ) go ( 'down' , 1 ) go ( 'down' , 1 ) go ( 'do…" at bounding box center [581, 181] width 71 height 317
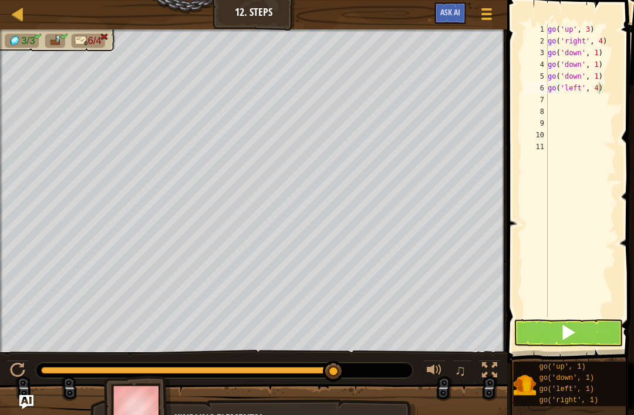
click at [594, 335] on button at bounding box center [568, 333] width 109 height 27
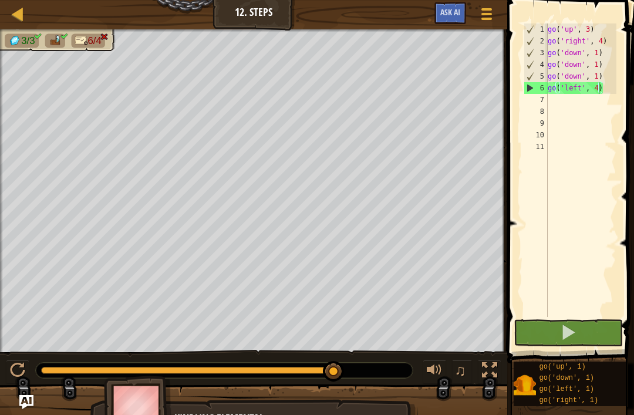
click at [593, 335] on button at bounding box center [568, 333] width 109 height 27
click at [603, 74] on div "go ( 'up' , 3 ) go ( 'right' , 4 ) go ( 'down' , 1 ) go ( 'down' , 1 ) go ( 'do…" at bounding box center [581, 181] width 71 height 317
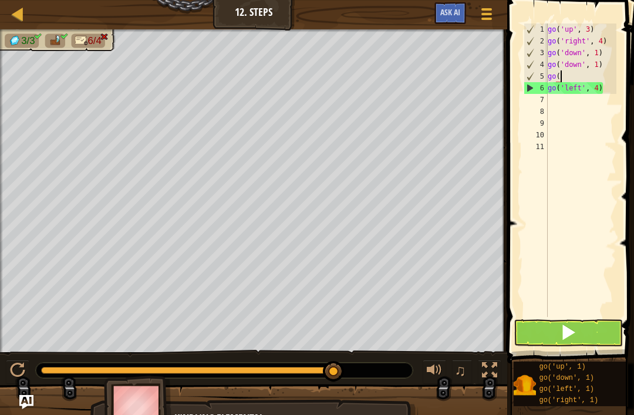
scroll to position [6, 0]
type textarea "g"
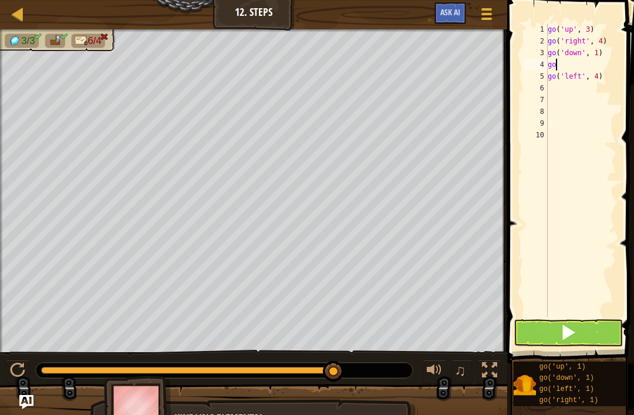
type textarea "g"
type textarea "go('down', 1) go('left', 4)"
click at [607, 92] on div "go ( 'up' , 3 ) go ( 'right' , 4 ) go ( 'down' , 1 ) go ( 'left' , 4 )" at bounding box center [579, 181] width 76 height 317
click at [599, 50] on div "go ( 'up' , 3 ) go ( 'right' , 4 ) go ( 'down' , 1 ) go ( 'left' , 4 )" at bounding box center [579, 181] width 76 height 317
type textarea "go('down', 1) go('left', 4)"
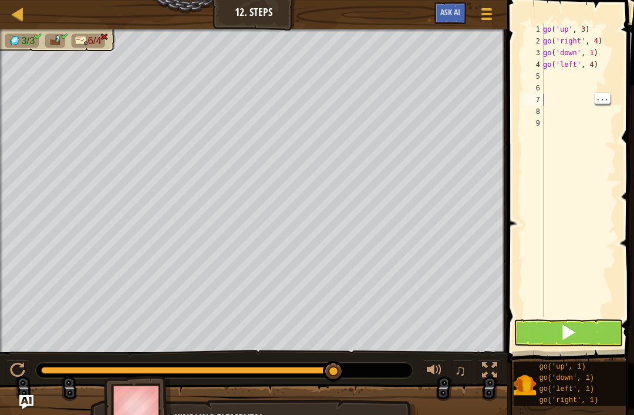
click at [604, 96] on span "..." at bounding box center [602, 98] width 15 height 11
click at [593, 49] on div "go ( 'up' , 3 ) go ( 'right' , 4 ) go ( 'down' , 1 ) go ( 'left' , 4 )" at bounding box center [579, 181] width 76 height 317
type textarea "go('left', 2)"
click at [587, 328] on button at bounding box center [568, 333] width 109 height 27
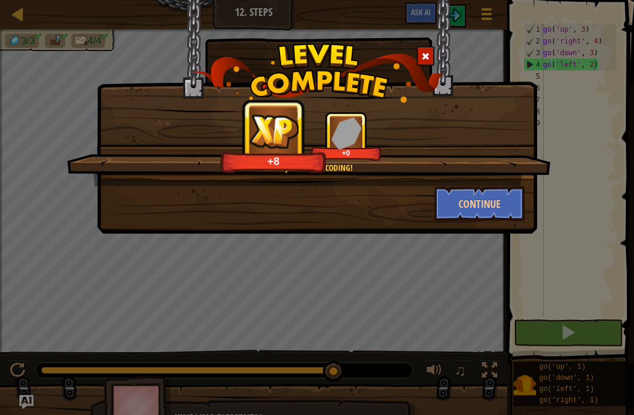
click at [494, 208] on button "Continue" at bounding box center [480, 203] width 91 height 35
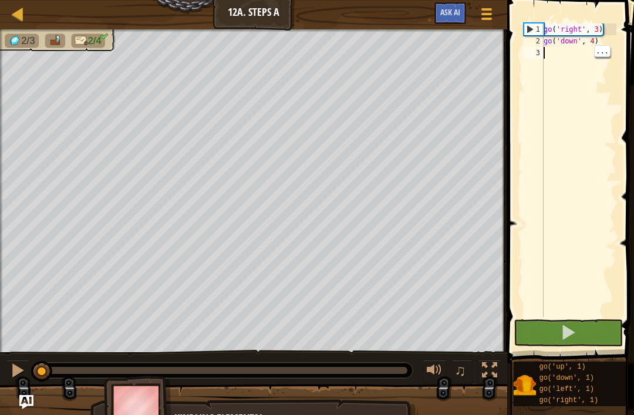
click at [556, 54] on div "go ( 'right' , 3 ) go ( 'down' , 4 )" at bounding box center [579, 181] width 75 height 317
type textarea "f"
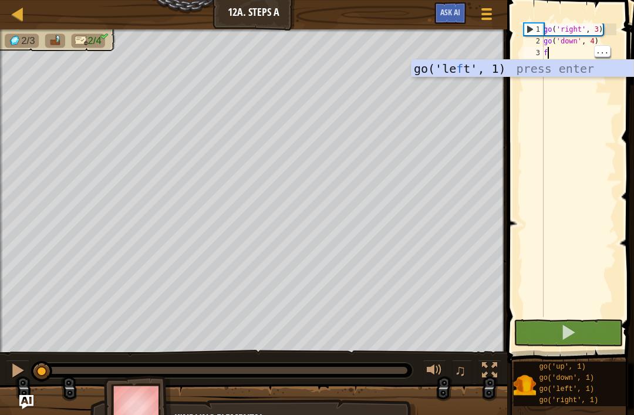
scroll to position [6, 0]
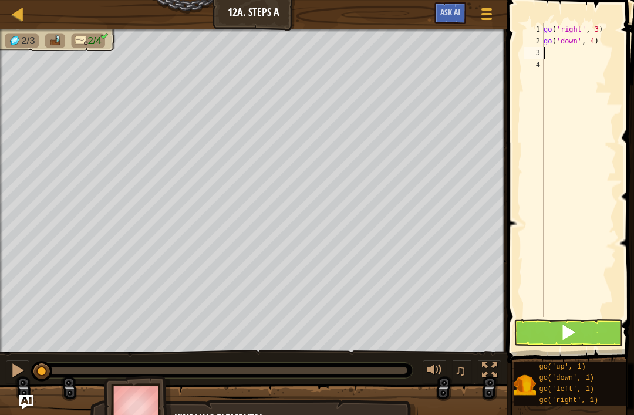
type textarea "g"
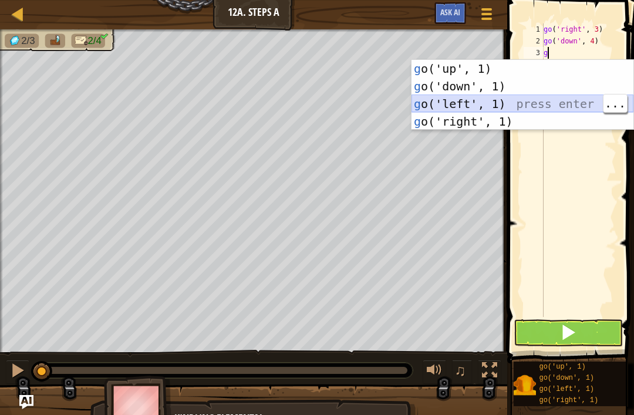
click at [493, 96] on div "g o('up', 1) press enter g o('down', 1) press enter g o('left', 1) press enter …" at bounding box center [523, 113] width 222 height 106
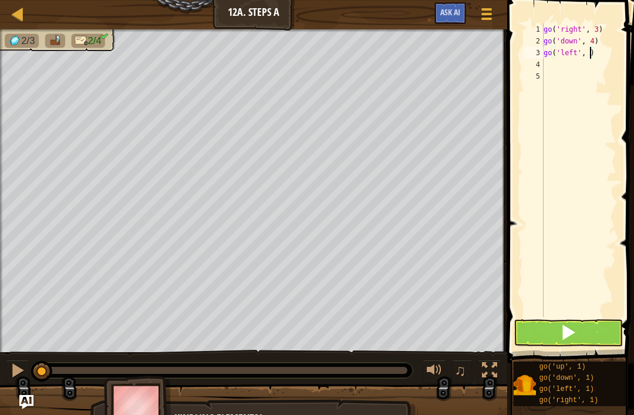
type textarea "go('left', 3)"
click at [550, 66] on div "go ( 'right' , 3 ) go ( 'down' , 4 ) go ( 'left' , 3 )" at bounding box center [579, 181] width 75 height 317
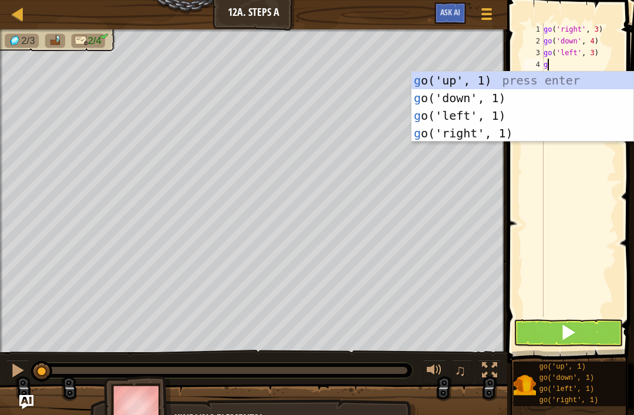
type textarea "go"
click at [574, 77] on div "go ('up', 1) press enter go ('down', 1) press enter go ('left', 1) press enter …" at bounding box center [523, 125] width 222 height 106
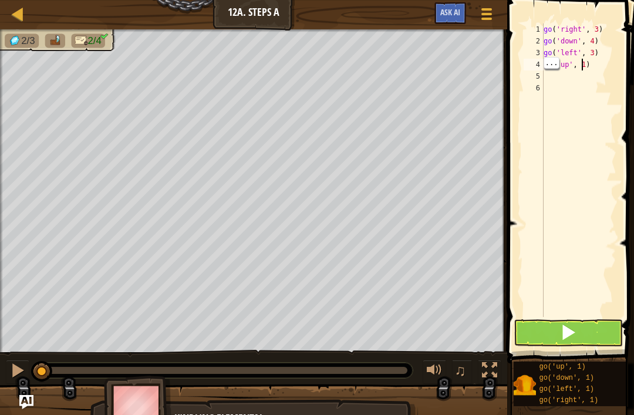
click at [590, 63] on div "go ( 'right' , 3 ) go ( 'down' , 4 ) go ( 'left' , 3 ) go ( 'up' , 1 )" at bounding box center [579, 181] width 75 height 317
click at [586, 63] on div "go ( 'right' , 3 ) go ( 'down' , 4 ) go ( 'left' , 3 ) go ( 'up' , 1 )" at bounding box center [579, 181] width 75 height 317
type textarea "go('up', 2)"
click at [589, 326] on button at bounding box center [568, 333] width 109 height 27
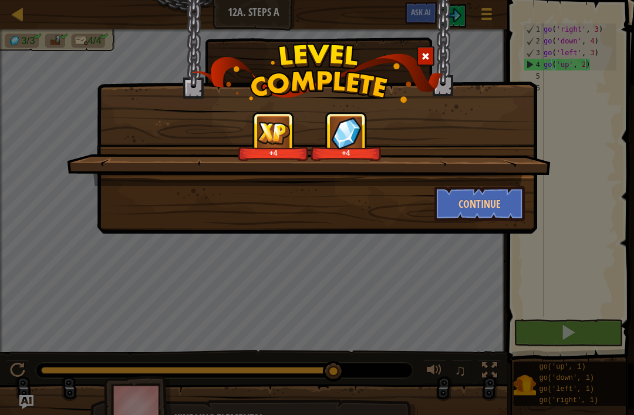
click at [495, 197] on button "Continue" at bounding box center [480, 203] width 91 height 35
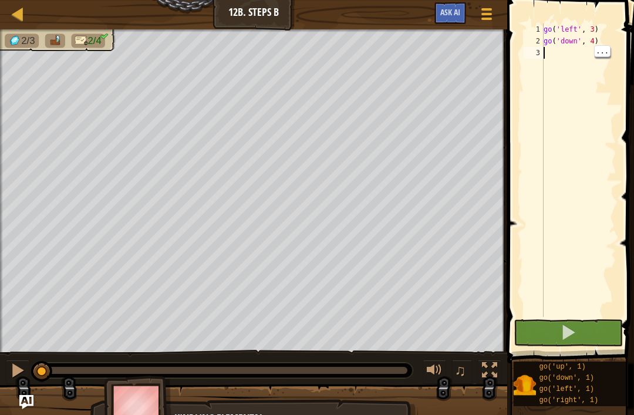
click at [557, 50] on div "go ( 'left' , 3 ) go ( 'down' , 4 )" at bounding box center [579, 181] width 75 height 317
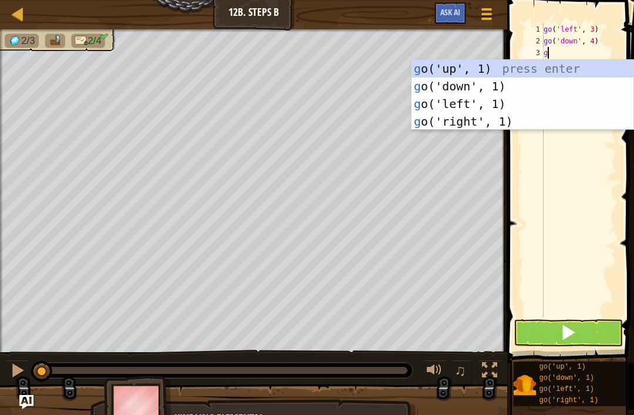
type textarea "go"
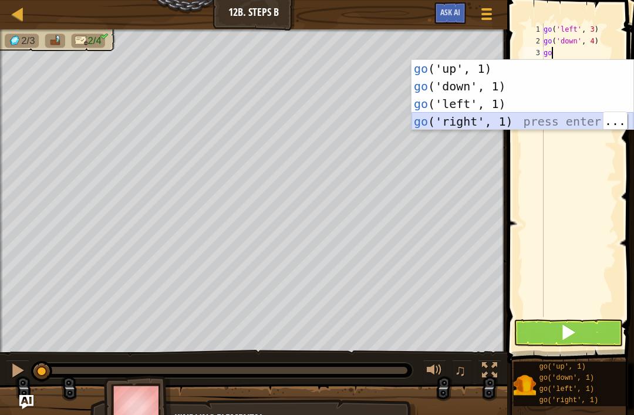
click at [520, 120] on div "go ('up', 1) press enter go ('down', 1) press enter go ('left', 1) press enter …" at bounding box center [523, 113] width 222 height 106
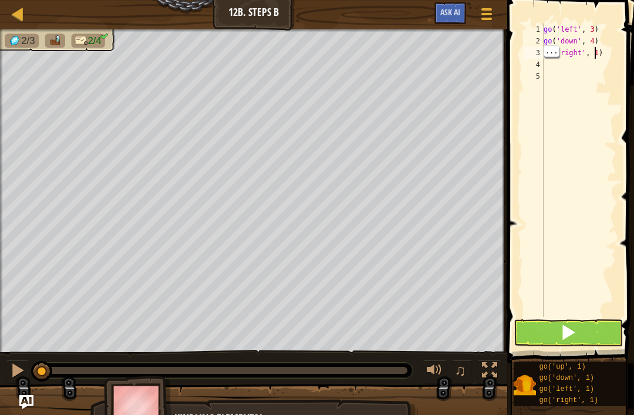
click at [597, 53] on div "go ( 'left' , 3 ) go ( 'down' , 4 ) go ( 'right' , 1 )" at bounding box center [579, 181] width 75 height 317
click at [601, 52] on div "go ( 'left' , 3 ) go ( 'down' , 4 ) go ( 'right' , 1 )" at bounding box center [579, 181] width 75 height 317
type textarea "go('right', 3)"
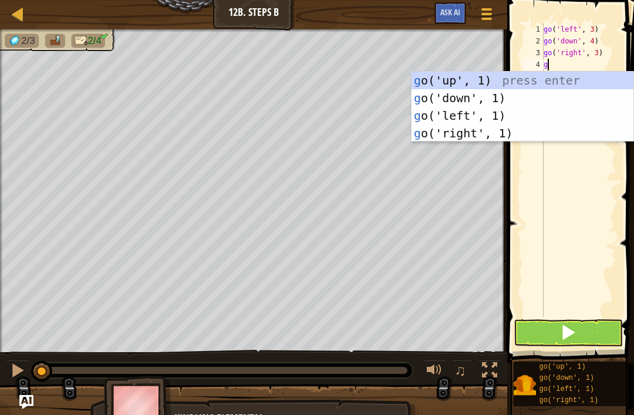
type textarea "go"
click at [576, 83] on div "go ('up', 1) press enter go ('down', 1) press enter go ('left', 1) press enter …" at bounding box center [523, 125] width 222 height 106
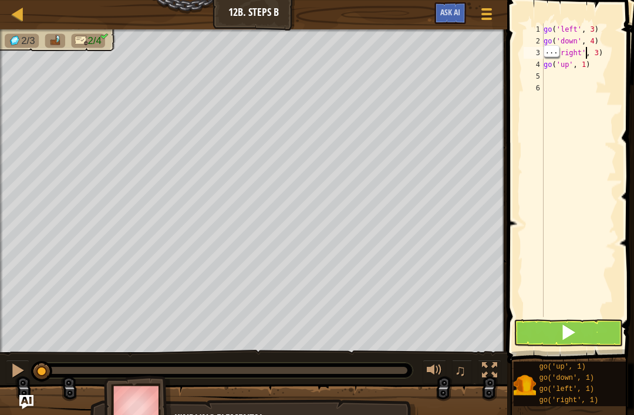
click at [584, 65] on div "go ( 'left' , 3 ) go ( 'down' , 4 ) go ( 'right' , 3 ) go ( 'up' , 1 )" at bounding box center [579, 181] width 75 height 317
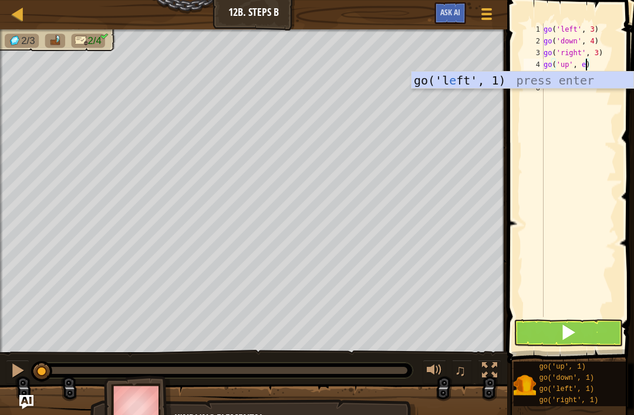
scroll to position [6, 3]
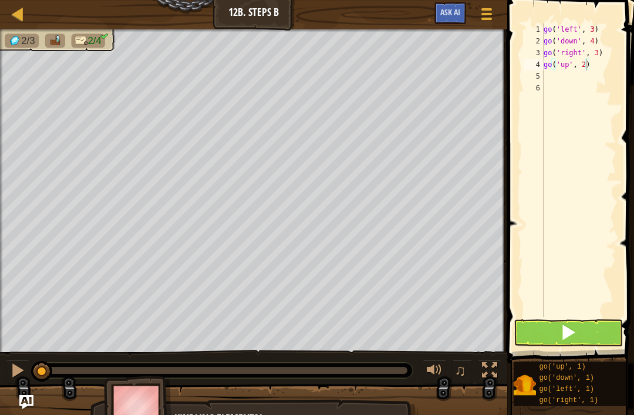
type textarea "go('up', 2)"
click at [579, 331] on button at bounding box center [568, 333] width 109 height 27
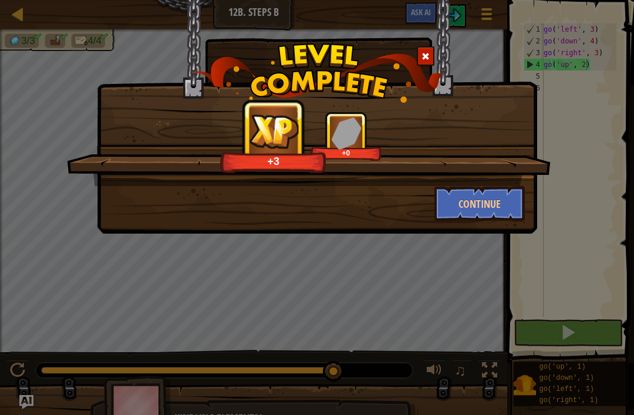
click at [484, 197] on button "Continue" at bounding box center [480, 203] width 91 height 35
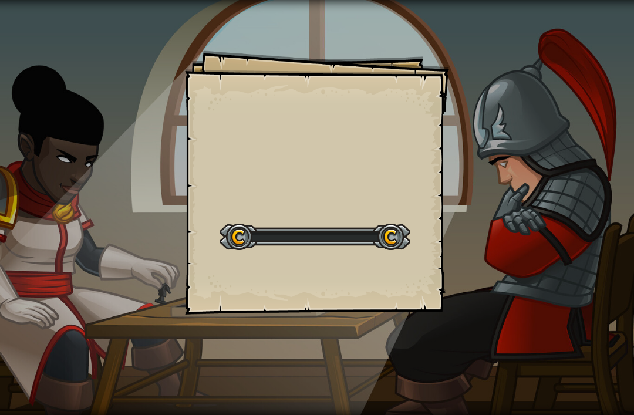
click at [484, 197] on div "Goals Start Level Error loading from server. Try refreshing the page. You'll ne…" at bounding box center [317, 207] width 634 height 415
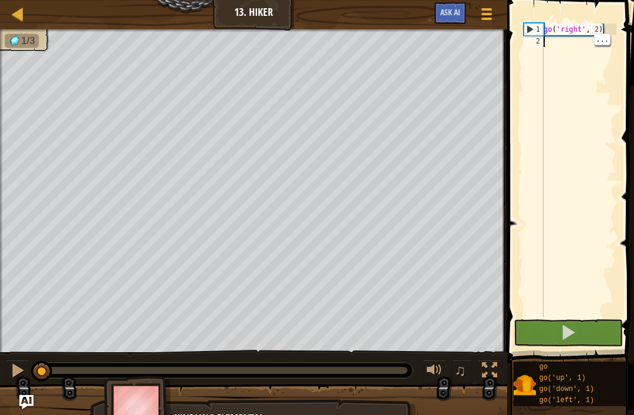
click at [560, 39] on div "go ( 'right' , 2 )" at bounding box center [579, 181] width 75 height 317
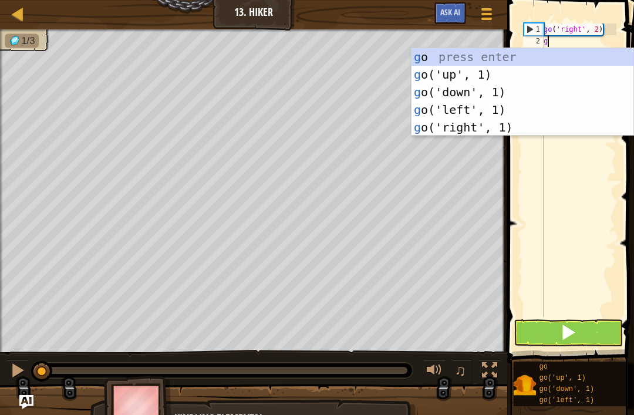
type textarea "go"
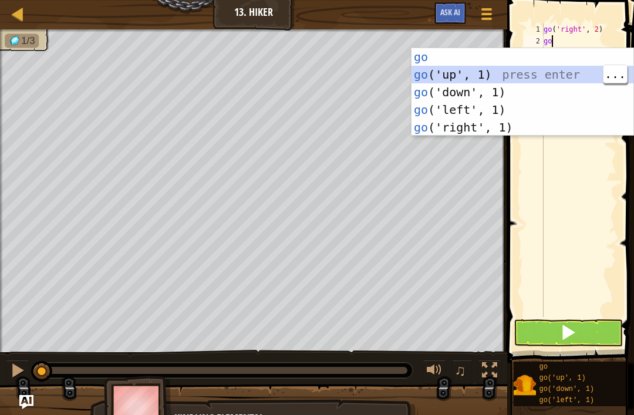
click at [536, 75] on div "go press enter go ('up', 1) press enter go ('down', 1) press enter go ('left', …" at bounding box center [523, 109] width 222 height 123
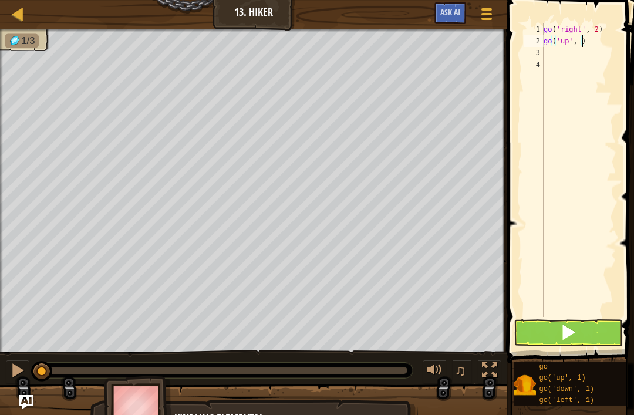
type textarea "go('up', 3)"
click at [561, 56] on div "go ( 'right' , 2 ) go ( 'up' , 3 )" at bounding box center [579, 181] width 75 height 317
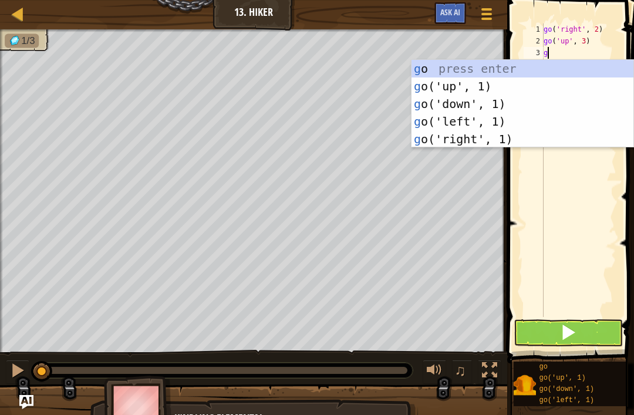
type textarea "go"
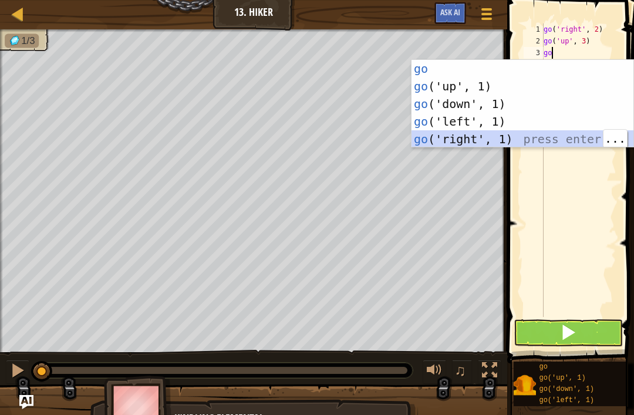
click at [521, 137] on div "go press enter go ('up', 1) press enter go ('down', 1) press enter go ('left', …" at bounding box center [523, 121] width 222 height 123
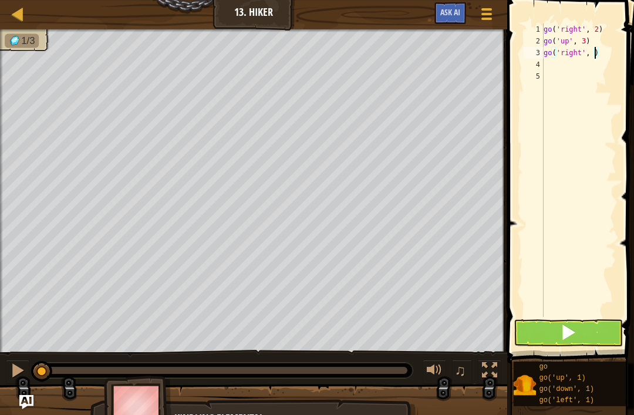
type textarea "go('right', 2)"
click at [561, 67] on div "go ( 'right' , 2 ) go ( 'up' , 3 ) go ( 'right' , 2 )" at bounding box center [579, 181] width 75 height 317
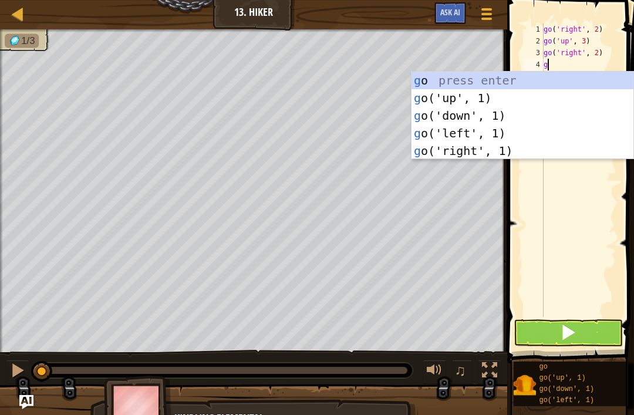
type textarea "go"
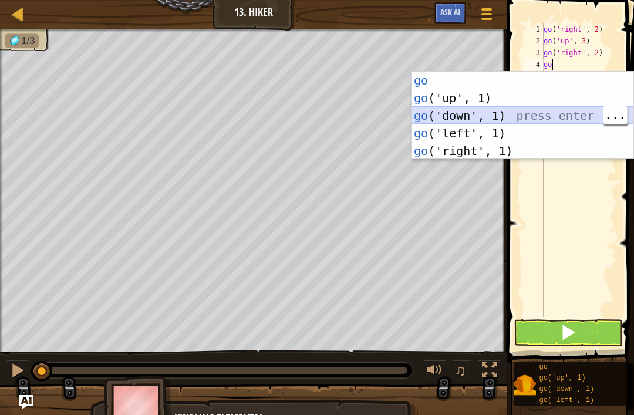
click at [572, 115] on div "go press enter go ('up', 1) press enter go ('down', 1) press enter go ('left', …" at bounding box center [523, 133] width 222 height 123
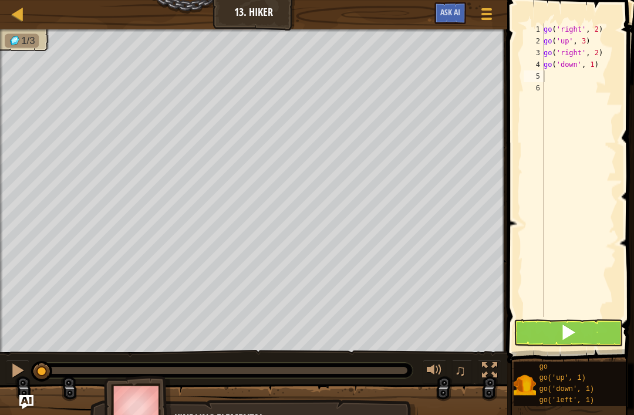
click at [582, 337] on button at bounding box center [568, 333] width 109 height 27
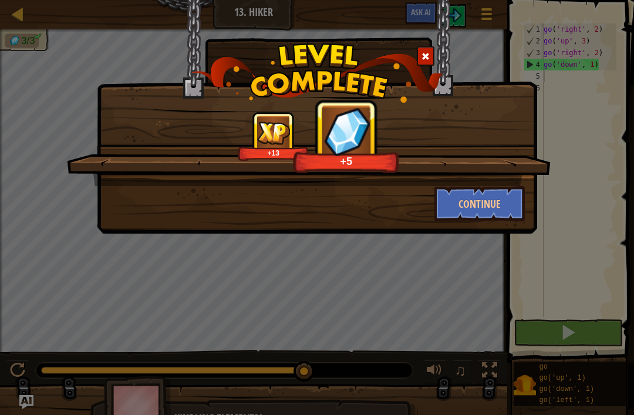
click at [479, 198] on button "Continue" at bounding box center [480, 203] width 91 height 35
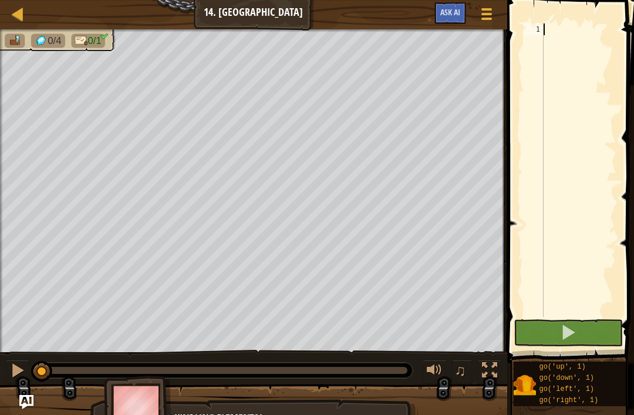
click at [558, 25] on div at bounding box center [579, 181] width 75 height 317
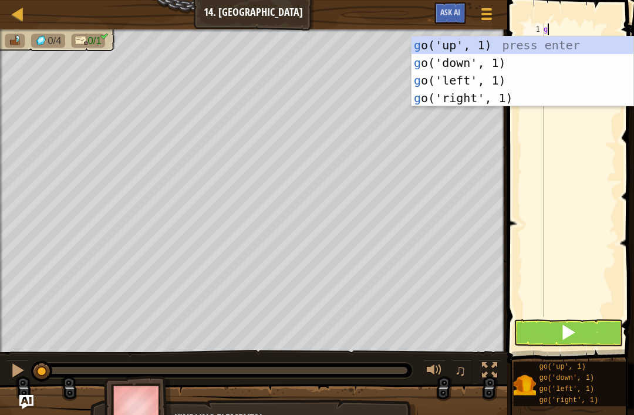
type textarea "go"
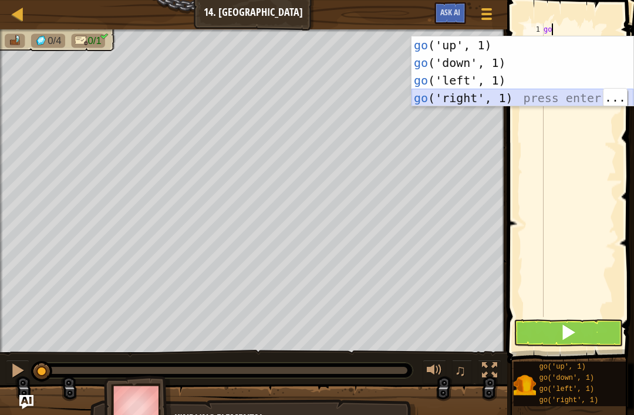
click at [522, 99] on div "go ('up', 1) press enter go ('down', 1) press enter go ('left', 1) press enter …" at bounding box center [523, 89] width 222 height 106
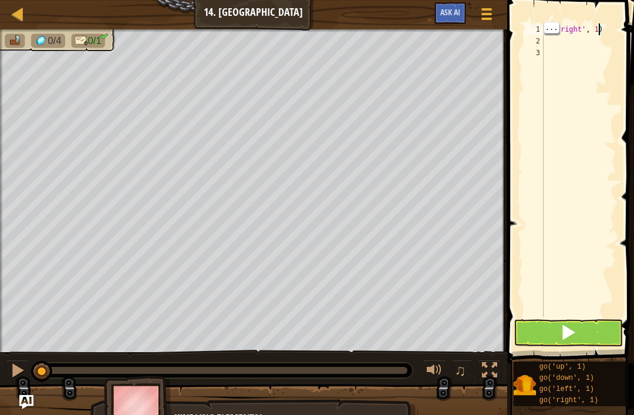
click at [601, 30] on div "go ( 'right' , 1 )" at bounding box center [579, 181] width 75 height 317
type textarea "go('right', 5)"
click at [589, 344] on button at bounding box center [568, 333] width 109 height 27
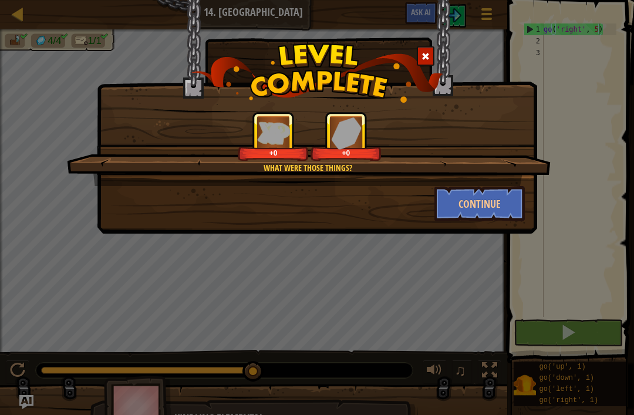
click at [510, 197] on button "Continue" at bounding box center [480, 203] width 91 height 35
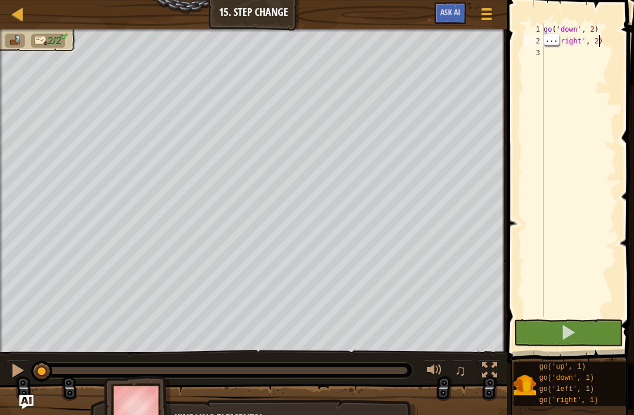
click at [599, 42] on div "go ( 'down' , 2 ) go ( 'right' , 2 )" at bounding box center [579, 181] width 75 height 317
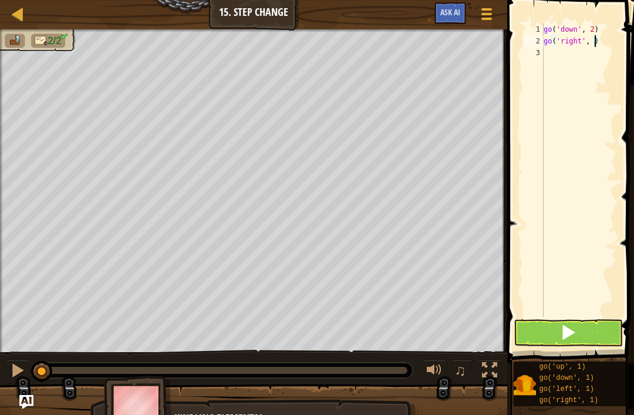
scroll to position [6, 4]
type textarea "go('right', 5)"
click at [569, 328] on span at bounding box center [568, 332] width 16 height 16
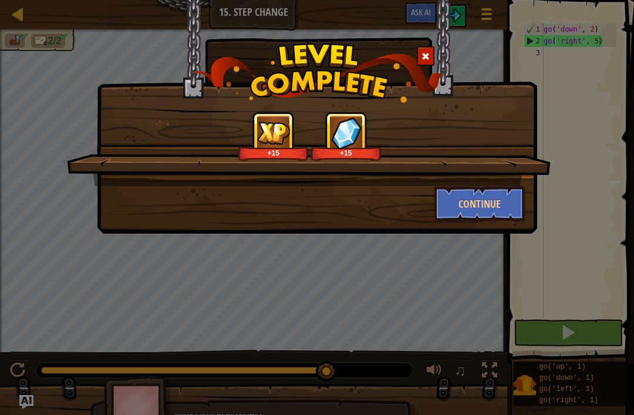
click at [495, 205] on button "Continue" at bounding box center [480, 203] width 91 height 35
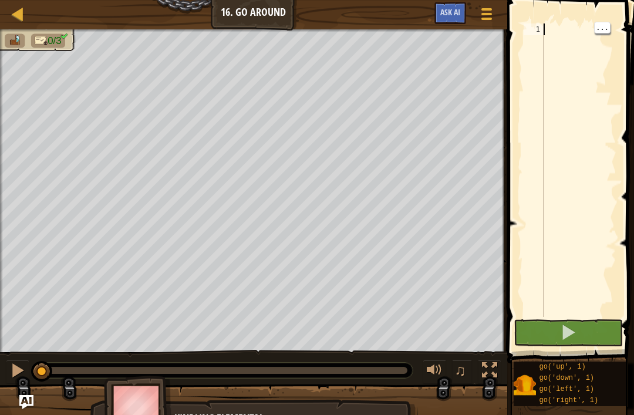
click at [544, 31] on div at bounding box center [579, 181] width 75 height 317
click at [542, 29] on div "1" at bounding box center [534, 29] width 20 height 12
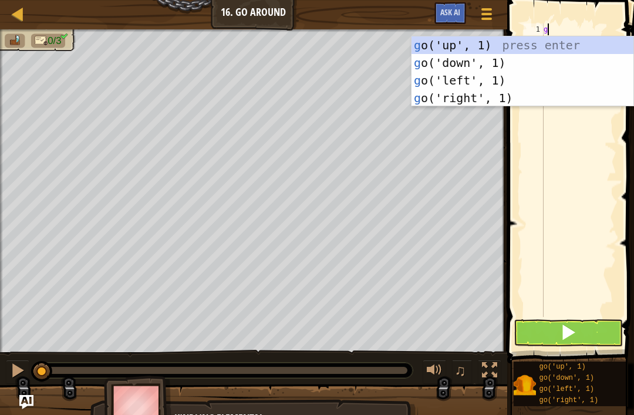
scroll to position [6, 0]
type textarea "go"
click at [550, 43] on div "go ('up', 1) press enter go ('down', 1) press enter go ('left', 1) press enter …" at bounding box center [523, 89] width 222 height 106
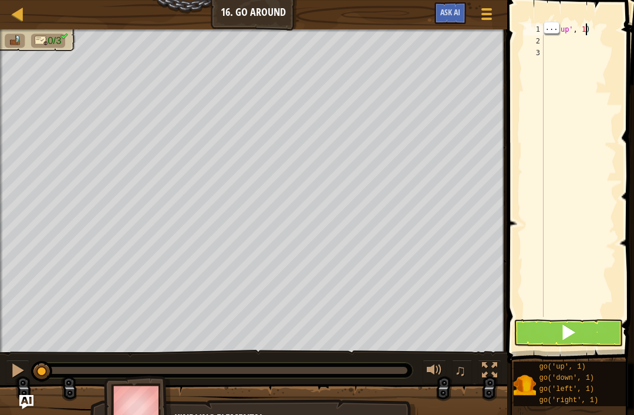
click at [586, 28] on div "go ( 'up' , 1 )" at bounding box center [579, 181] width 75 height 317
type textarea "go('up', 2)"
click at [557, 41] on div "go ( 'up' , 2 )" at bounding box center [579, 181] width 75 height 317
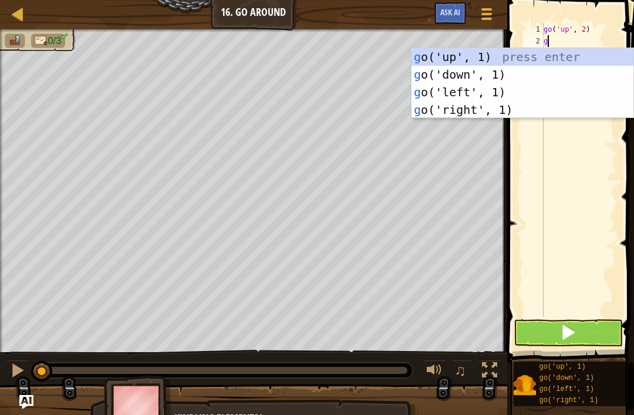
type textarea "go"
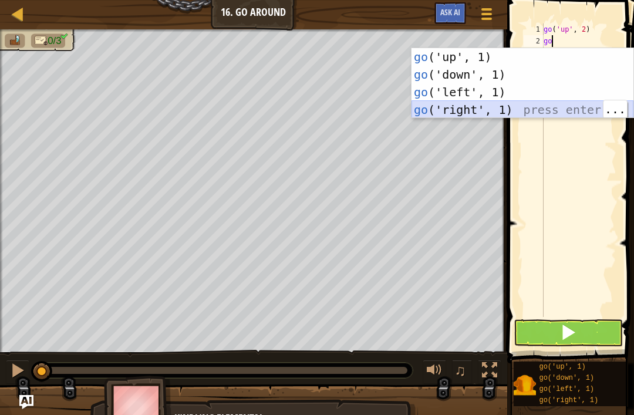
click at [485, 106] on div "go ('up', 1) press enter go ('down', 1) press enter go ('left', 1) press enter …" at bounding box center [523, 101] width 222 height 106
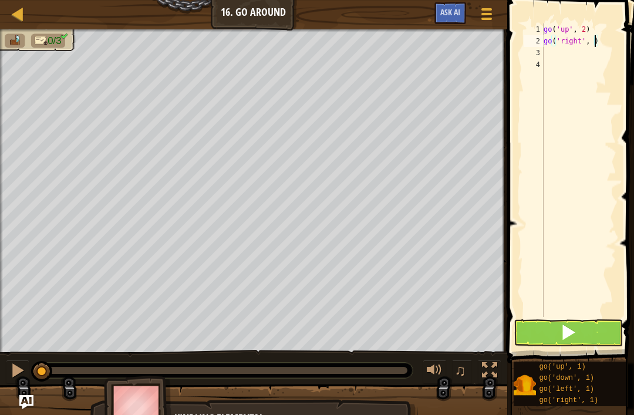
type textarea "go('right', 3)"
click at [569, 59] on div "go ( 'up' , 2 ) go ( 'right' , 3 )" at bounding box center [579, 181] width 75 height 317
click at [570, 51] on div "go ( 'up' , 2 ) go ( 'right' , 3 )" at bounding box center [579, 181] width 75 height 317
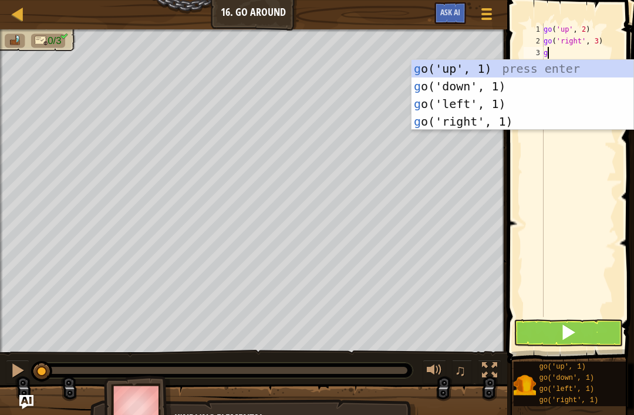
type textarea "go"
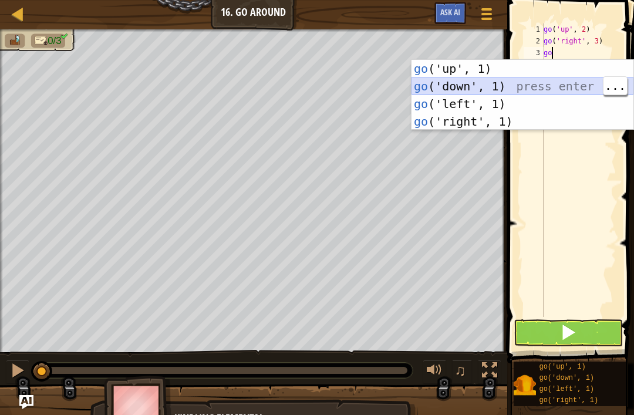
click at [538, 85] on div "go ('up', 1) press enter go ('down', 1) press enter go ('left', 1) press enter …" at bounding box center [523, 113] width 222 height 106
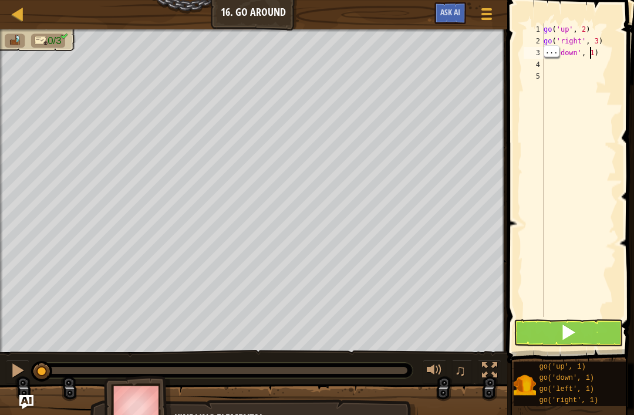
click at [592, 55] on div "go ( 'up' , 2 ) go ( 'right' , 3 ) go ( 'down' , 1 )" at bounding box center [579, 181] width 75 height 317
click at [596, 54] on div "go ( 'up' , 2 ) go ( 'right' , 3 ) go ( 'down' , 1 )" at bounding box center [579, 181] width 75 height 317
type textarea "go('down', 2)"
click at [563, 333] on span at bounding box center [568, 332] width 16 height 16
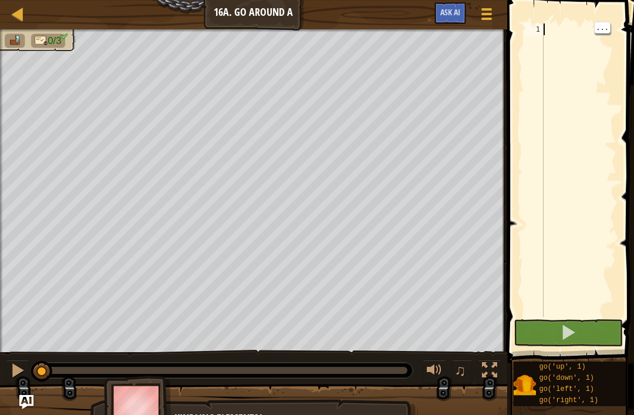
click at [560, 25] on div at bounding box center [579, 181] width 75 height 317
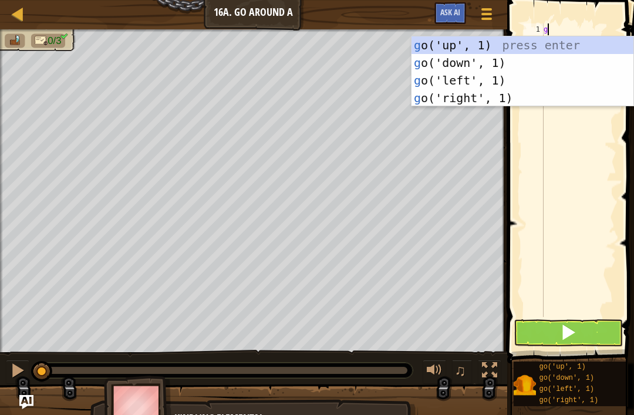
type textarea "go"
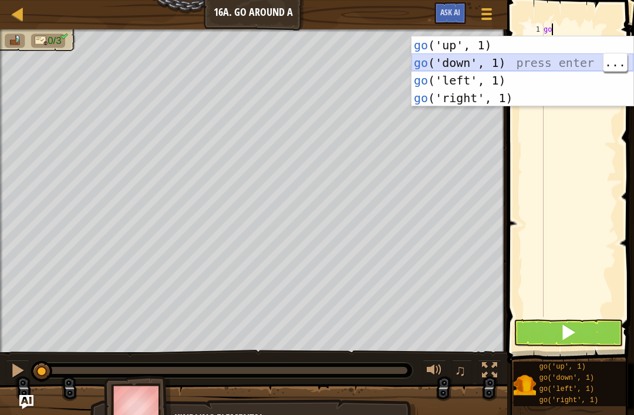
click at [516, 60] on div "go ('up', 1) press enter go ('down', 1) press enter go ('left', 1) press enter …" at bounding box center [523, 89] width 222 height 106
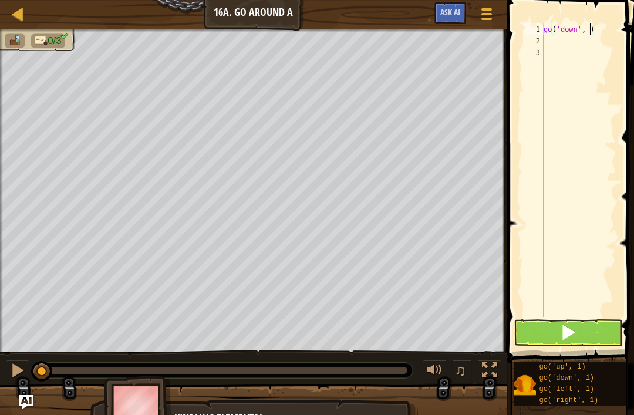
type textarea "go('down', 2)"
click at [557, 42] on div "go ( 'down' , 2 )" at bounding box center [579, 181] width 75 height 317
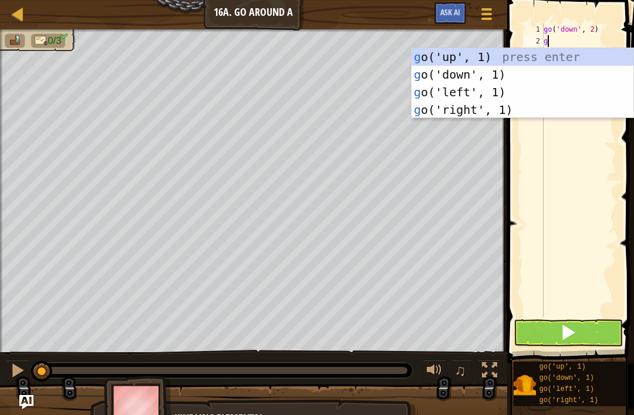
type textarea "go"
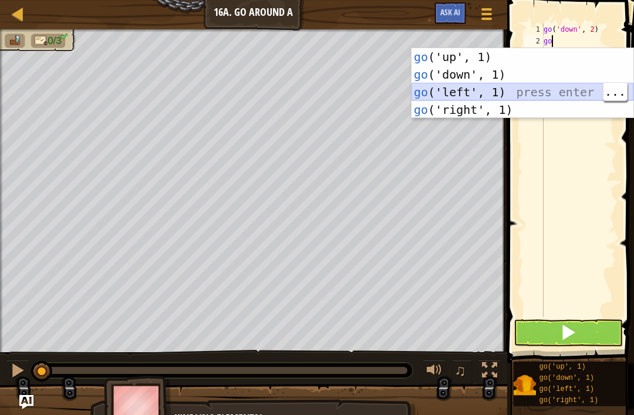
click at [499, 88] on div "go ('up', 1) press enter go ('down', 1) press enter go ('left', 1) press enter …" at bounding box center [523, 101] width 222 height 106
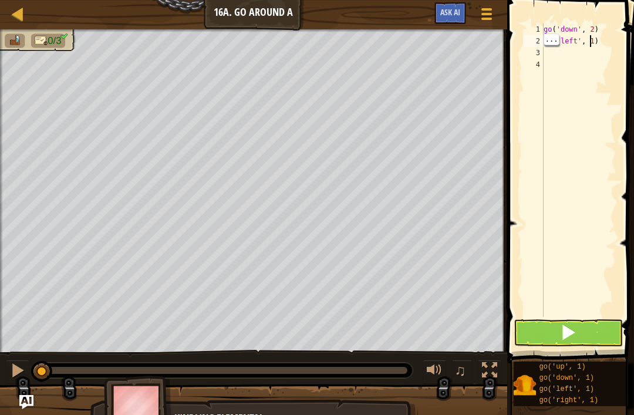
click at [596, 37] on div "go ( 'down' , 2 ) go ( 'left' , 1 )" at bounding box center [579, 181] width 75 height 317
type textarea "go('left', 3)"
click at [555, 53] on div "go ( 'down' , 2 ) go ( 'left' , 3 )" at bounding box center [579, 181] width 75 height 317
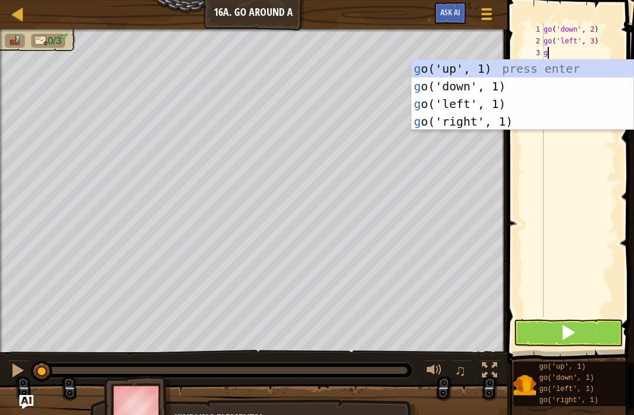
type textarea "go"
click at [576, 69] on div "go ('up', 1) press enter go ('down', 1) press enter go ('left', 1) press enter …" at bounding box center [523, 113] width 222 height 106
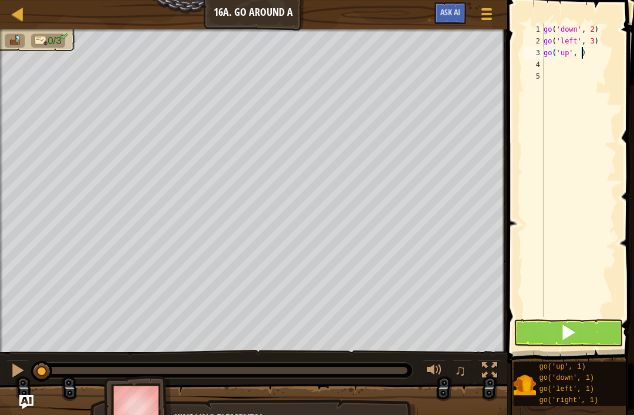
scroll to position [6, 4]
type textarea "go('up', 2)"
click at [591, 332] on button at bounding box center [568, 333] width 109 height 27
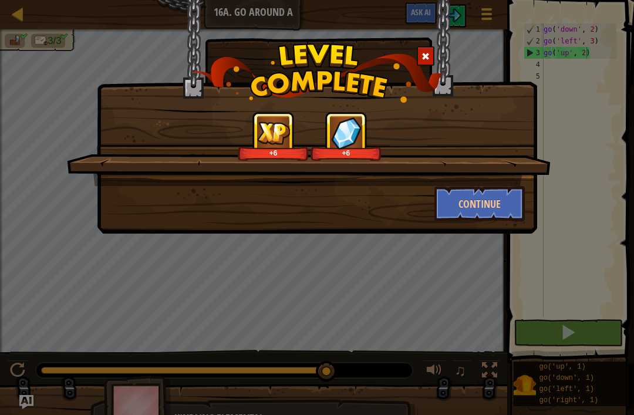
click at [488, 204] on button "Continue" at bounding box center [480, 203] width 91 height 35
